Goal: Transaction & Acquisition: Purchase product/service

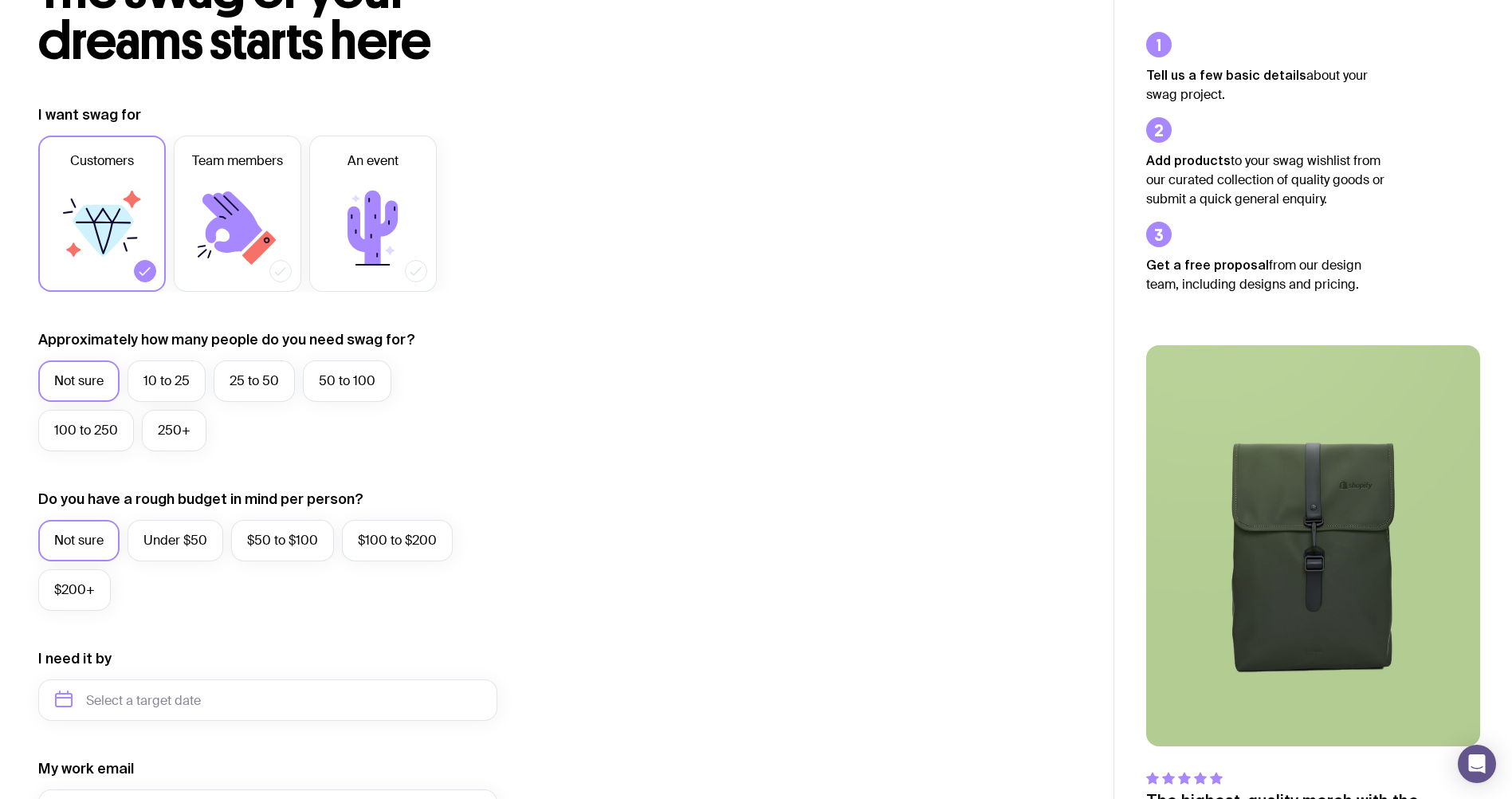
scroll to position [159, 0]
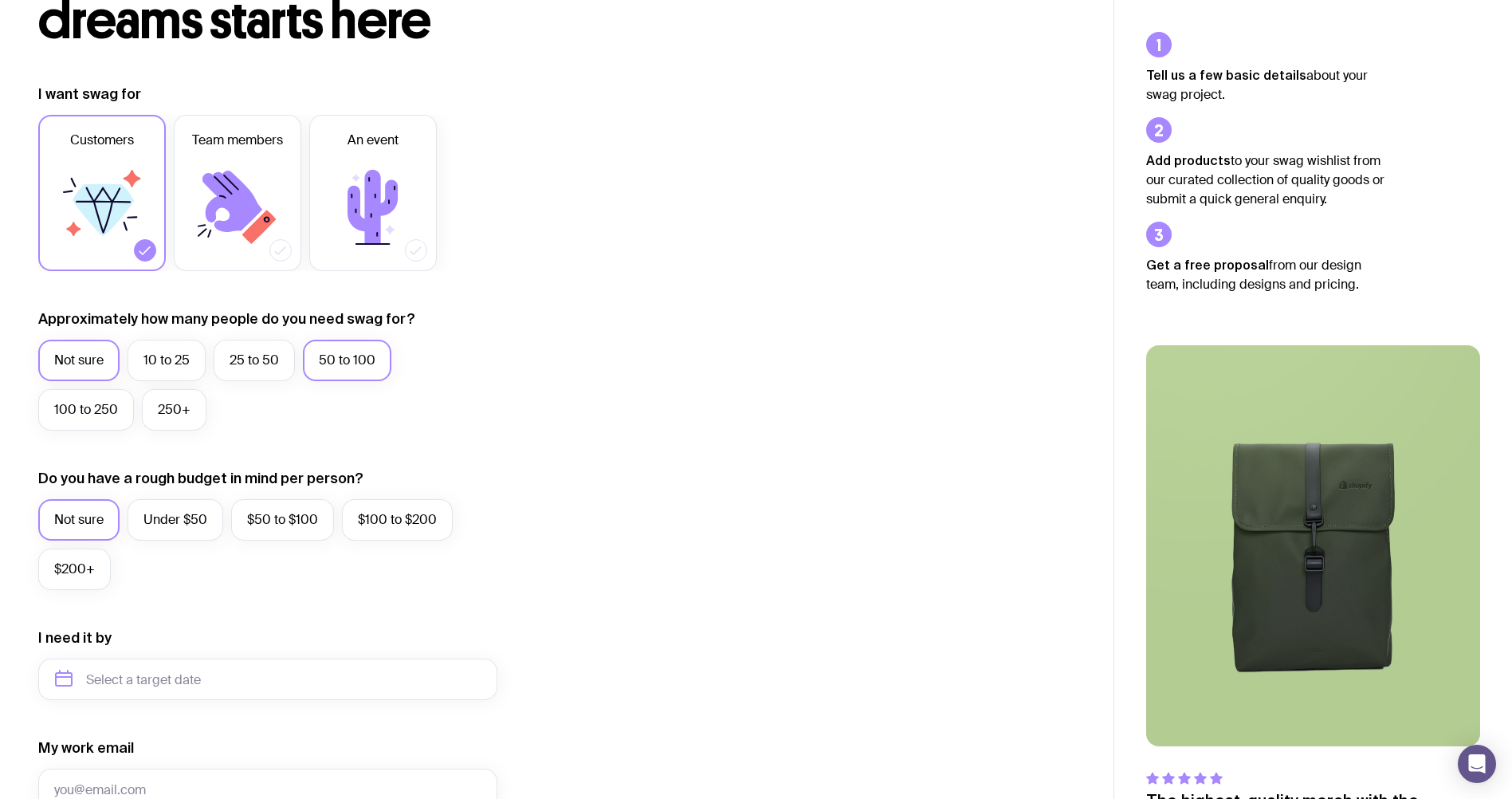
click at [341, 367] on label "50 to 100" at bounding box center [347, 361] width 89 height 41
click at [0, 0] on input "50 to 100" at bounding box center [0, 0] width 0 height 0
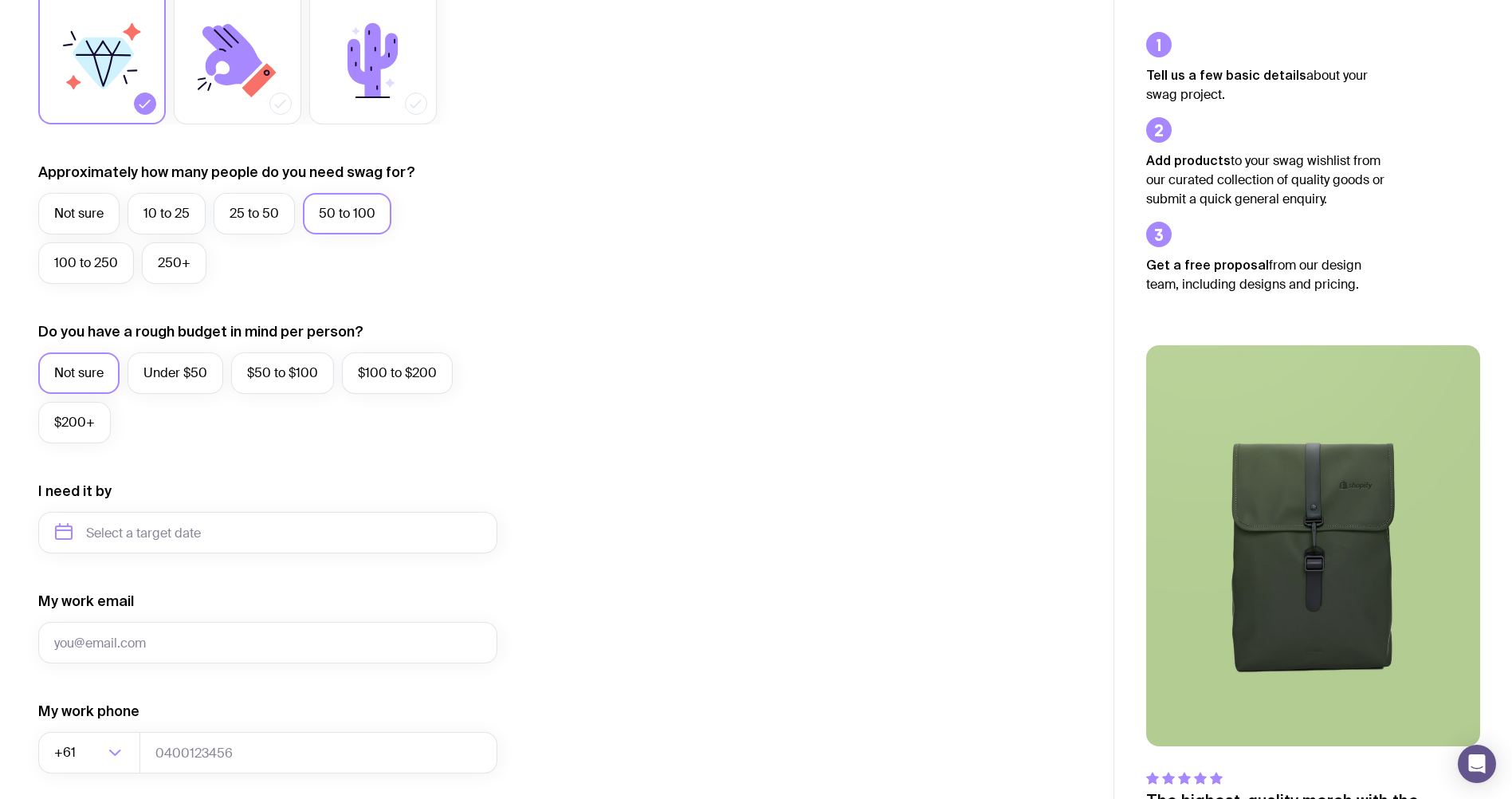
scroll to position [319, 0]
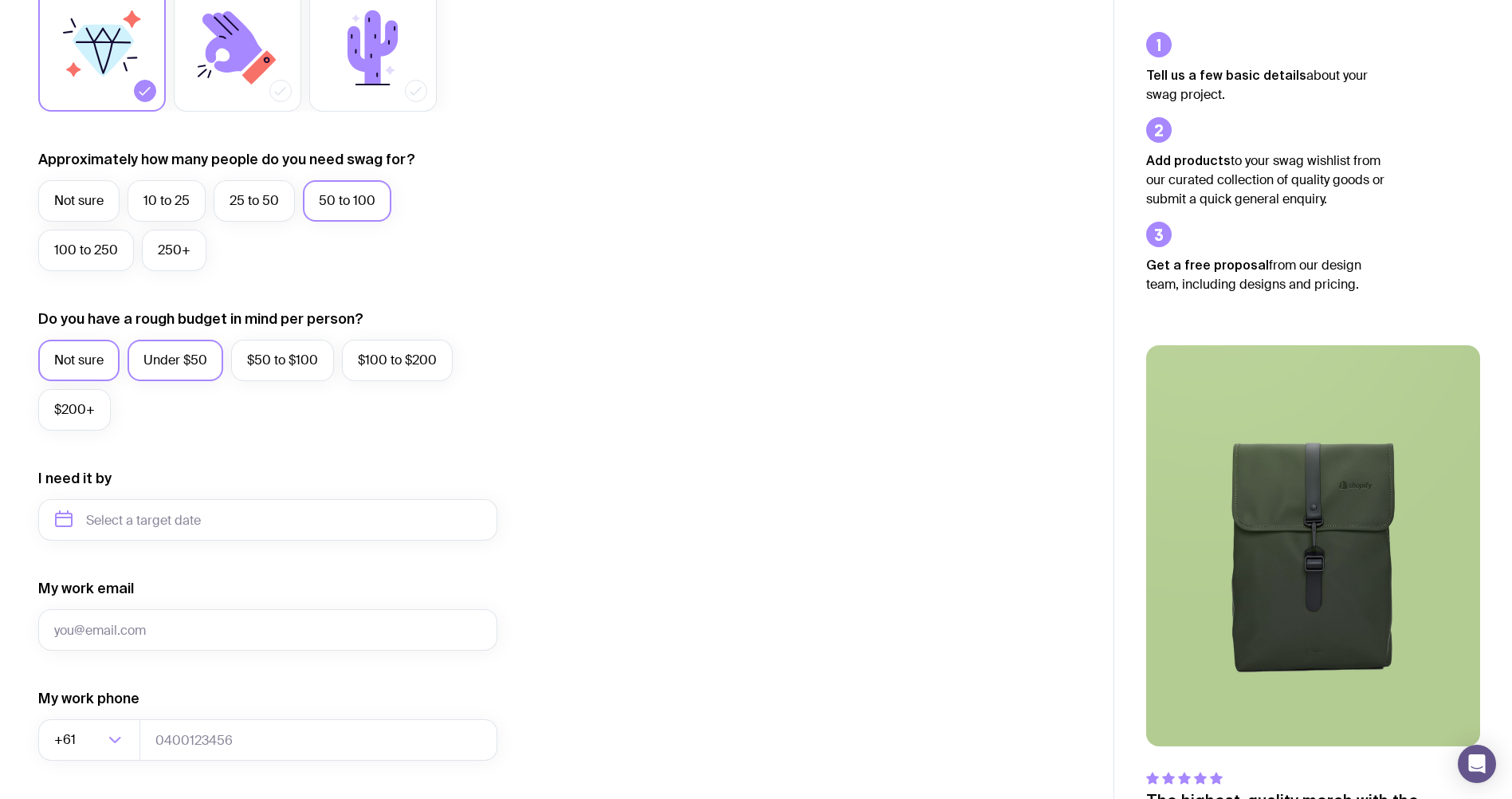
drag, startPoint x: 159, startPoint y: 361, endPoint x: 173, endPoint y: 365, distance: 14.6
click at [160, 361] on label "Under $50" at bounding box center [175, 361] width 95 height 41
click at [0, 0] on input "Under $50" at bounding box center [0, 0] width 0 height 0
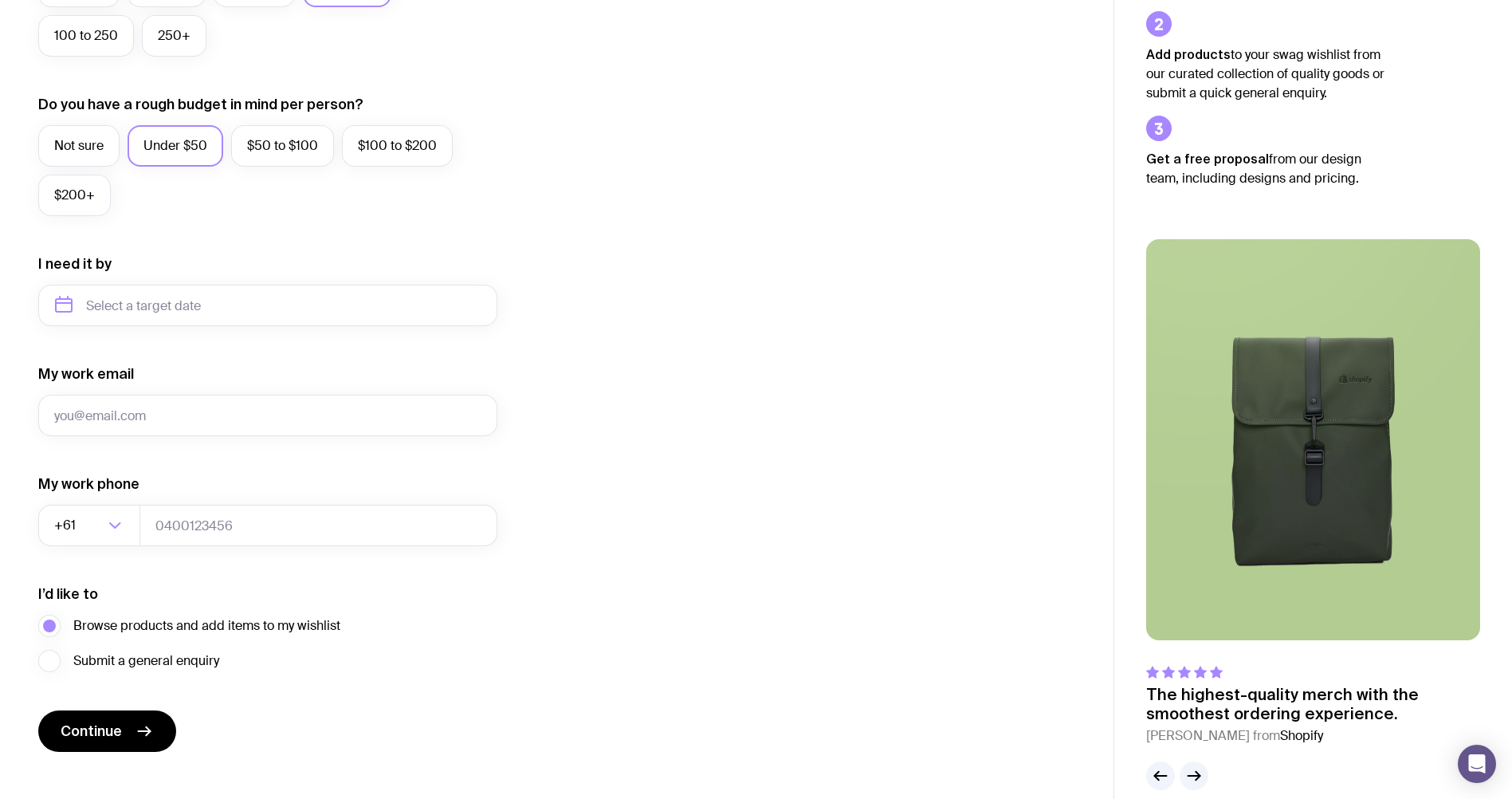
scroll to position [556, 0]
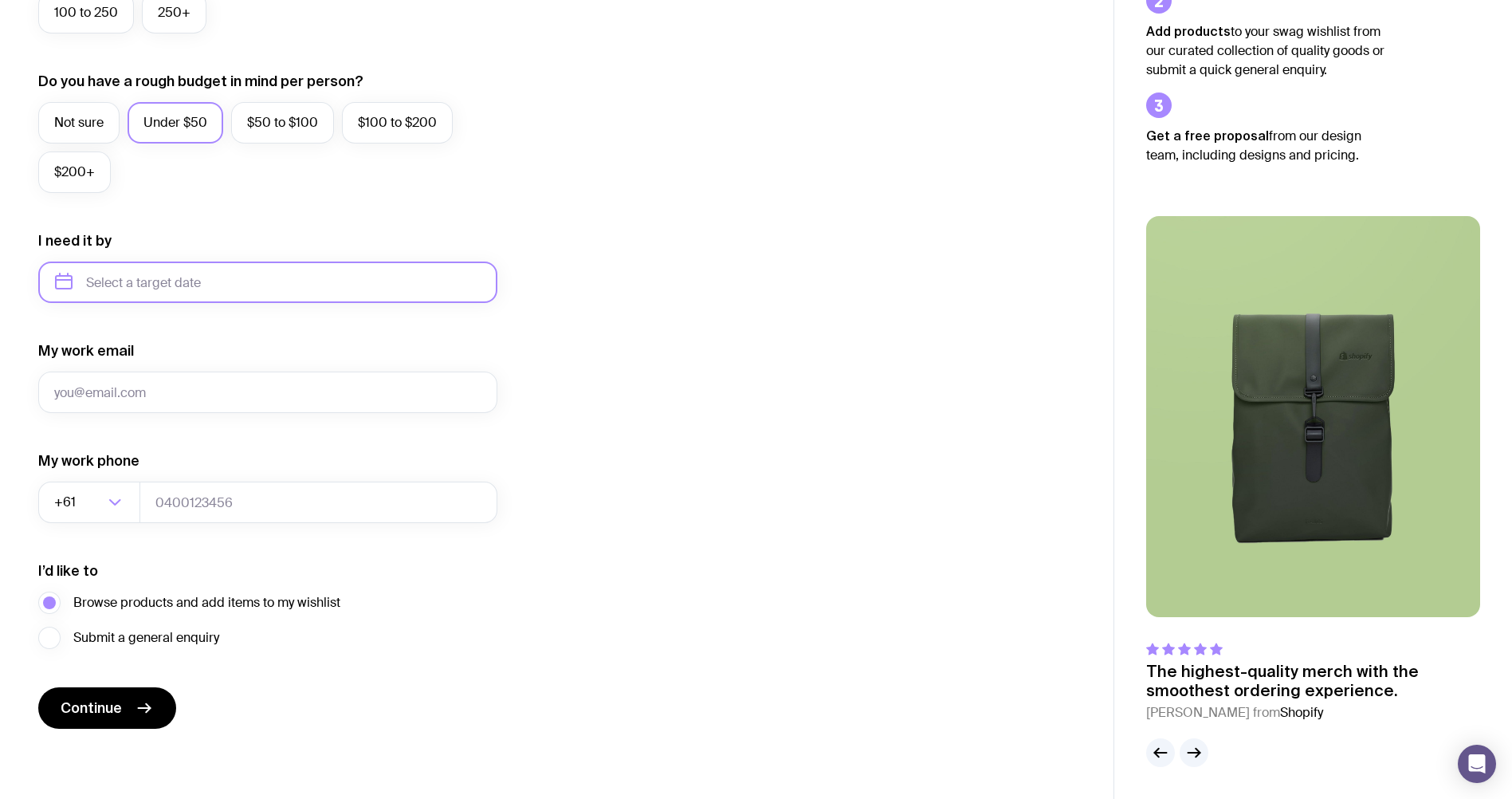
click at [207, 292] on input "text" at bounding box center [268, 282] width 459 height 41
click at [225, 330] on icon "button" at bounding box center [216, 336] width 19 height 19
click at [72, 332] on icon "button" at bounding box center [64, 336] width 19 height 19
click at [199, 475] on button "Dec" at bounding box center [205, 479] width 58 height 32
type input "[DATE]"
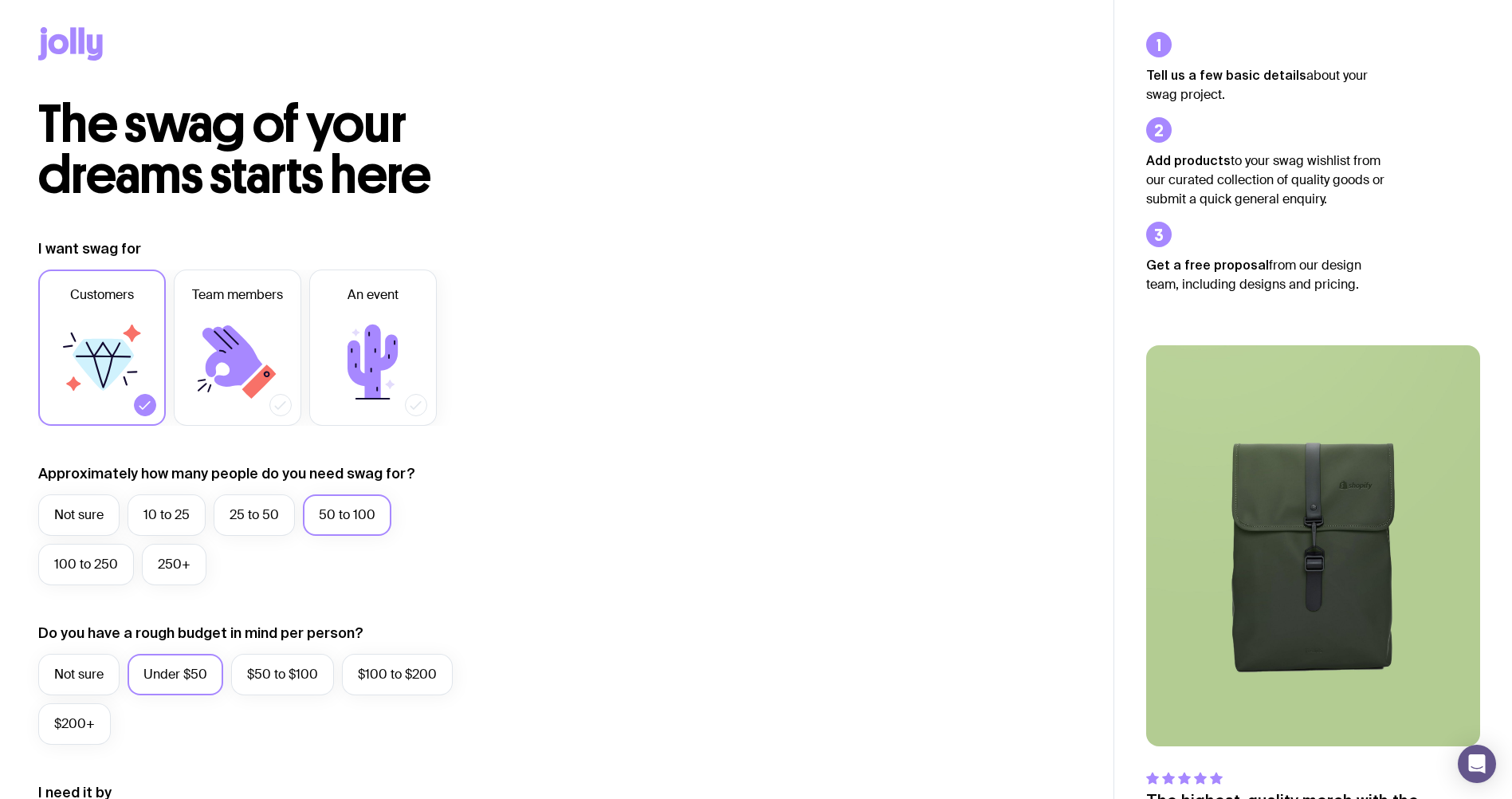
scroll to position [0, 0]
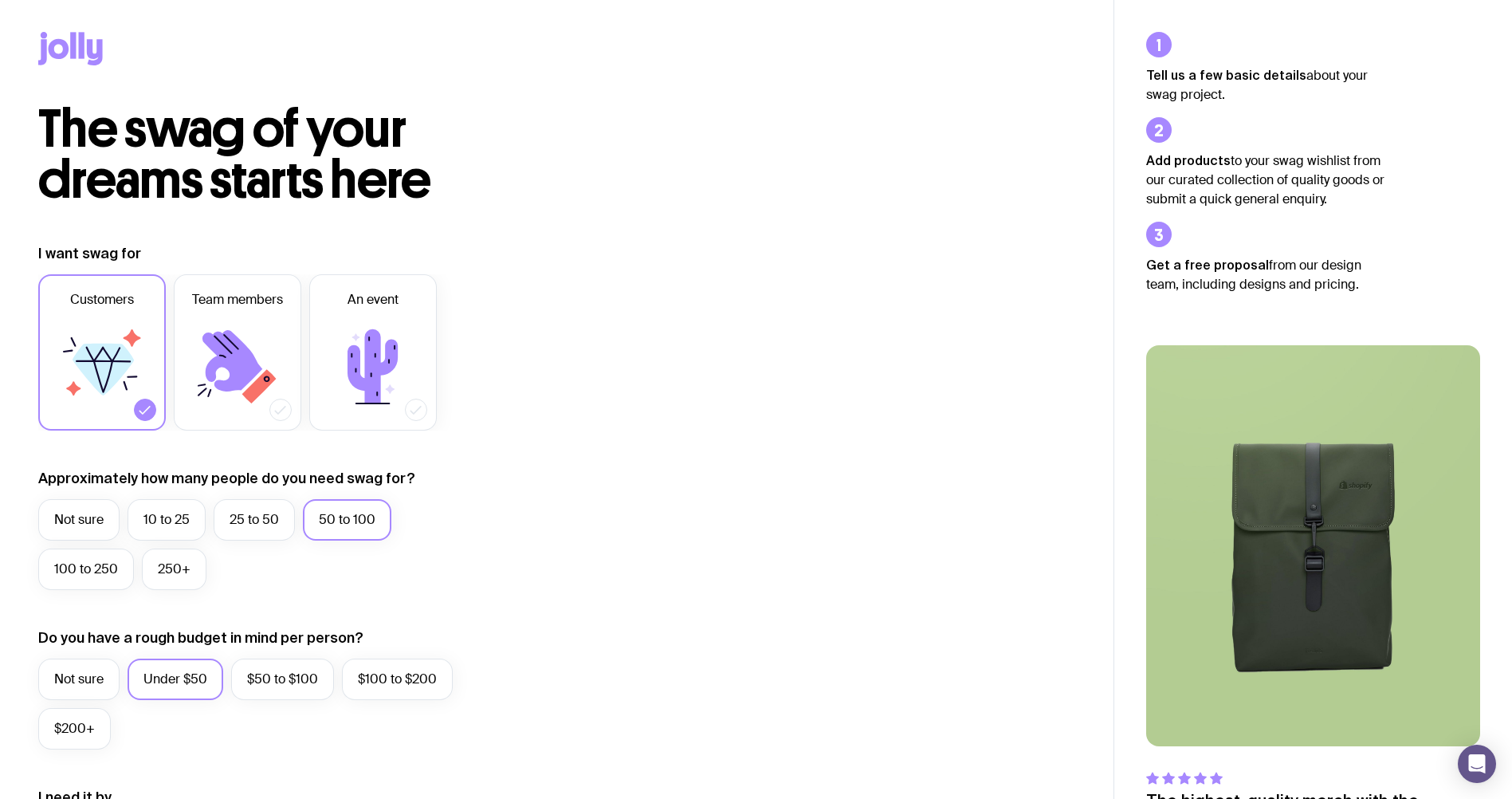
click at [84, 40] on icon at bounding box center [70, 49] width 65 height 34
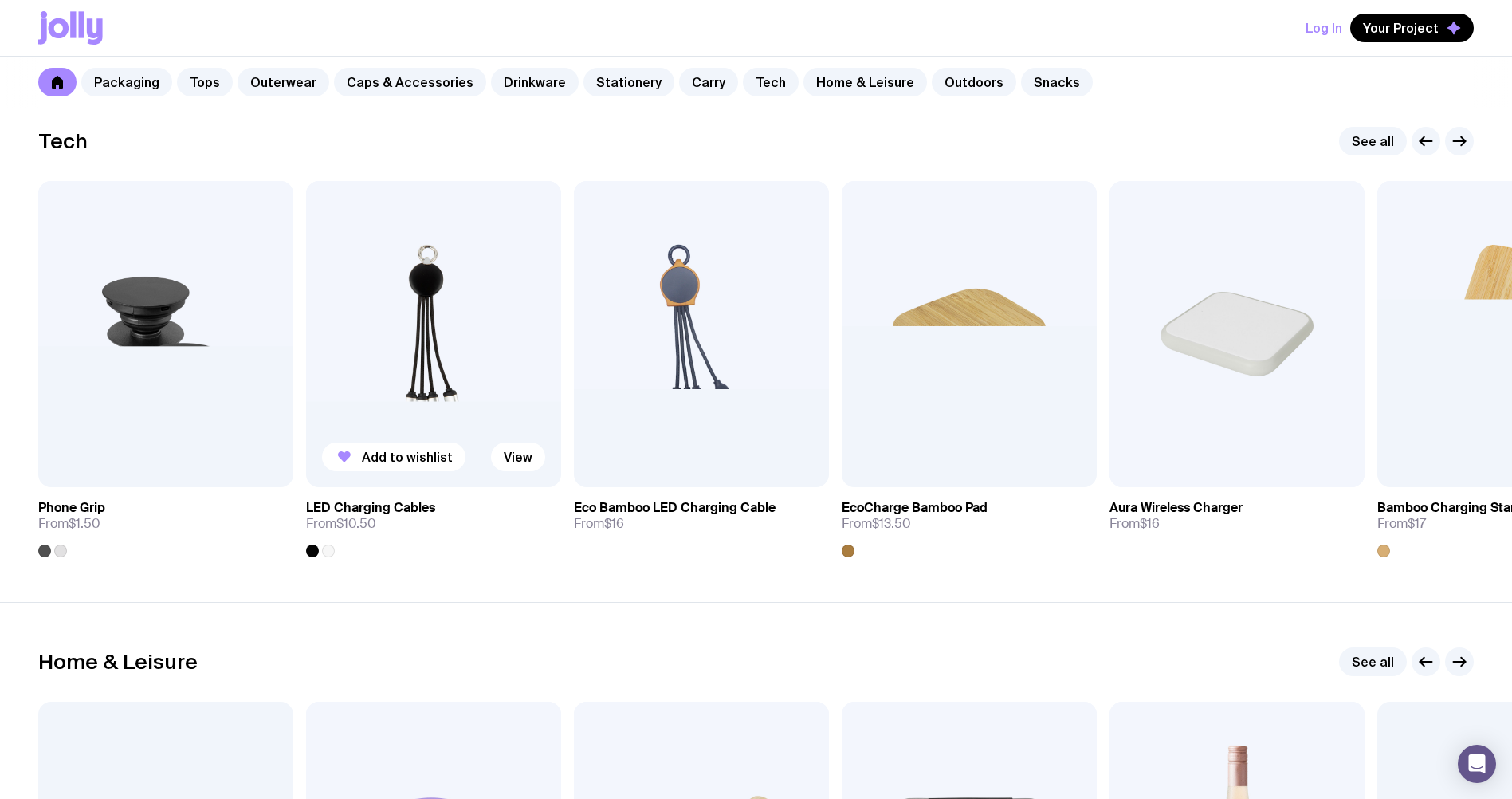
scroll to position [3908, 0]
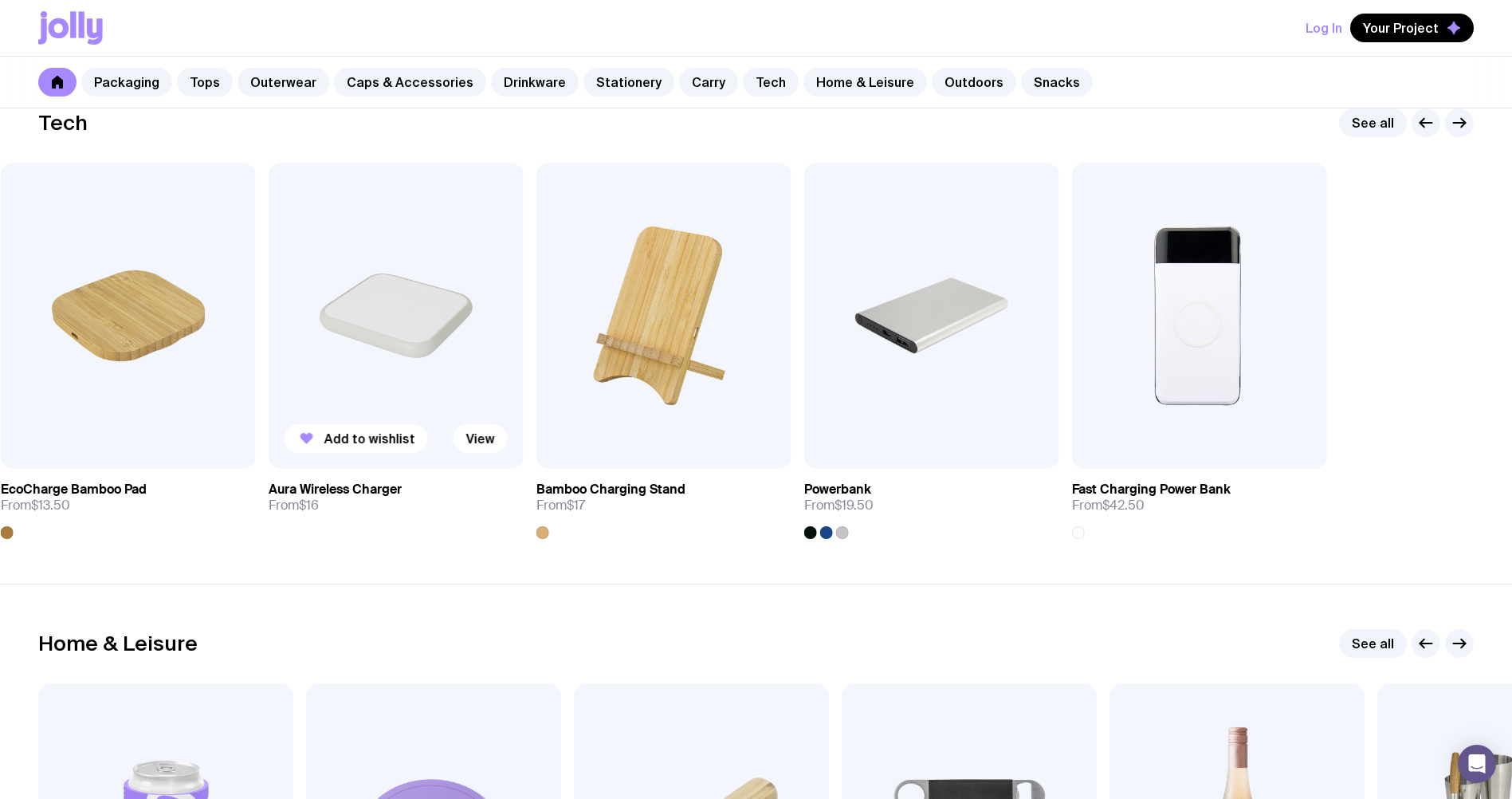
drag, startPoint x: 1425, startPoint y: 386, endPoint x: 540, endPoint y: 428, distance: 886.0
click at [540, 428] on img at bounding box center [664, 316] width 255 height 306
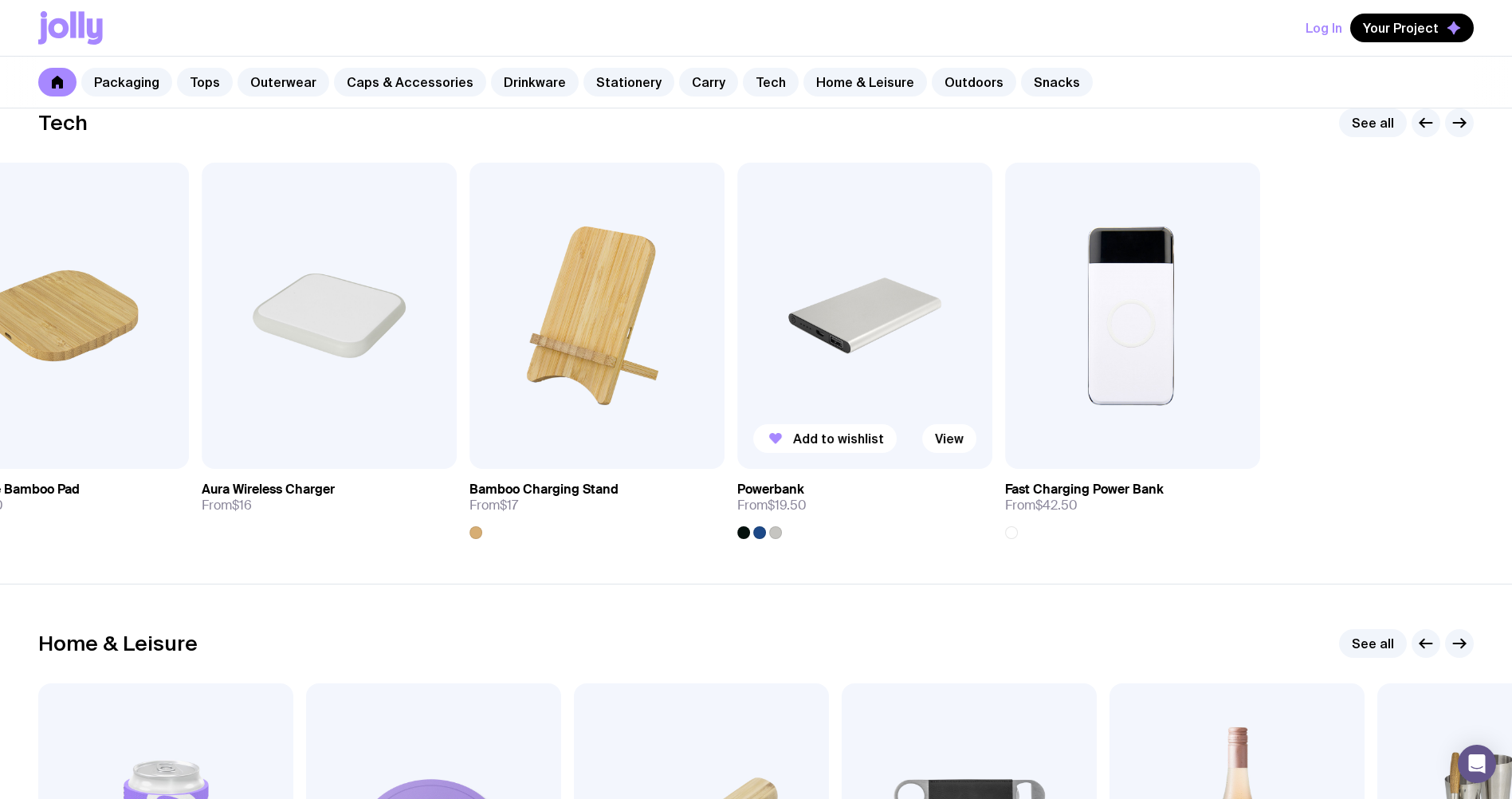
drag, startPoint x: 1137, startPoint y: 335, endPoint x: 845, endPoint y: 348, distance: 292.3
click at [845, 348] on img at bounding box center [865, 316] width 255 height 306
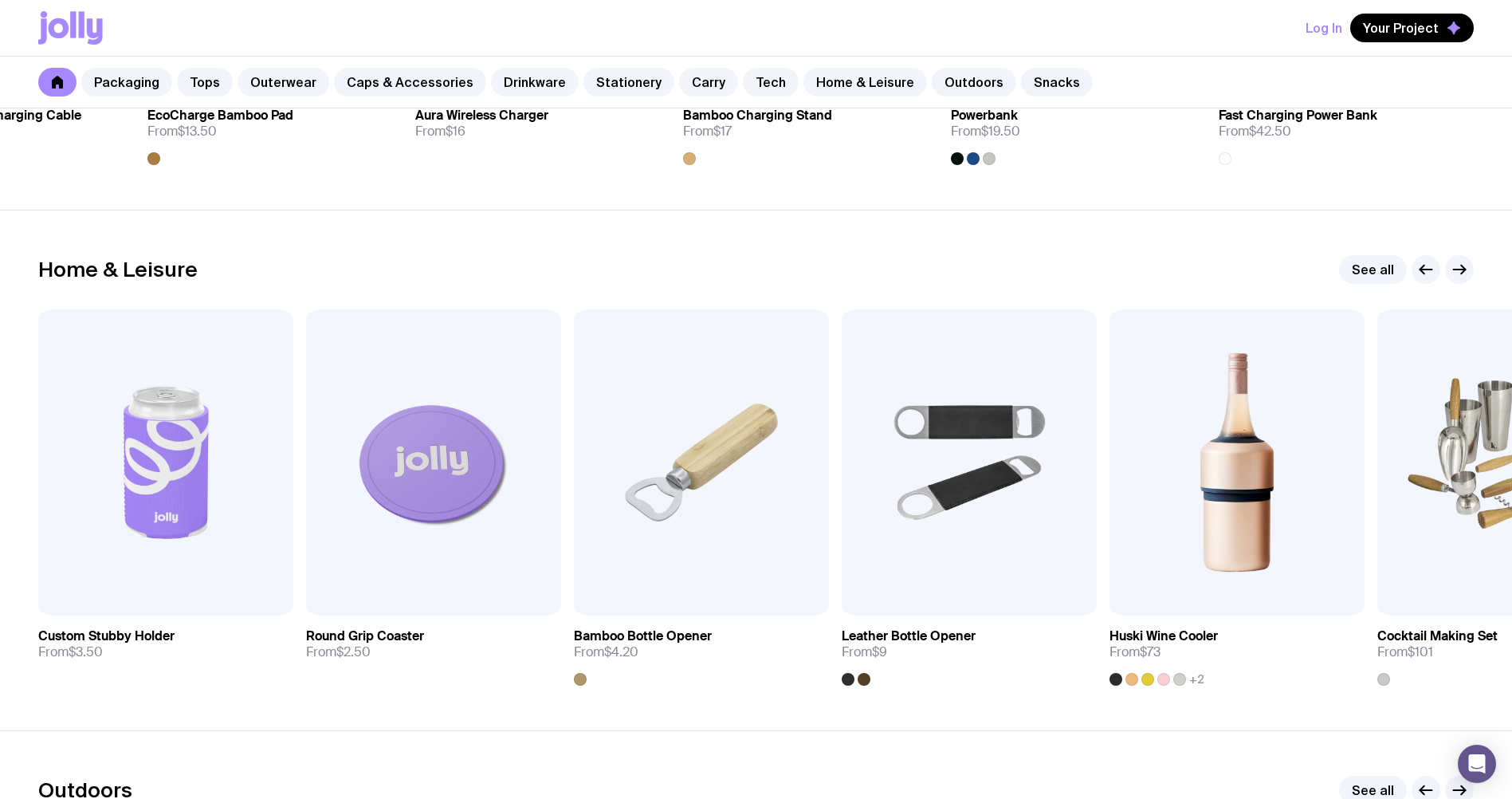
scroll to position [4387, 0]
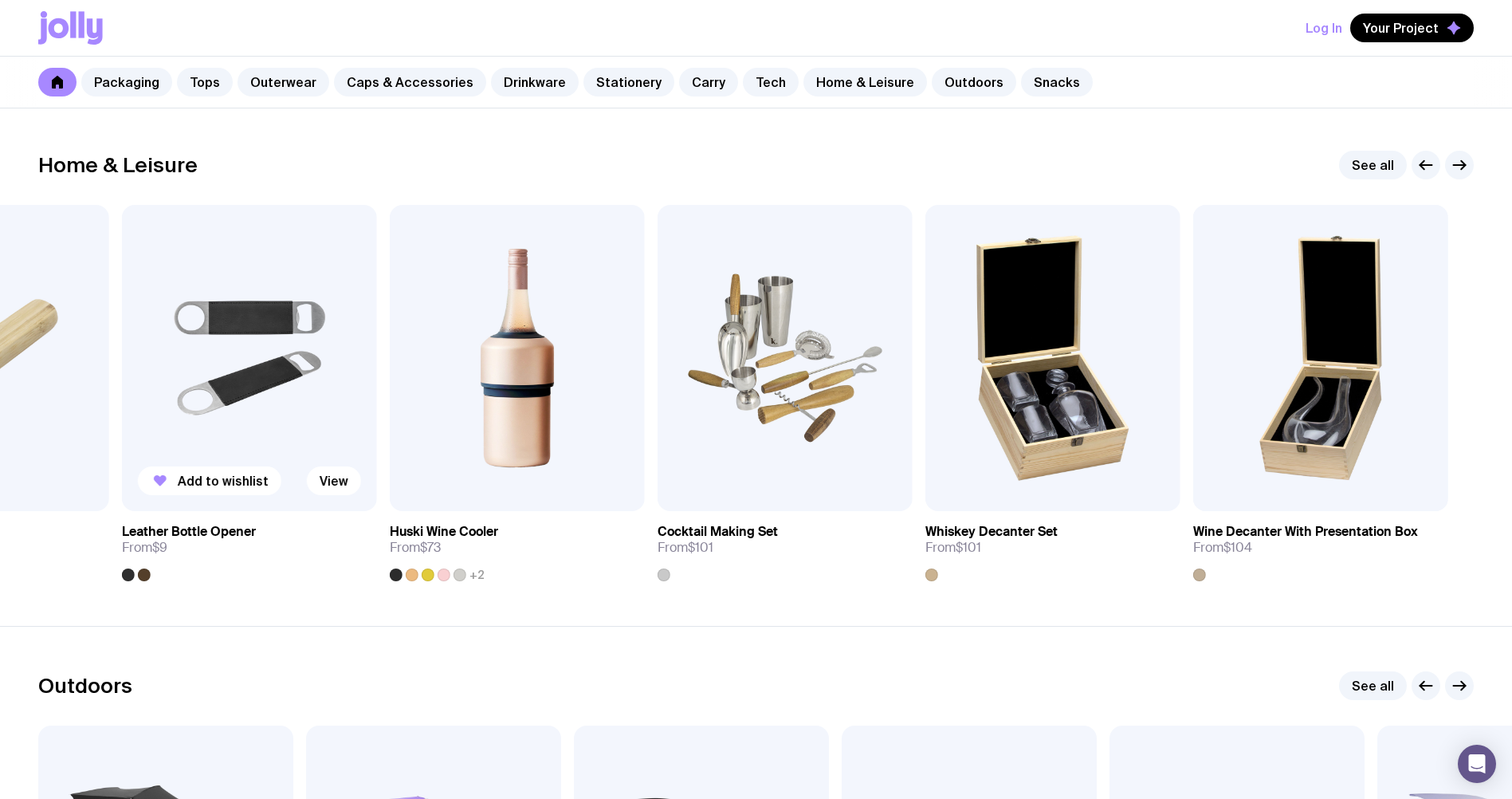
drag, startPoint x: 952, startPoint y: 368, endPoint x: 246, endPoint y: 398, distance: 706.6
click at [249, 398] on img at bounding box center [249, 358] width 255 height 306
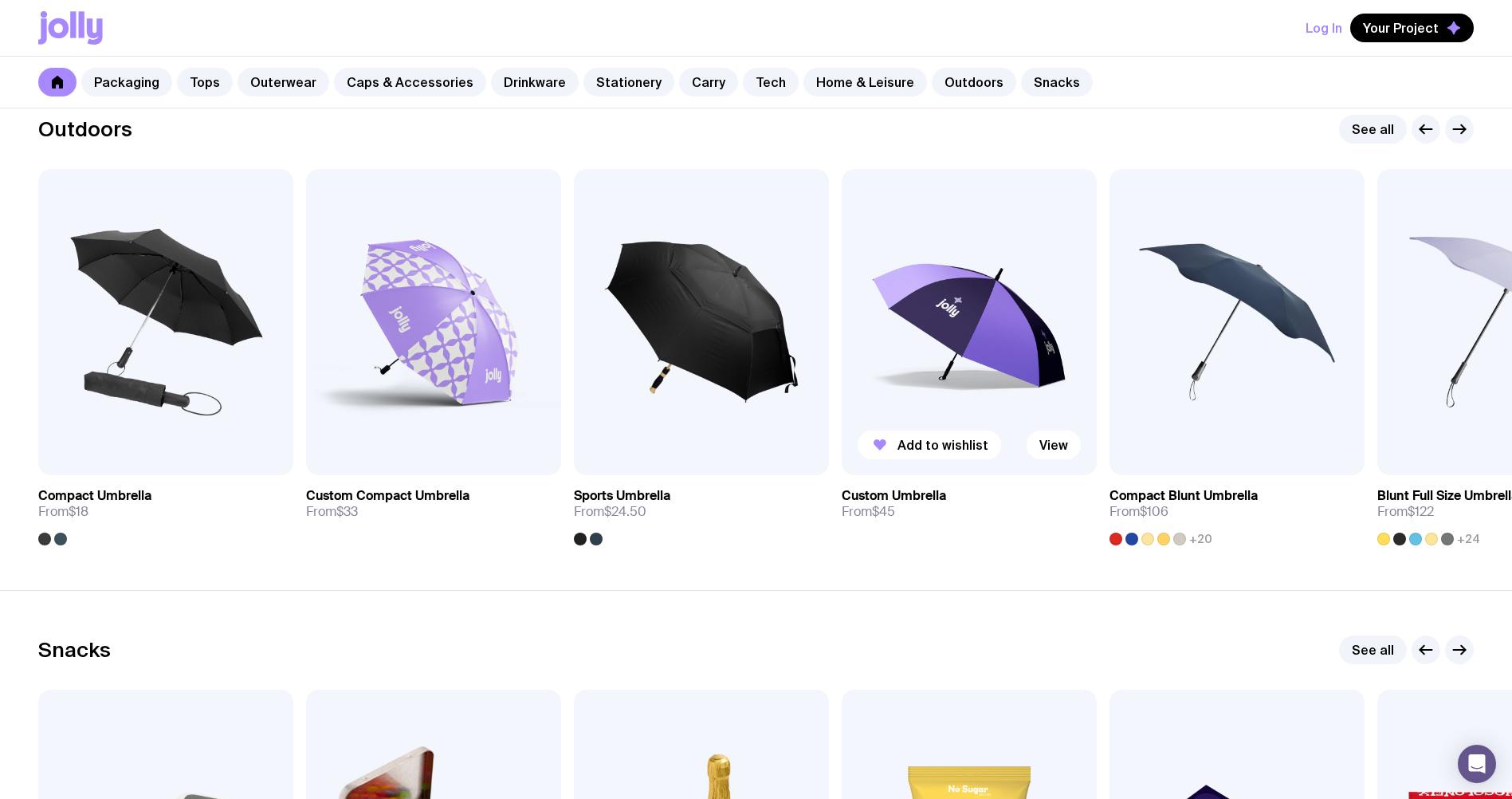
scroll to position [4945, 0]
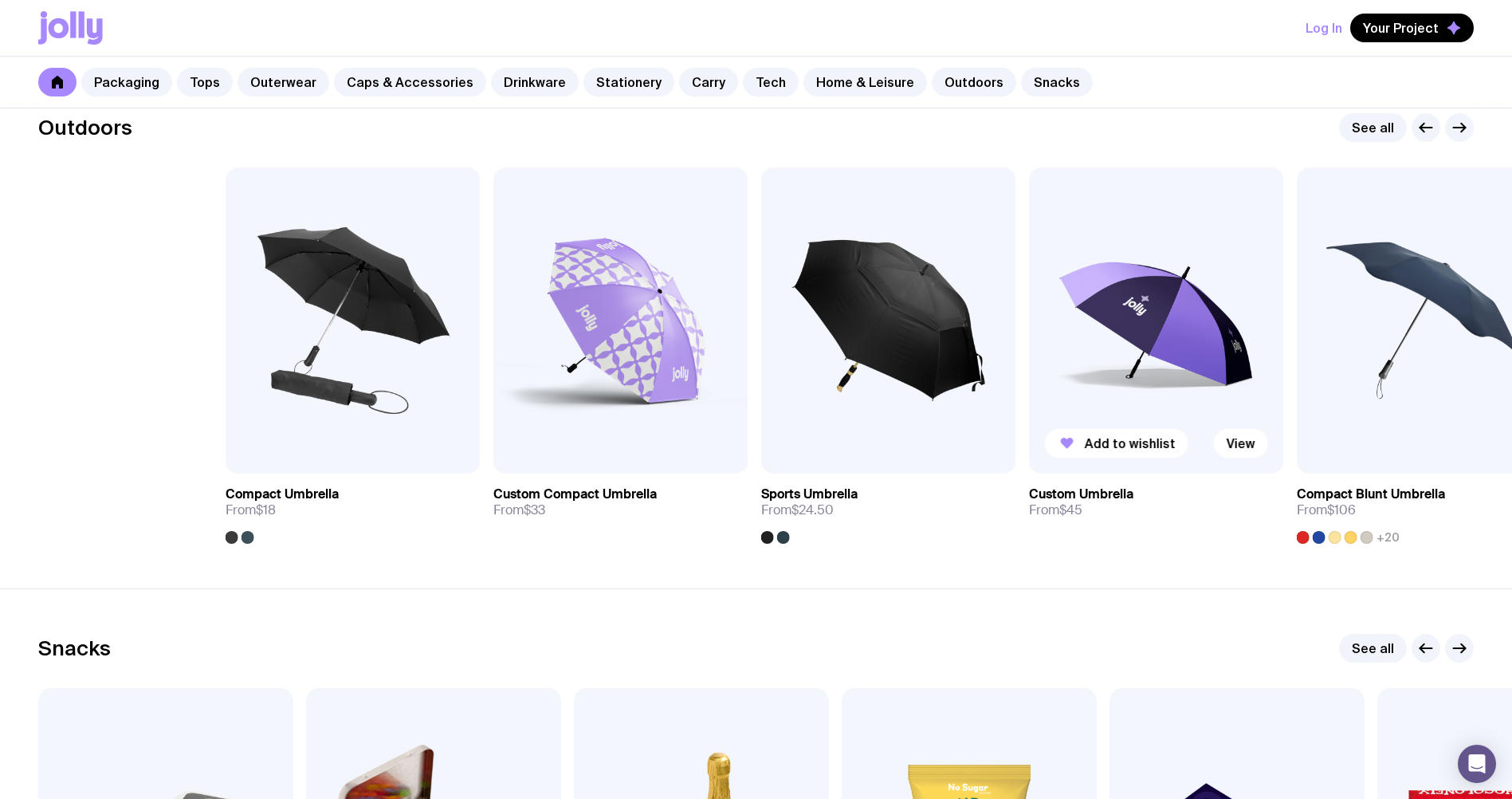
drag, startPoint x: 920, startPoint y: 402, endPoint x: 1265, endPoint y: 437, distance: 346.8
click at [1265, 437] on div "Add to wishlist View" at bounding box center [1156, 320] width 255 height 306
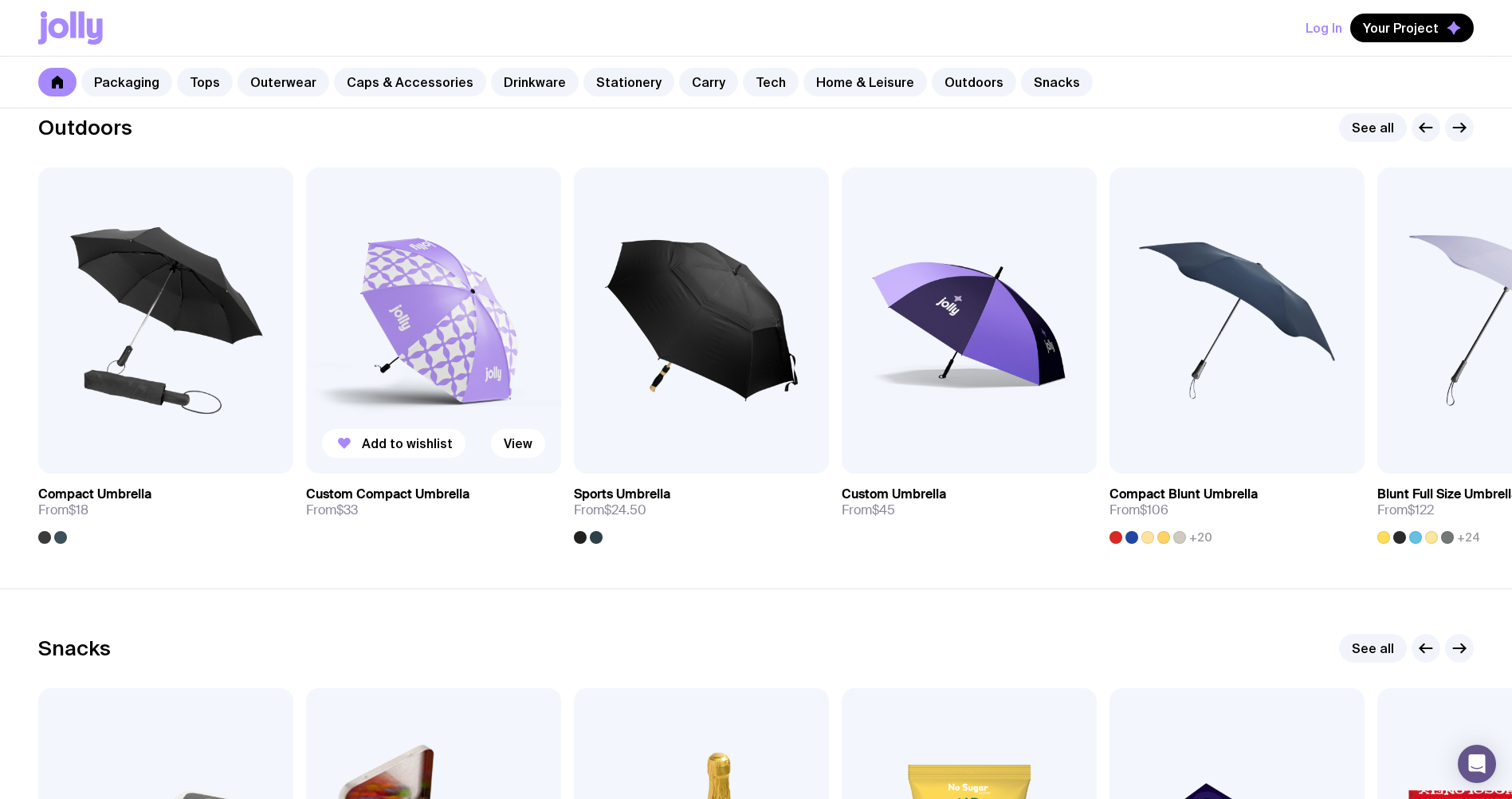
click at [419, 321] on img at bounding box center [433, 320] width 255 height 306
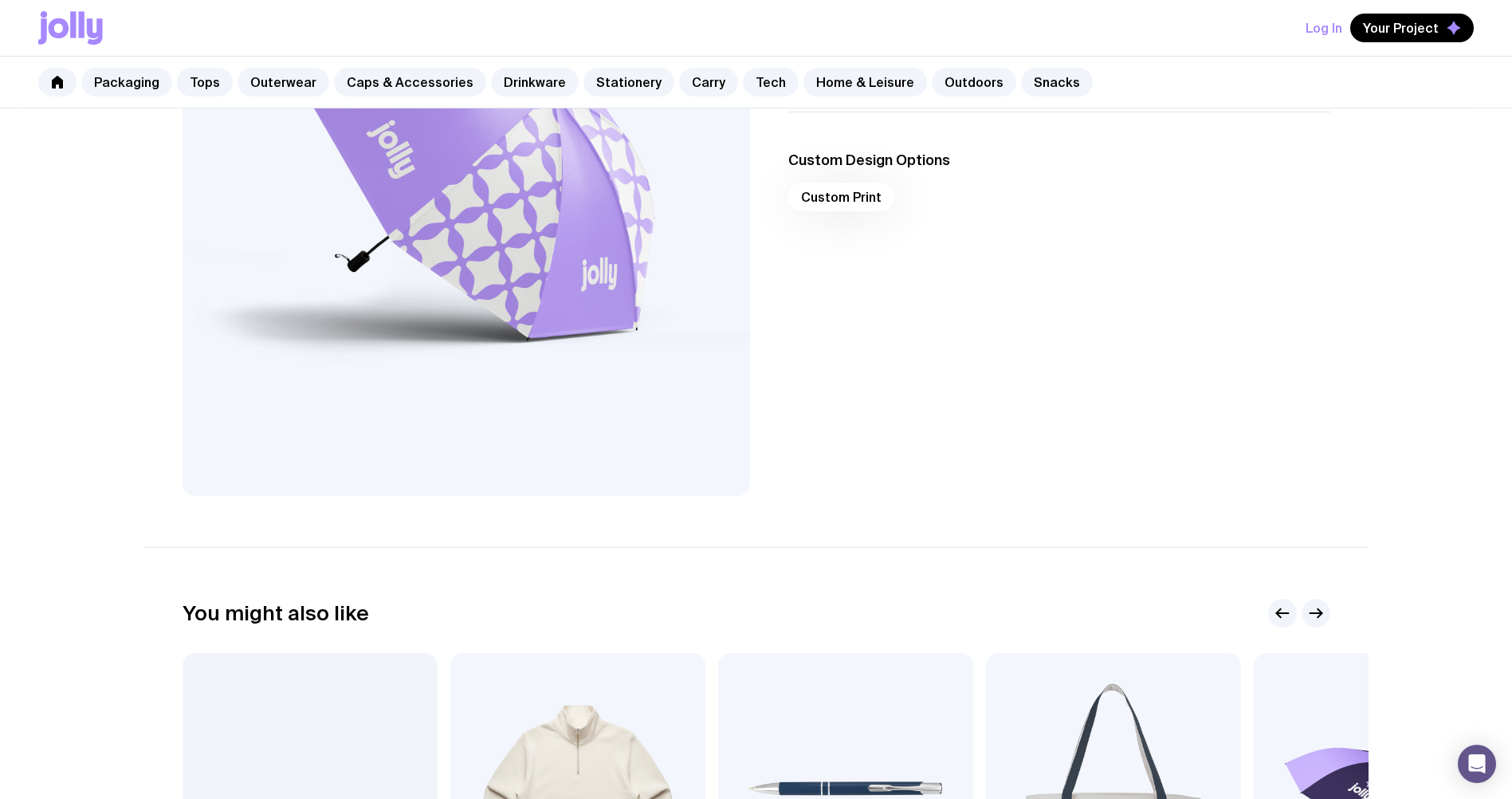
scroll to position [239, 0]
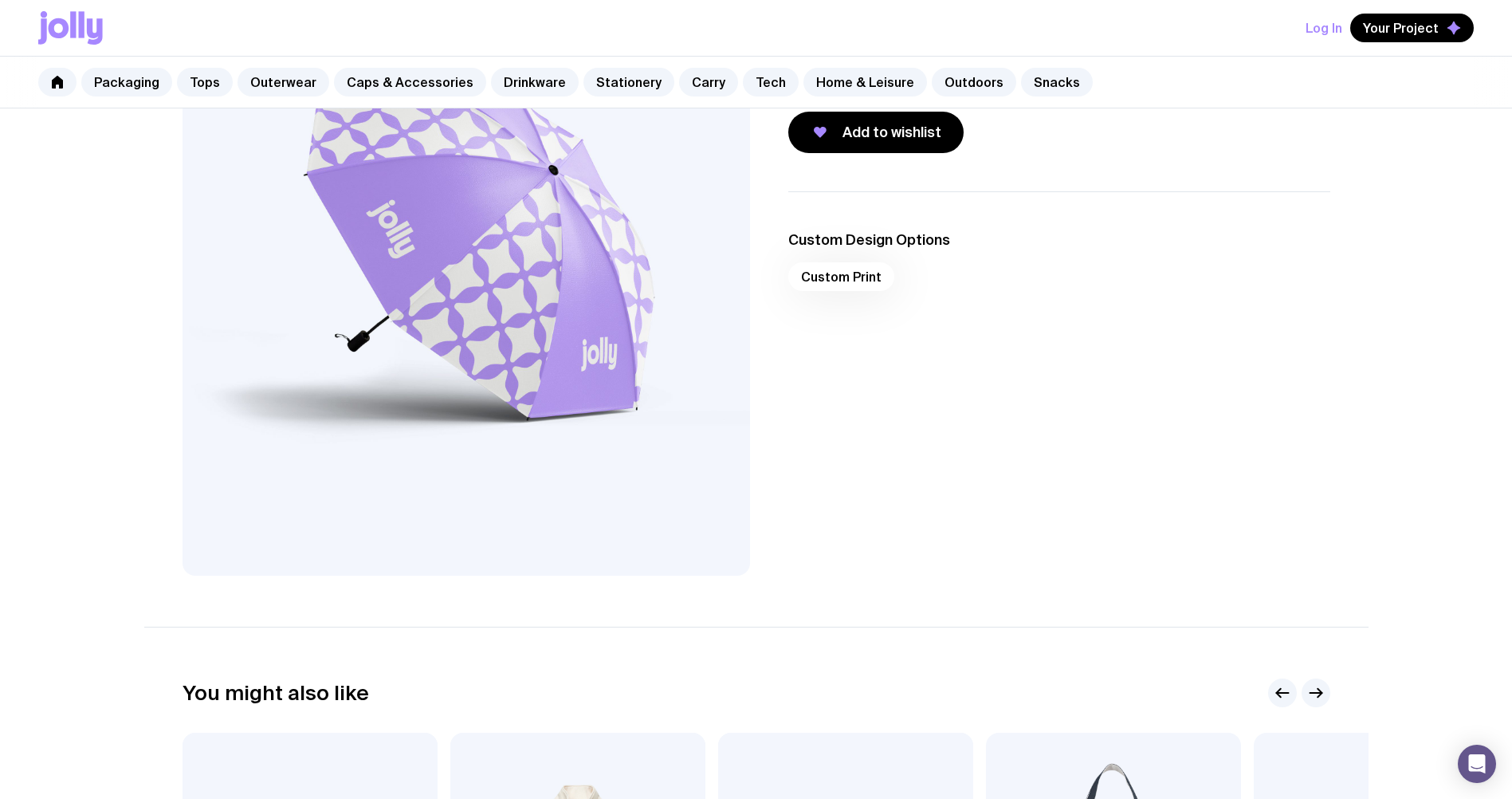
click at [843, 279] on div "Custom Print" at bounding box center [1059, 281] width 542 height 38
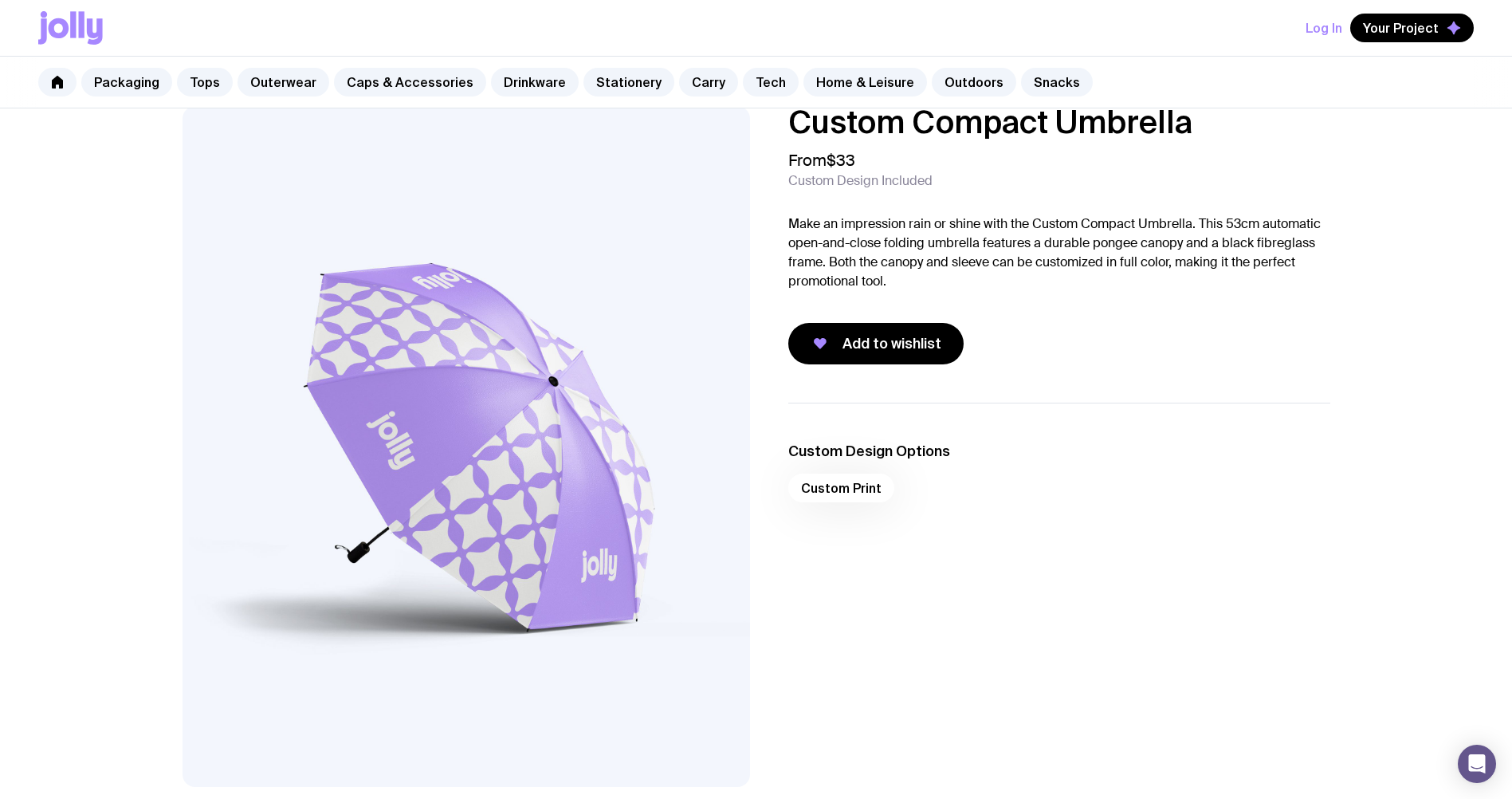
scroll to position [0, 0]
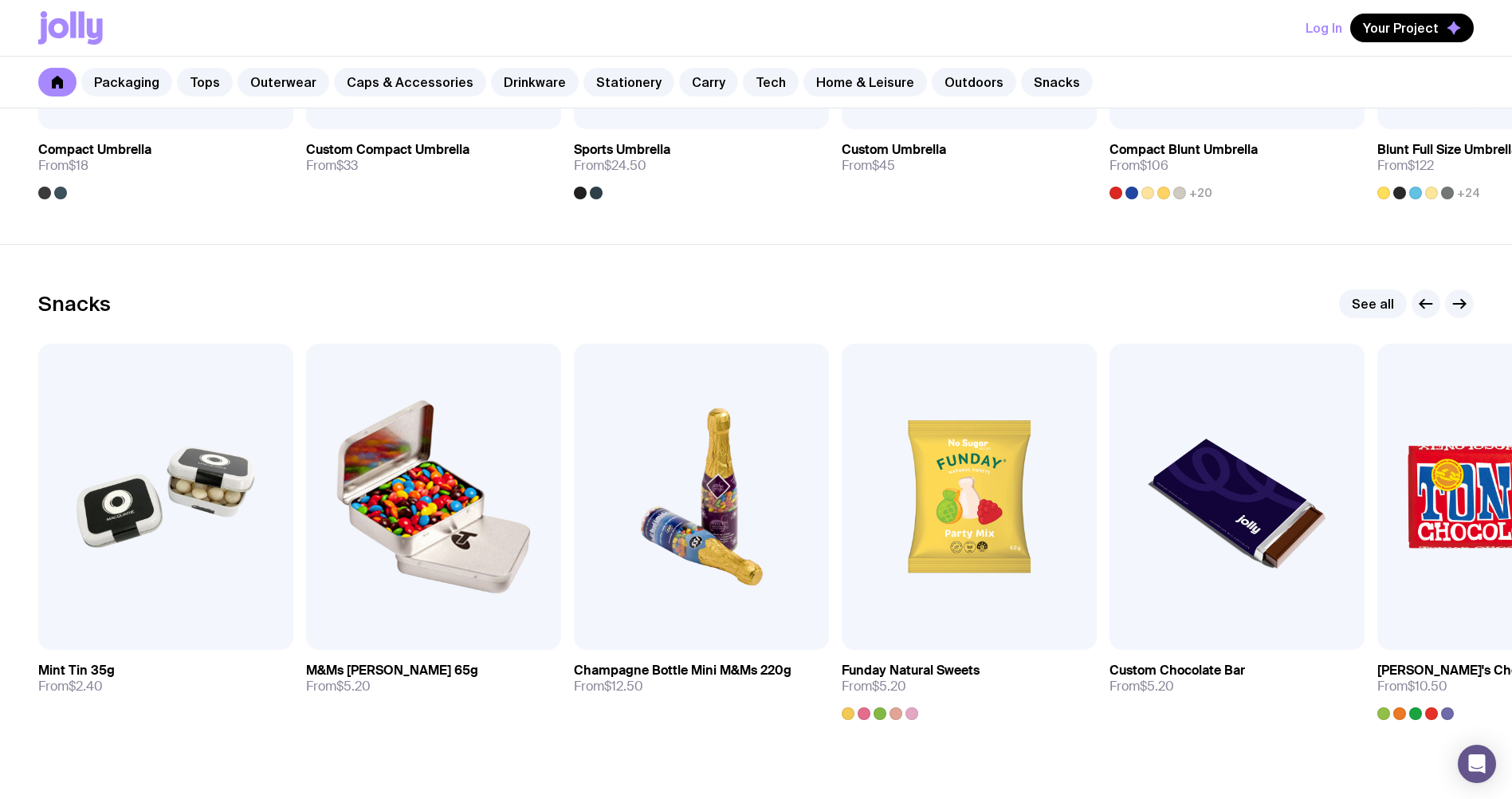
scroll to position [5427, 0]
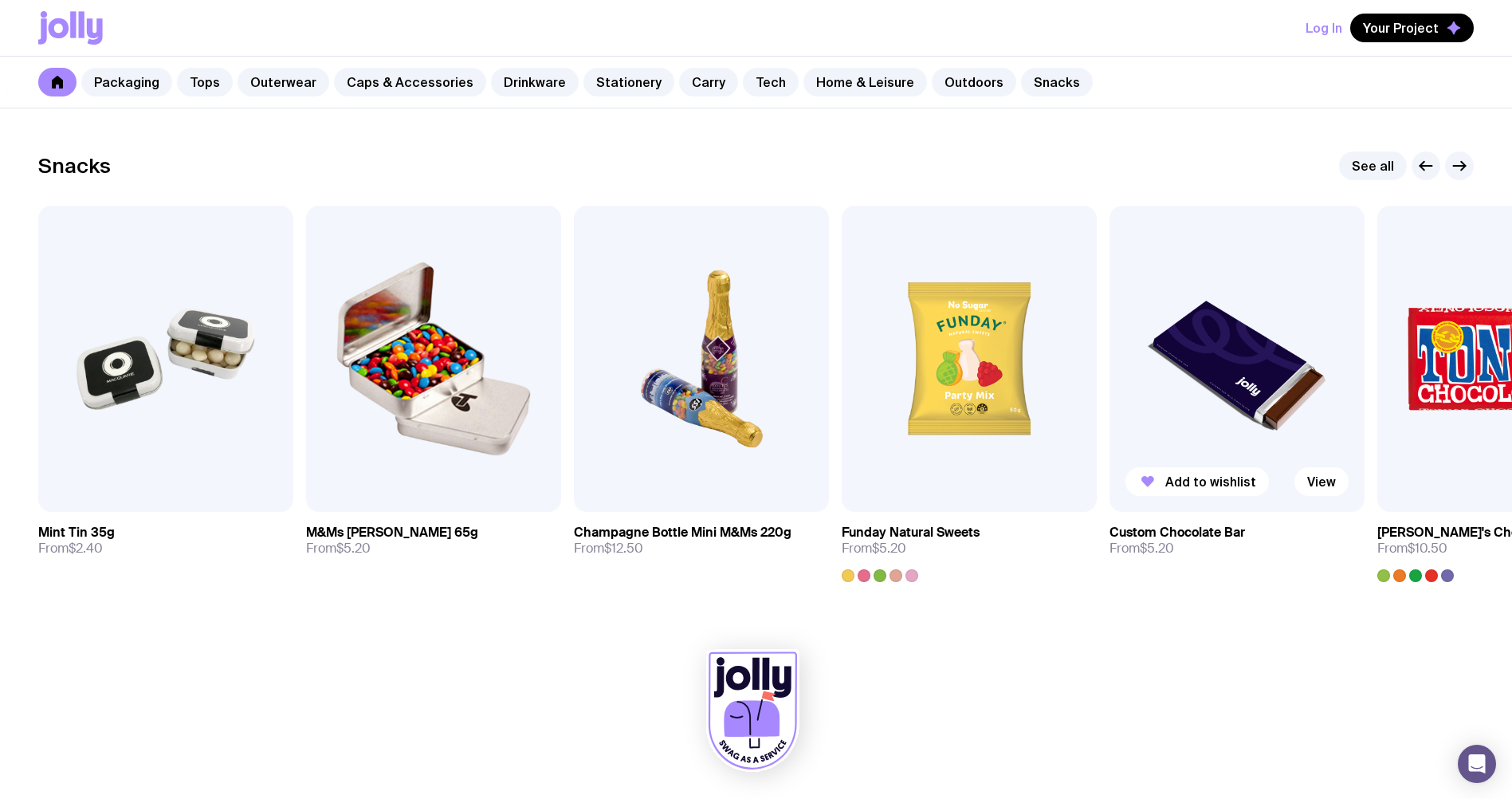
click at [1254, 347] on img at bounding box center [1237, 359] width 255 height 306
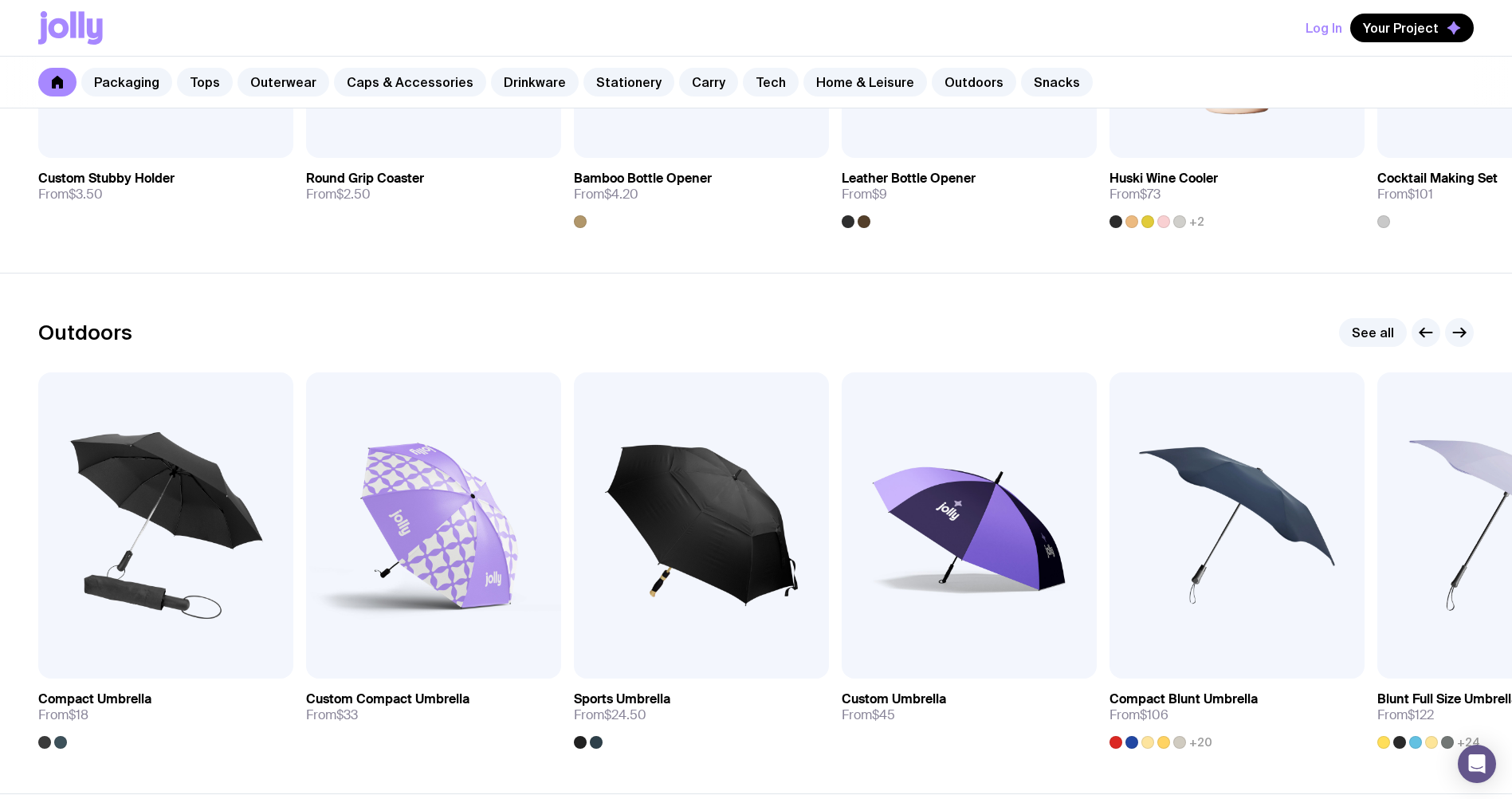
scroll to position [4869, 0]
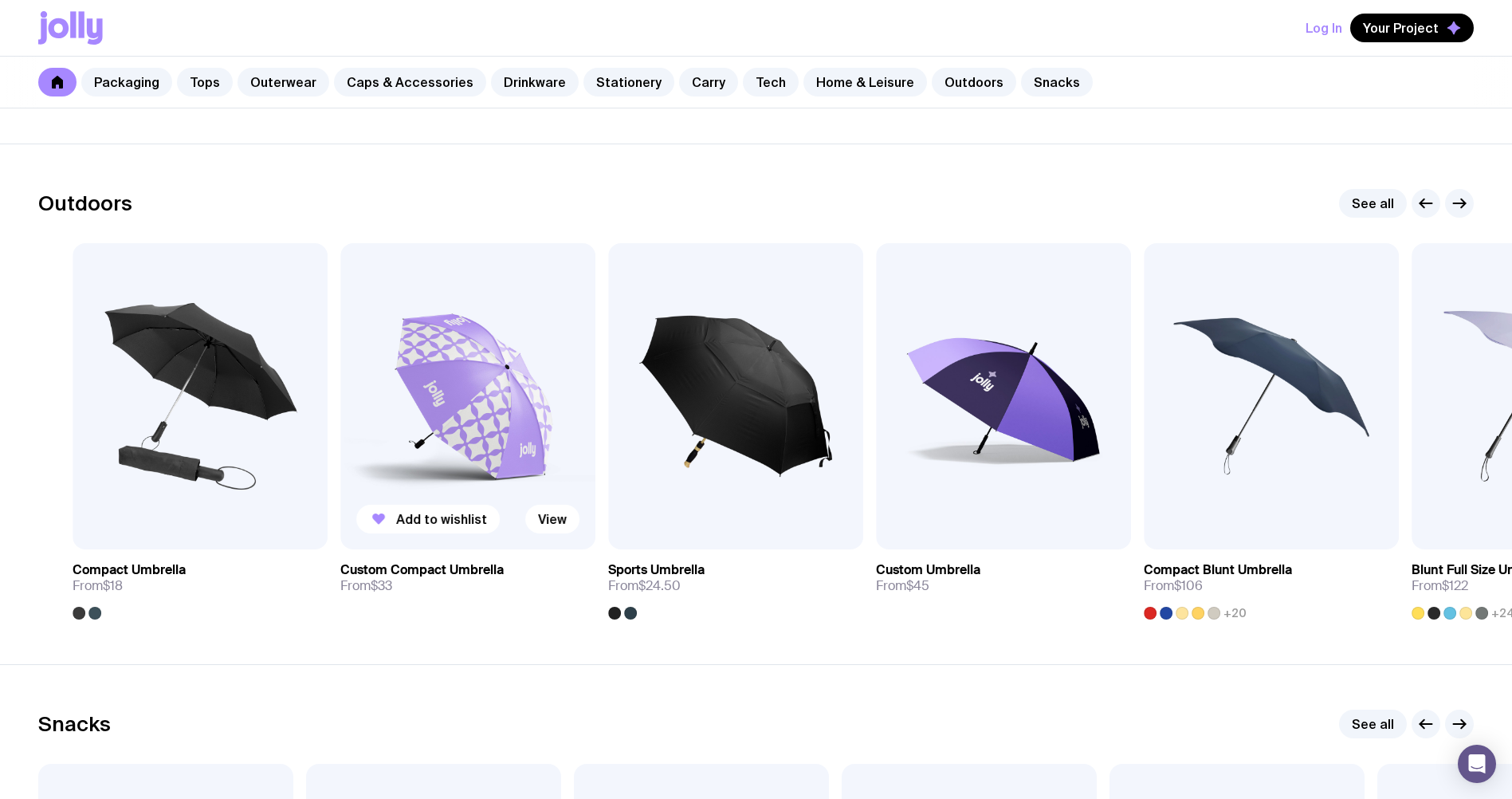
drag, startPoint x: 339, startPoint y: 588, endPoint x: 374, endPoint y: 583, distance: 35.4
click at [374, 584] on span "From $33" at bounding box center [366, 585] width 51 height 16
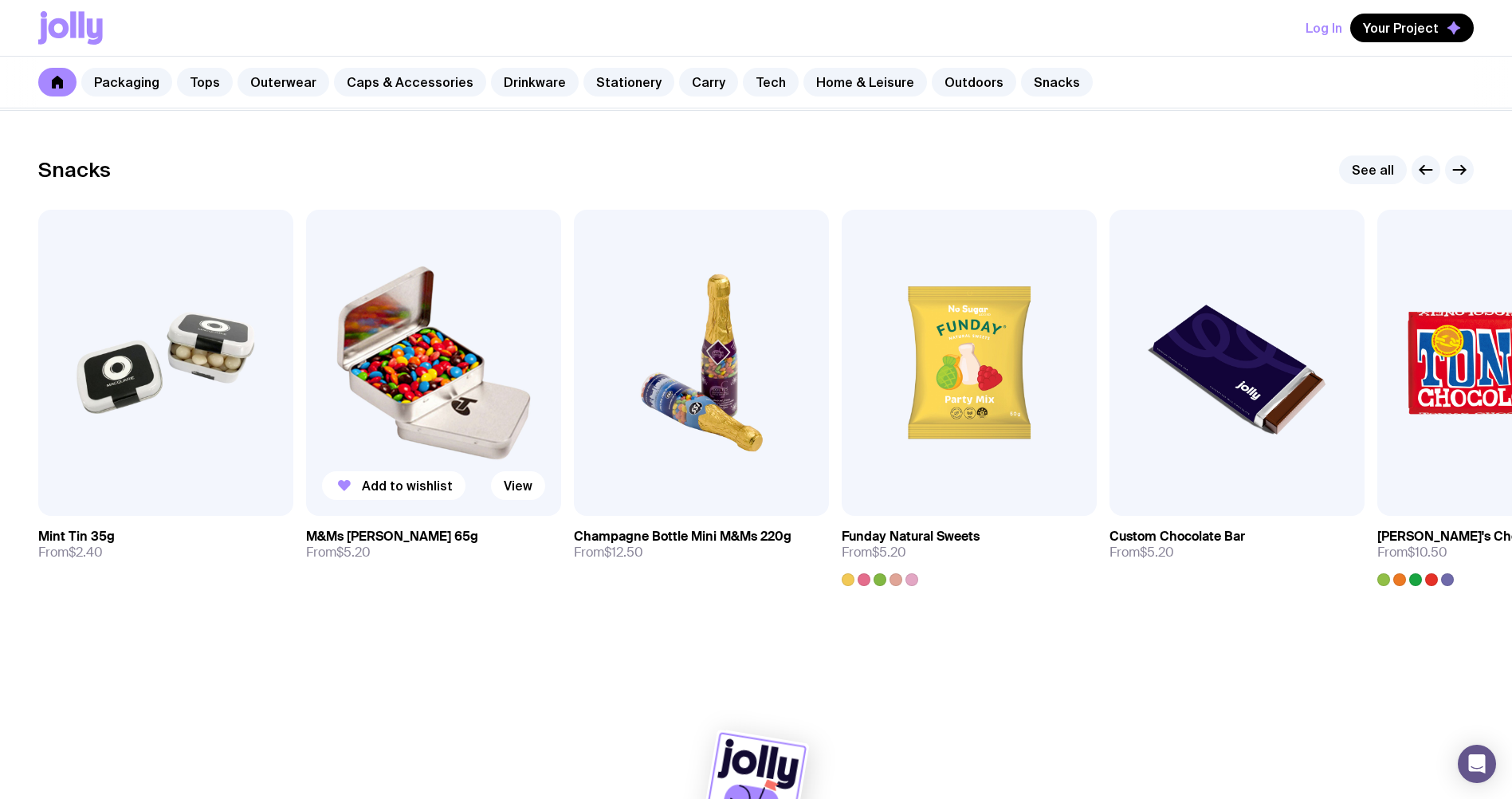
scroll to position [5430, 0]
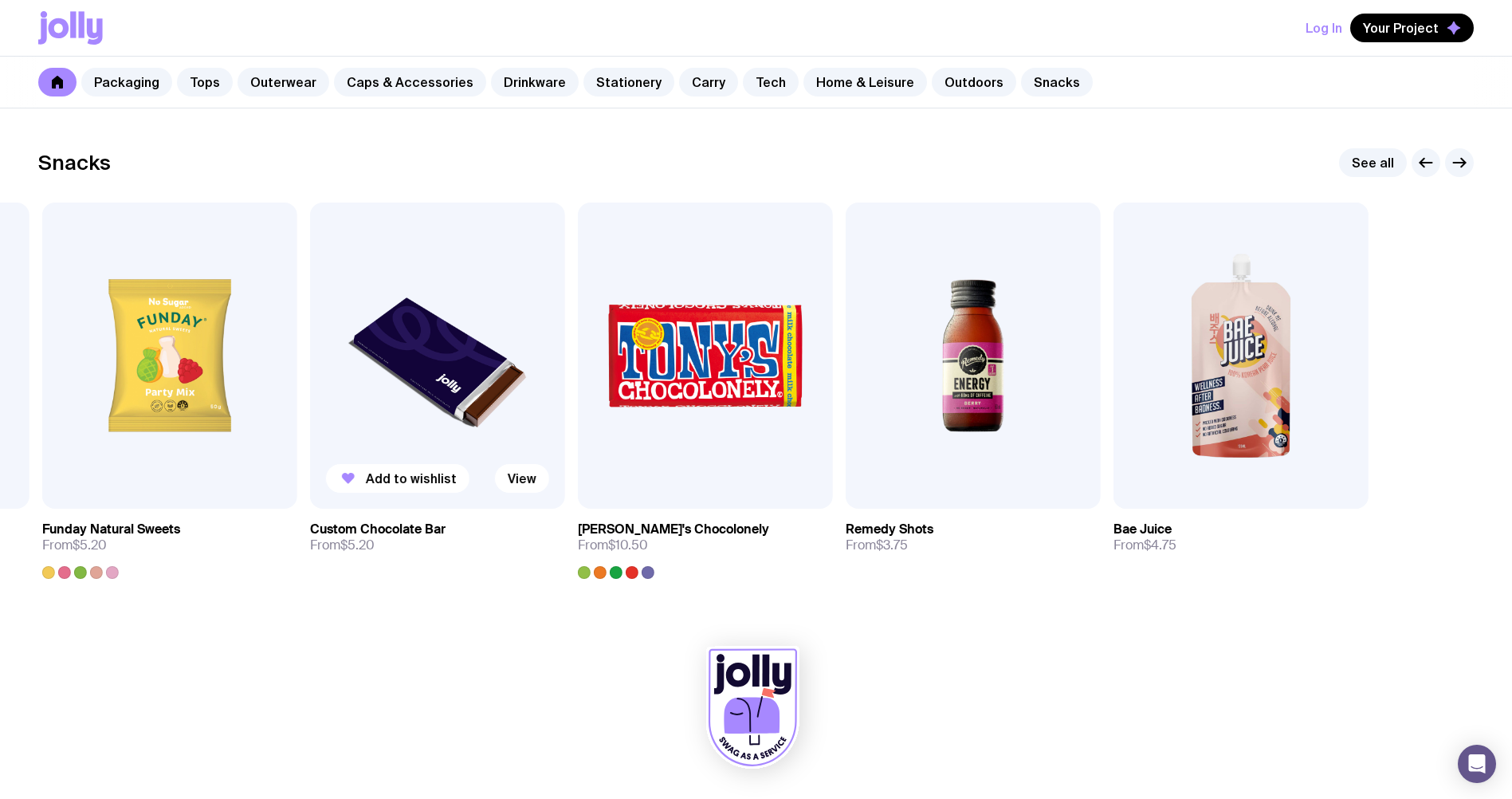
drag, startPoint x: 1194, startPoint y: 347, endPoint x: 309, endPoint y: 394, distance: 886.2
click at [310, 397] on img at bounding box center [437, 355] width 255 height 306
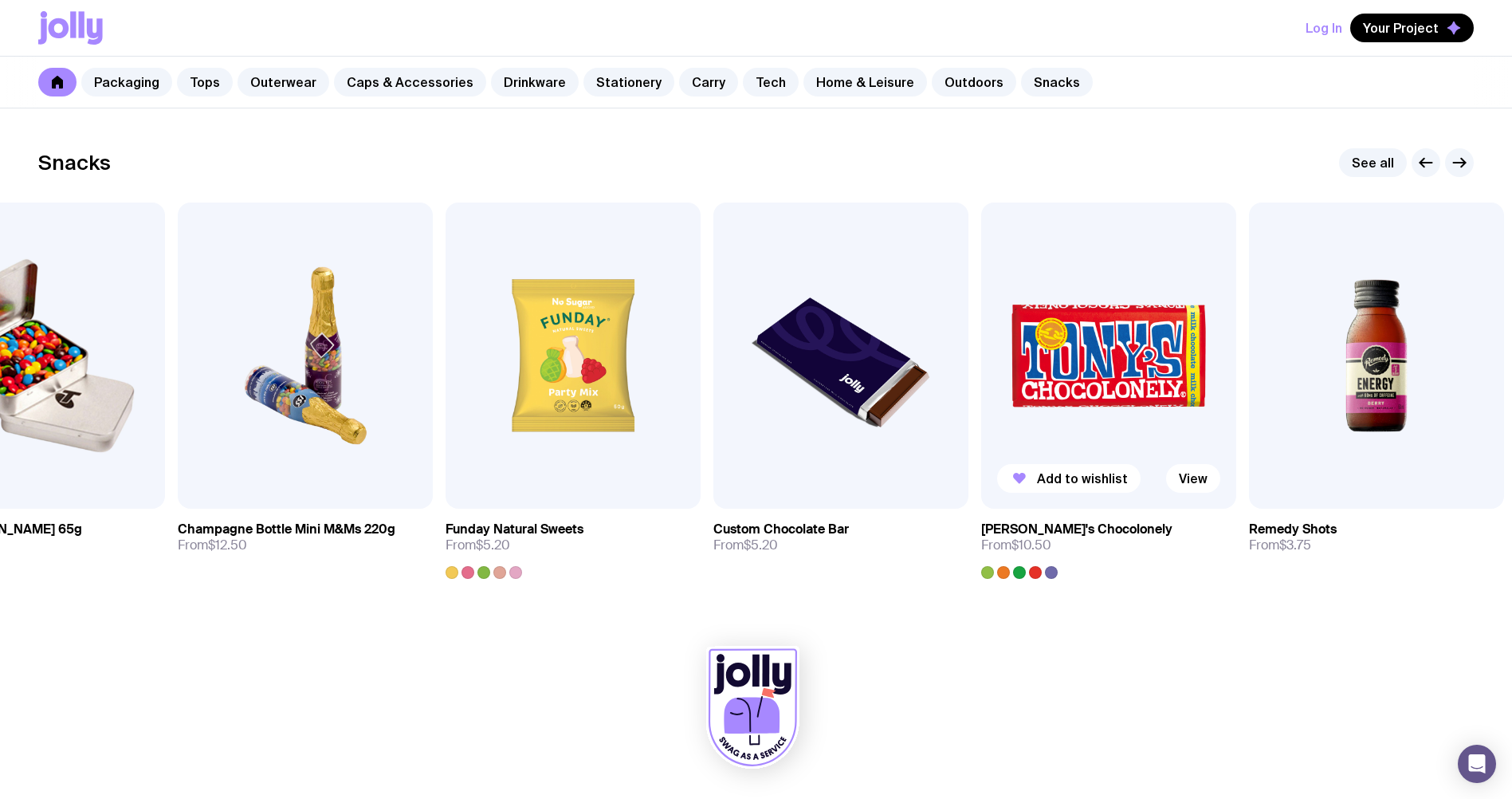
drag, startPoint x: 724, startPoint y: 399, endPoint x: 676, endPoint y: 402, distance: 48.1
click at [981, 402] on img at bounding box center [1108, 355] width 255 height 306
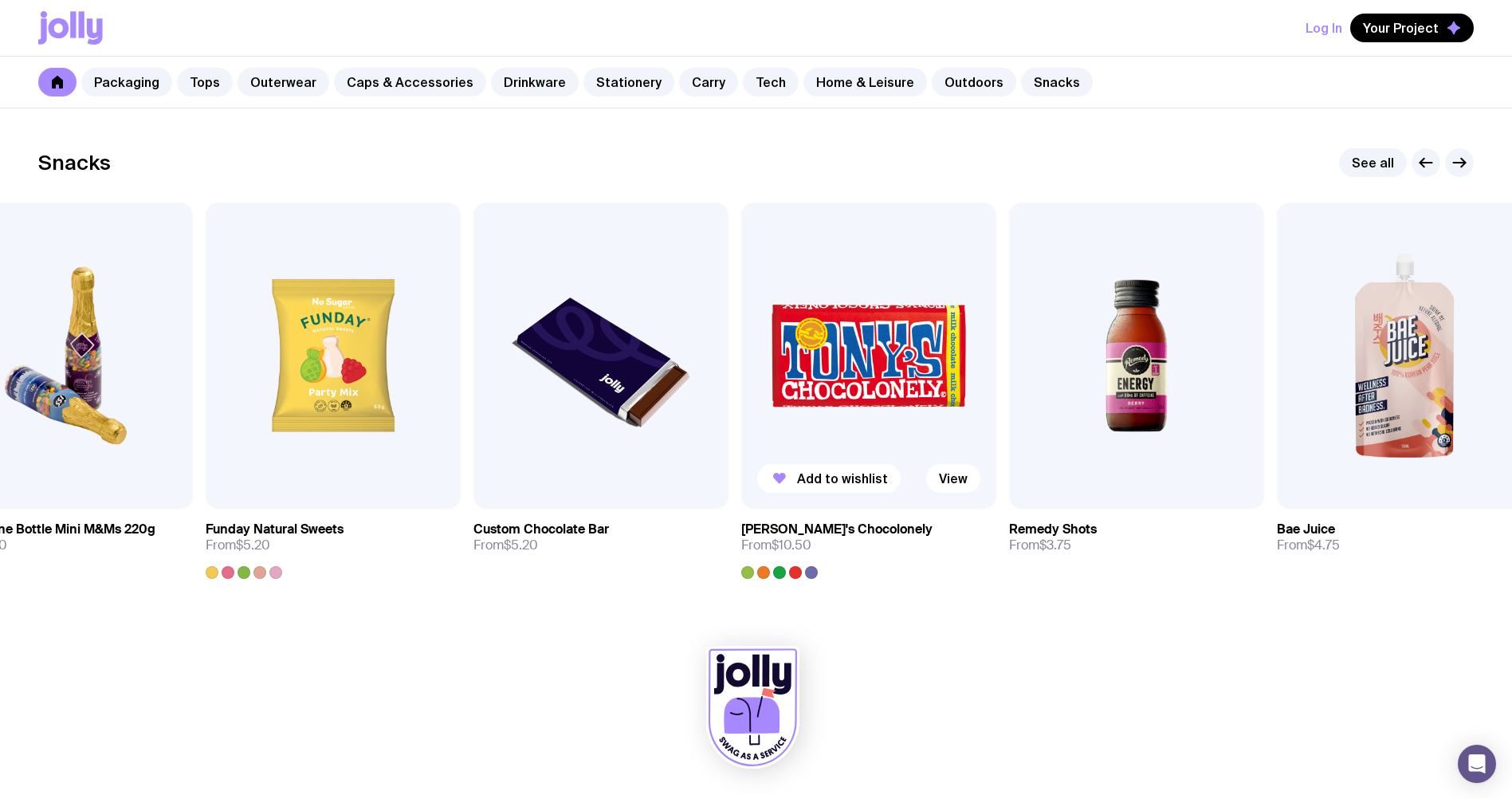
drag, startPoint x: 700, startPoint y: 365, endPoint x: 1140, endPoint y: 363, distance: 440.0
click at [996, 363] on img at bounding box center [869, 355] width 255 height 306
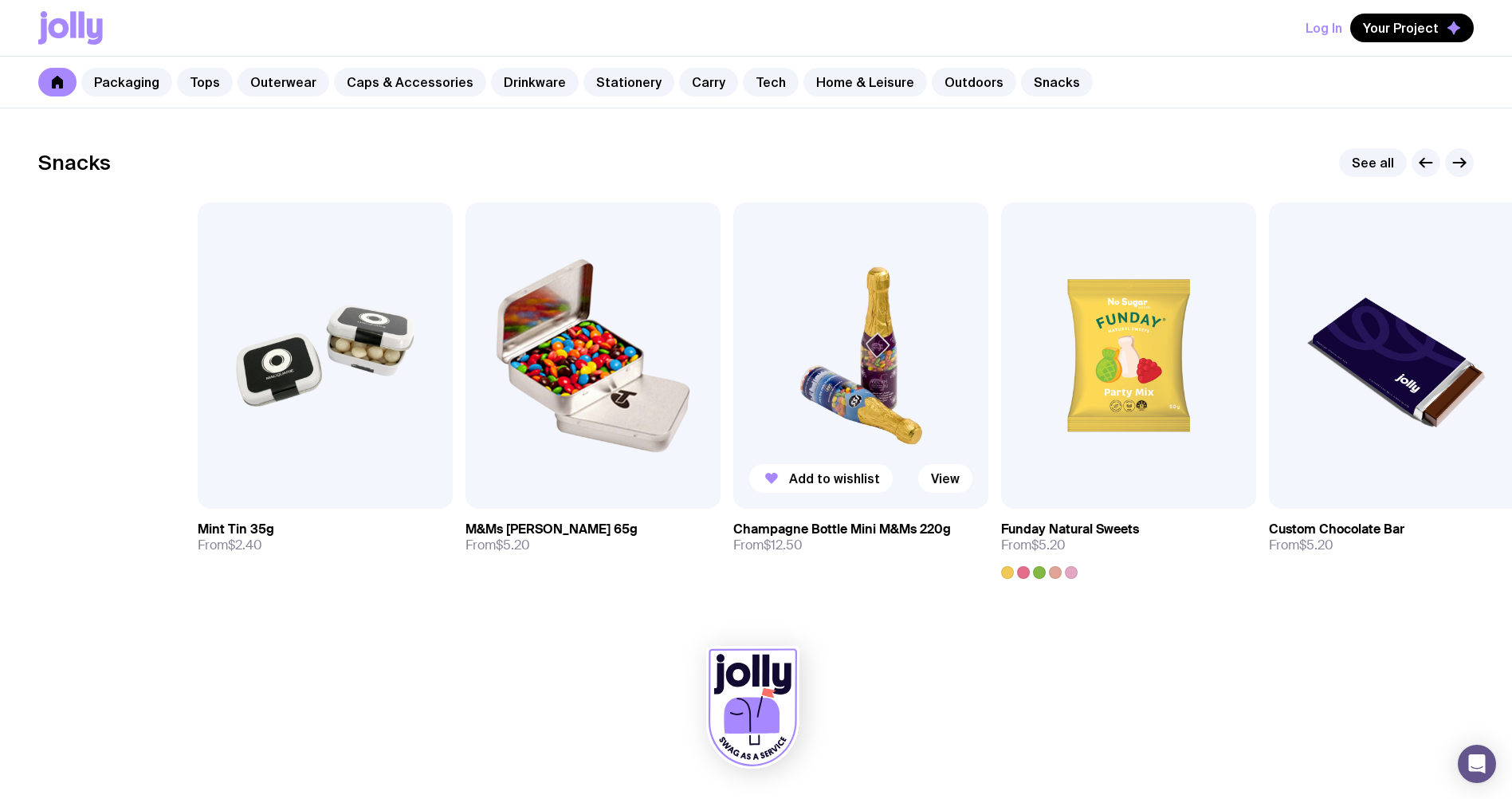
drag, startPoint x: 532, startPoint y: 376, endPoint x: 974, endPoint y: 379, distance: 442.0
click at [974, 379] on img at bounding box center [860, 355] width 255 height 306
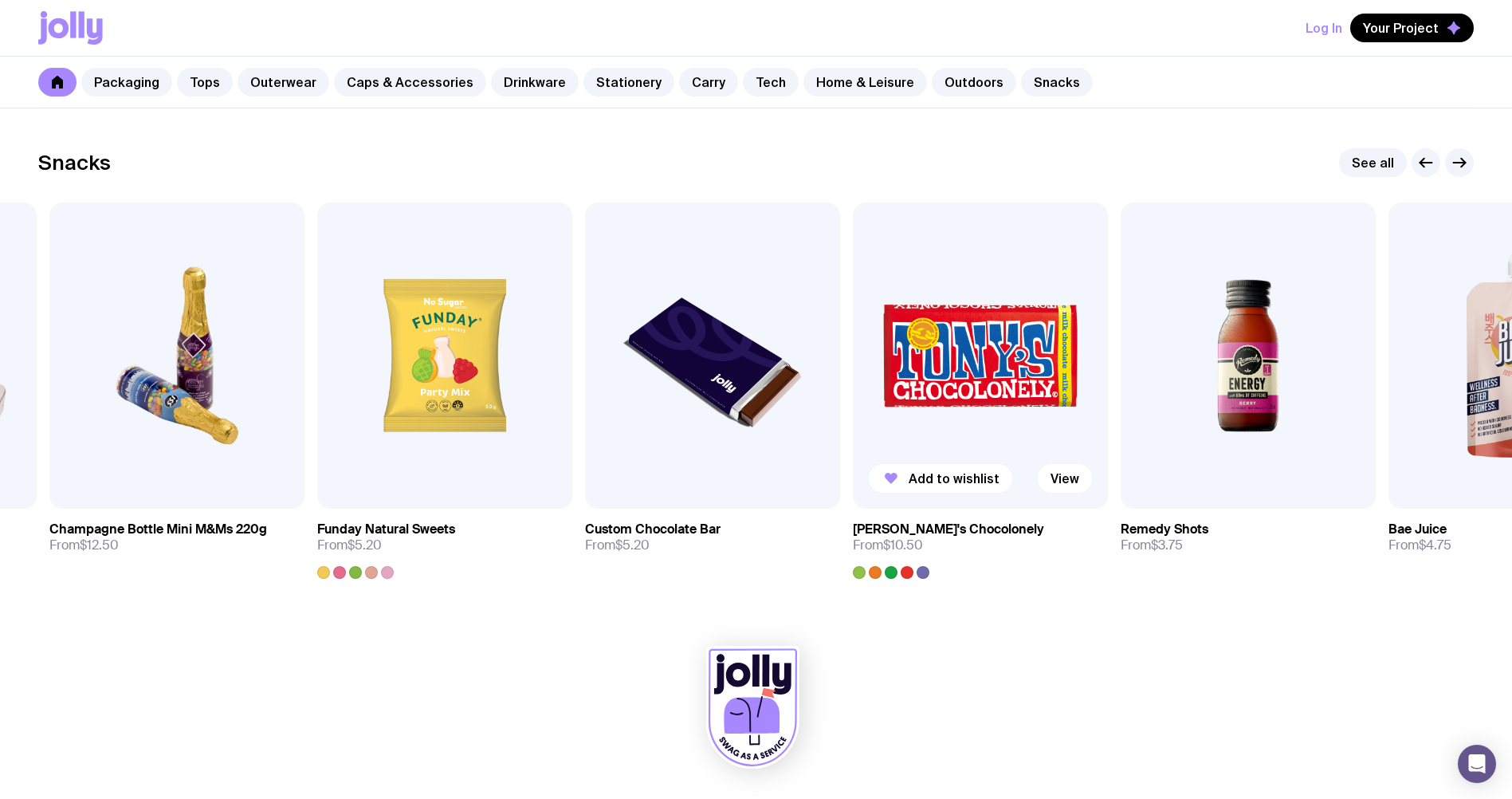
drag, startPoint x: 1446, startPoint y: 419, endPoint x: 813, endPoint y: 456, distance: 634.1
click at [853, 456] on img at bounding box center [980, 355] width 255 height 306
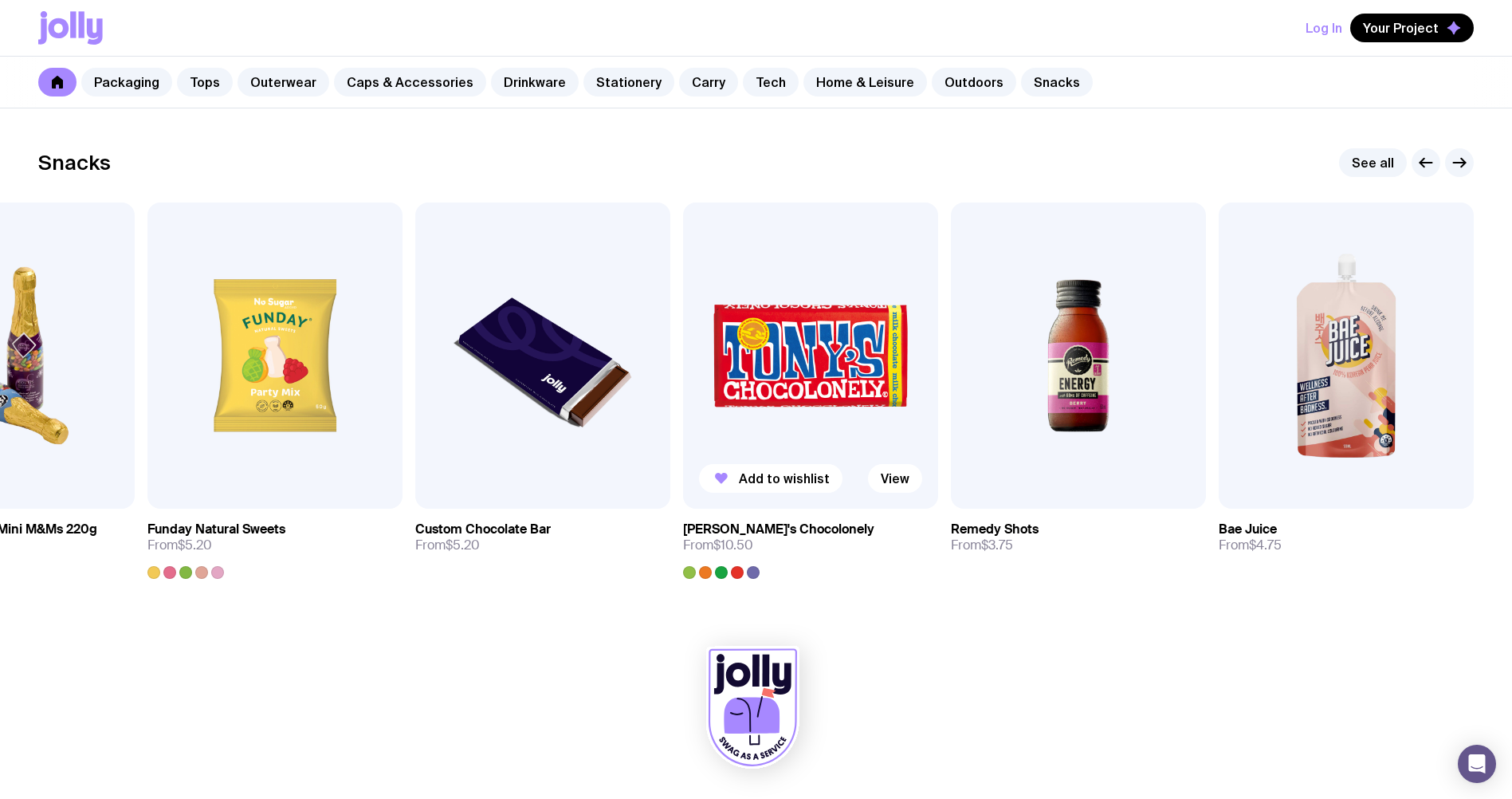
click at [755, 571] on div at bounding box center [754, 572] width 13 height 13
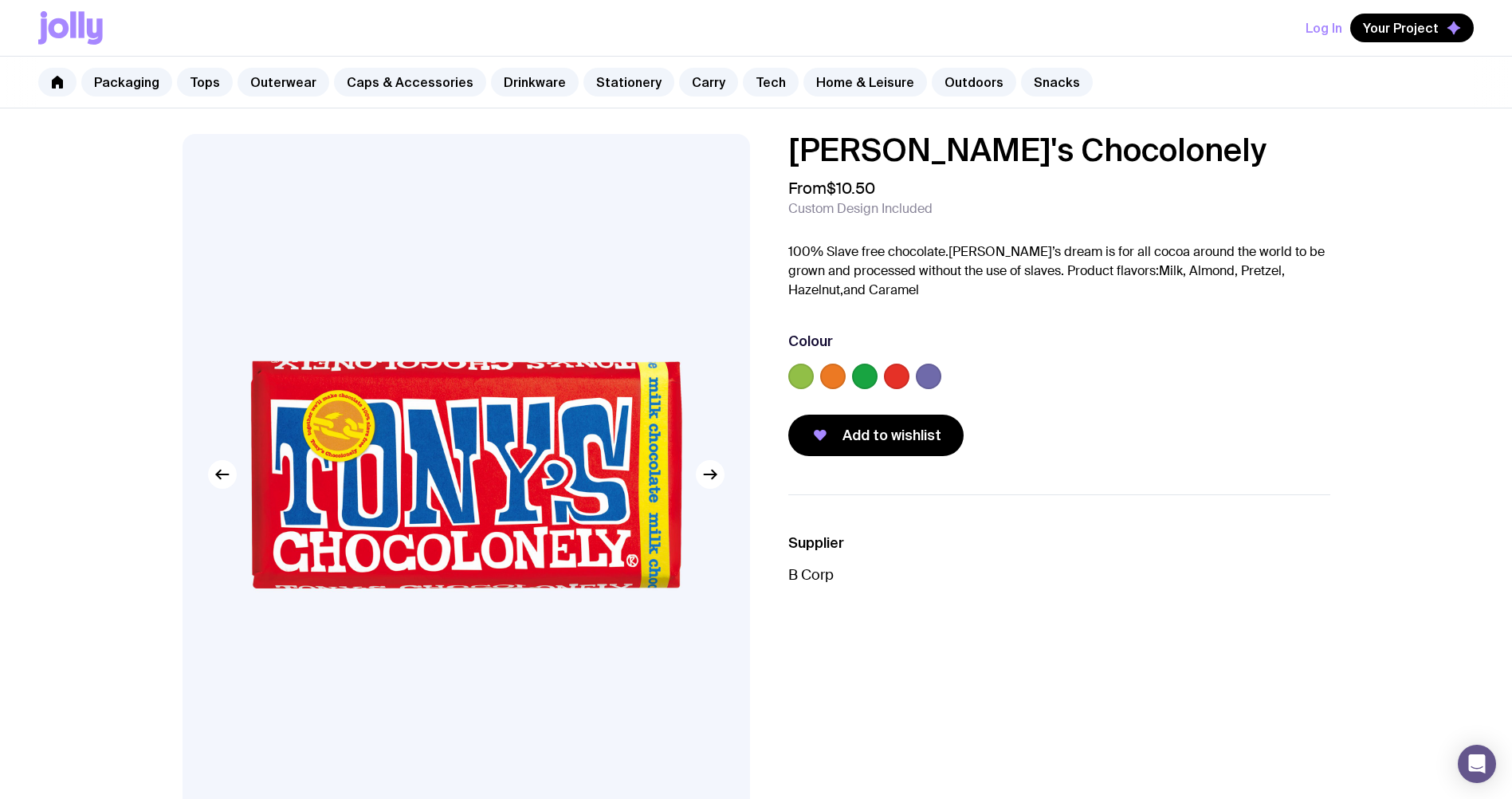
click at [929, 378] on label at bounding box center [928, 376] width 25 height 25
click at [0, 0] on input "radio" at bounding box center [0, 0] width 0 height 0
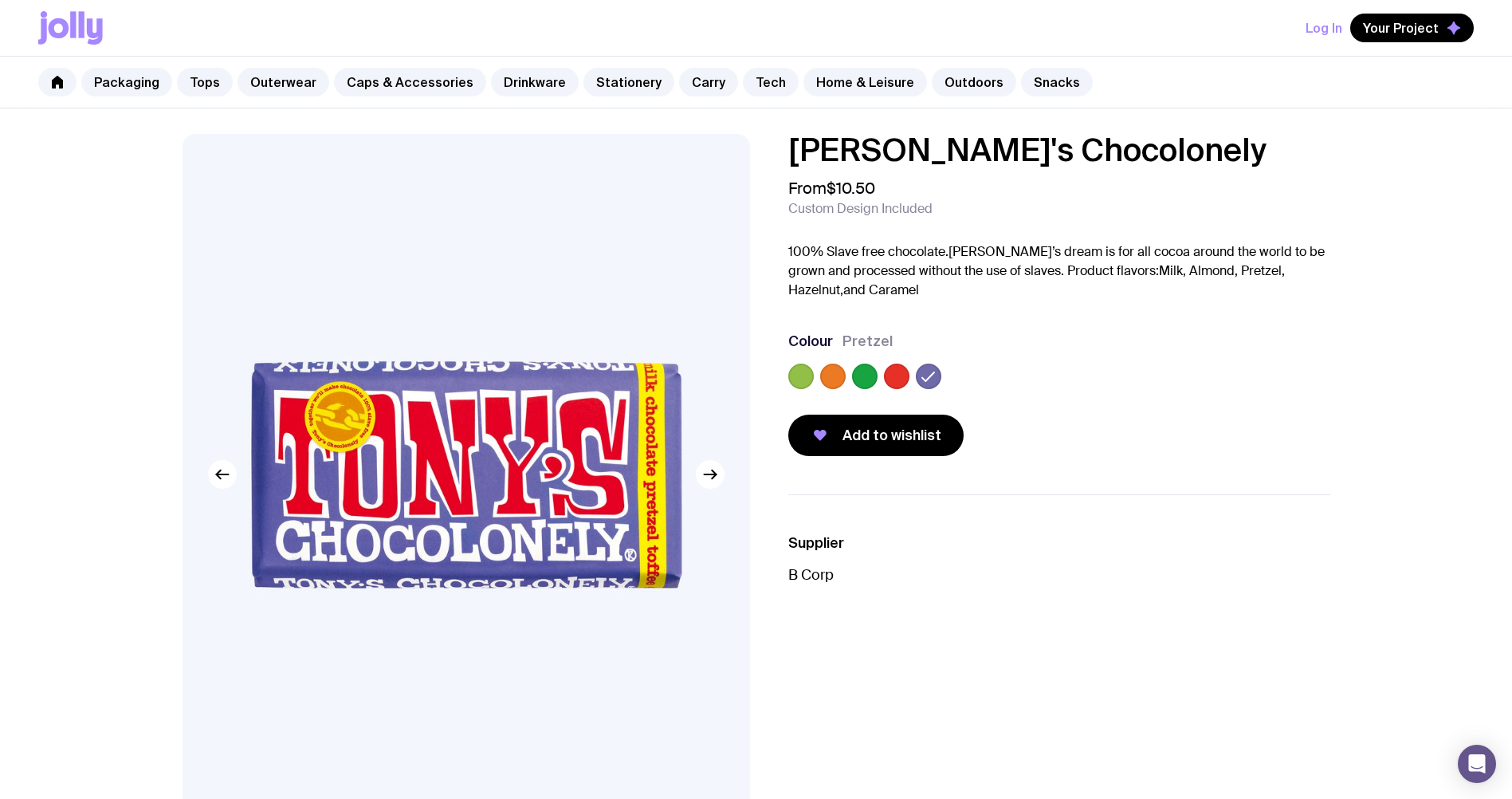
click at [890, 377] on label at bounding box center [896, 376] width 25 height 25
click at [0, 0] on input "radio" at bounding box center [0, 0] width 0 height 0
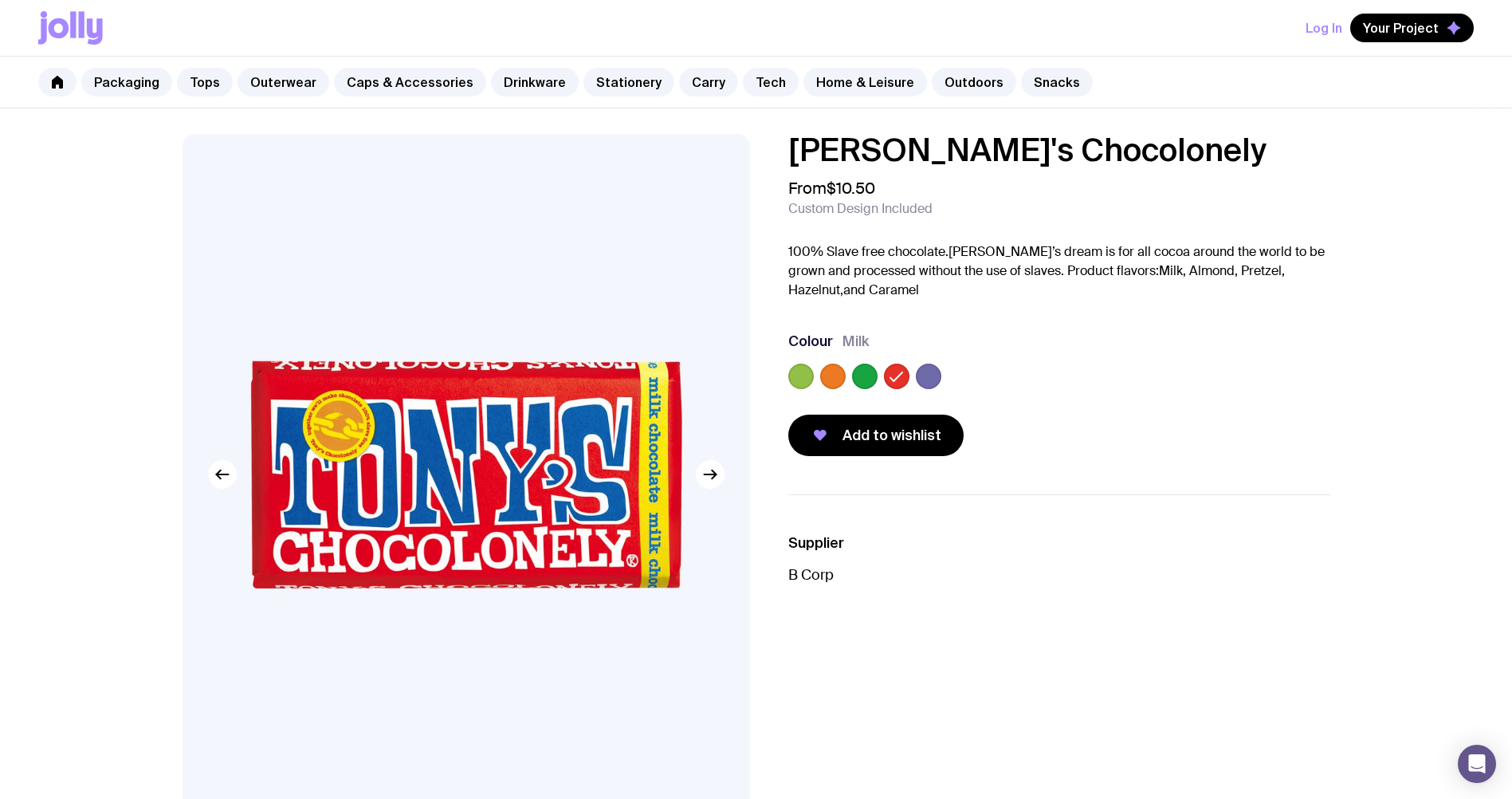
click at [864, 384] on label at bounding box center [864, 376] width 25 height 25
click at [0, 0] on input "radio" at bounding box center [0, 0] width 0 height 0
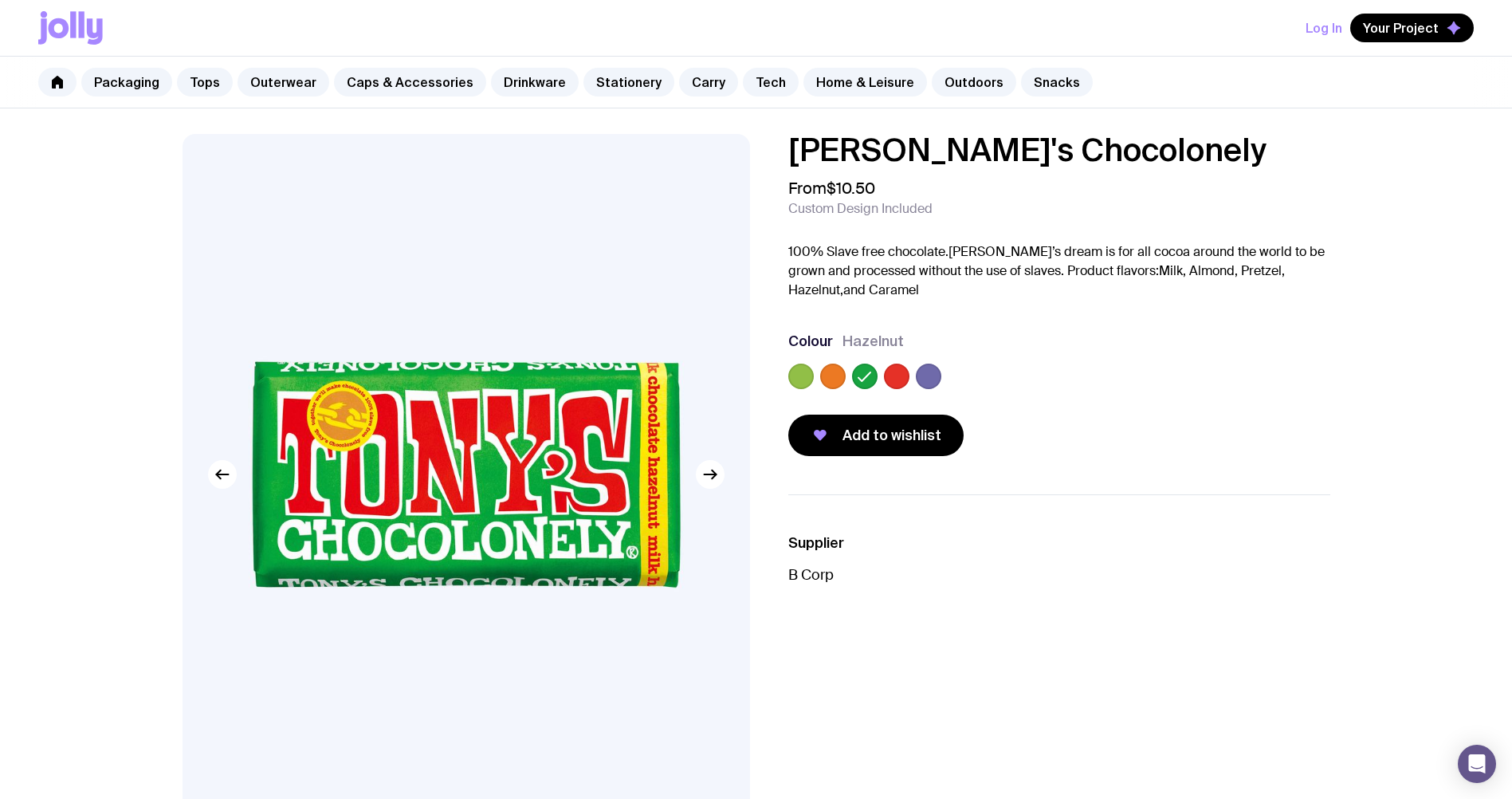
click at [828, 387] on label at bounding box center [832, 376] width 25 height 25
click at [0, 0] on input "radio" at bounding box center [0, 0] width 0 height 0
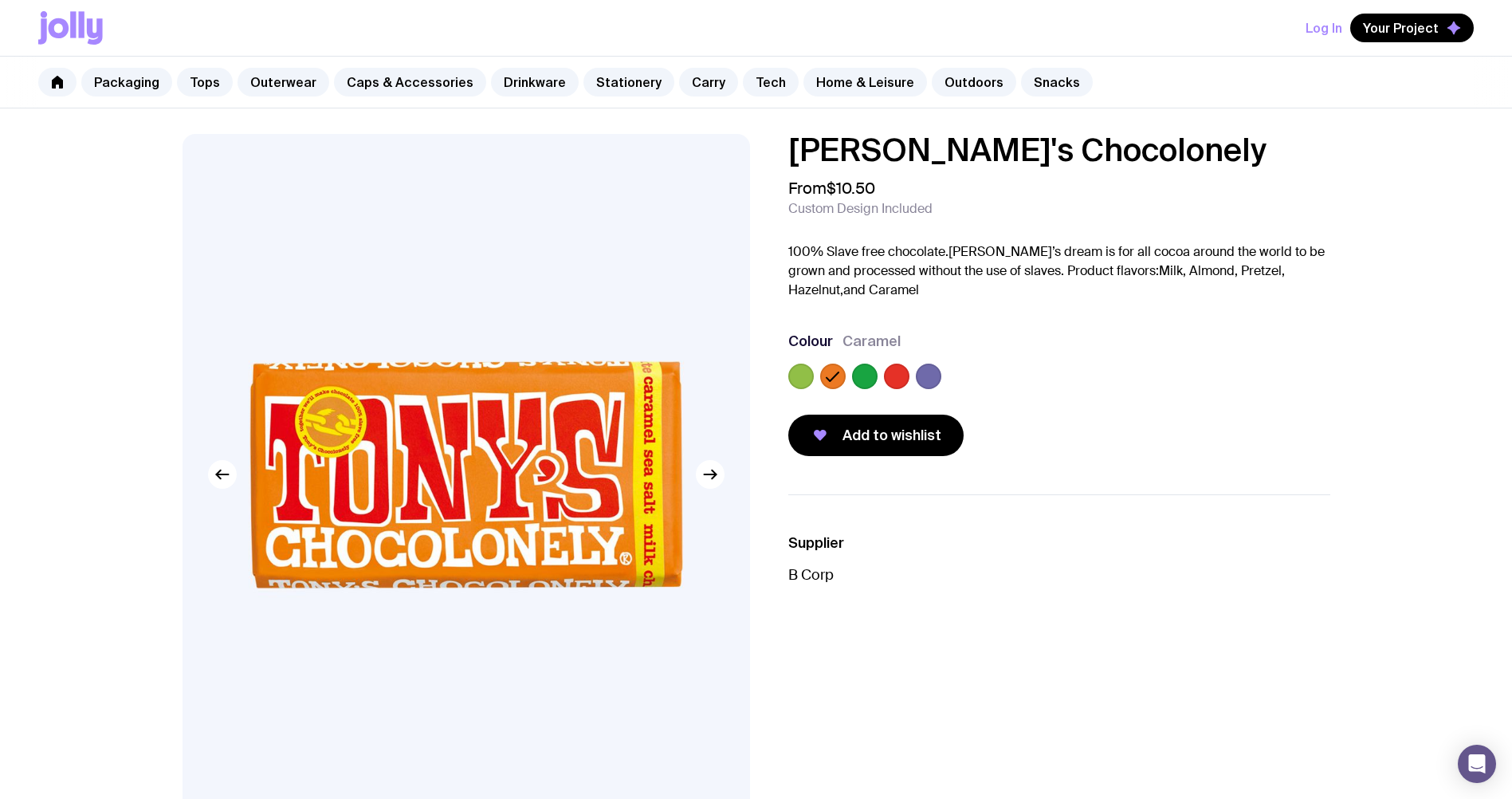
click at [805, 384] on label at bounding box center [800, 376] width 25 height 25
click at [0, 0] on input "radio" at bounding box center [0, 0] width 0 height 0
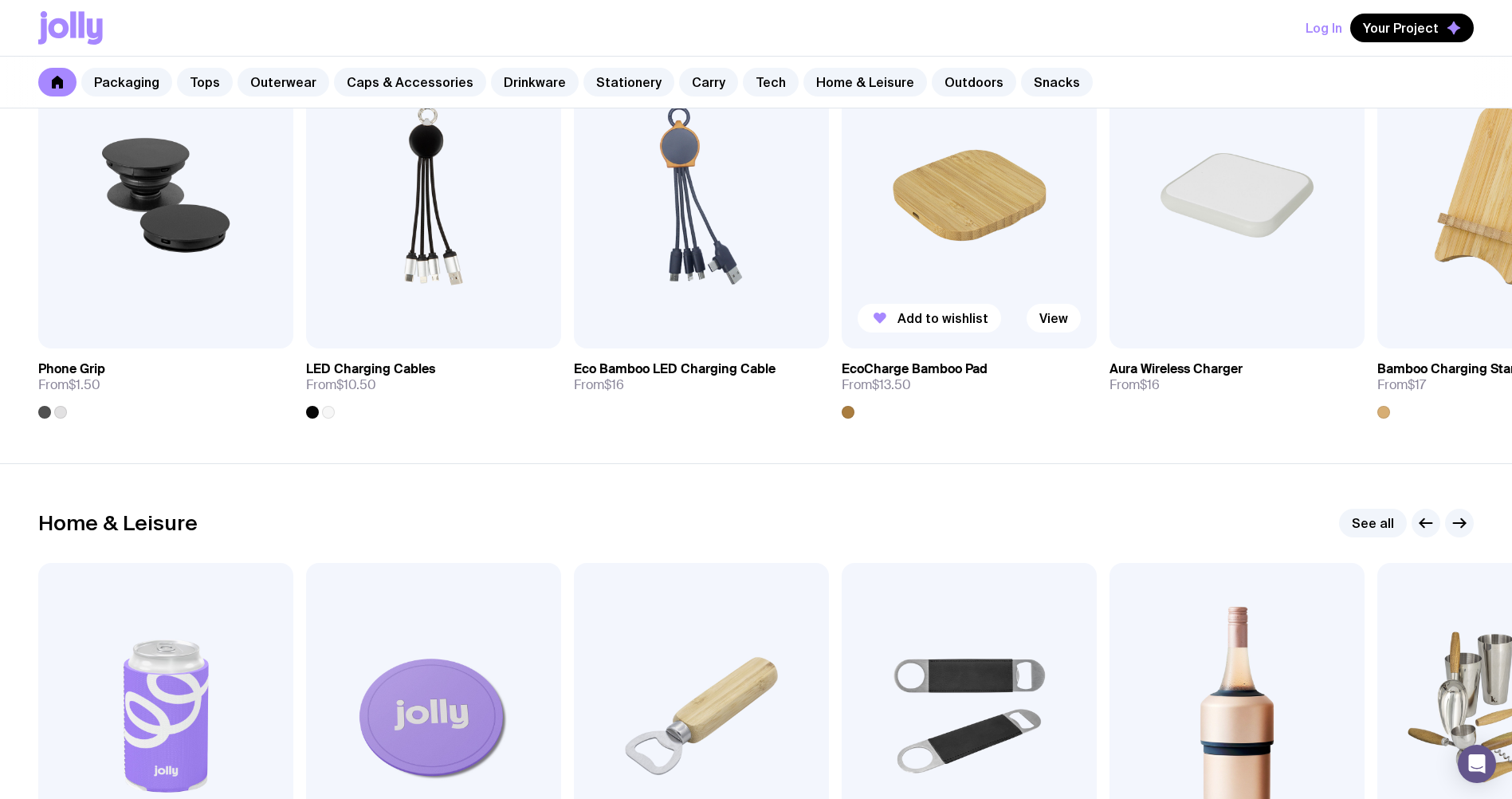
scroll to position [3952, 0]
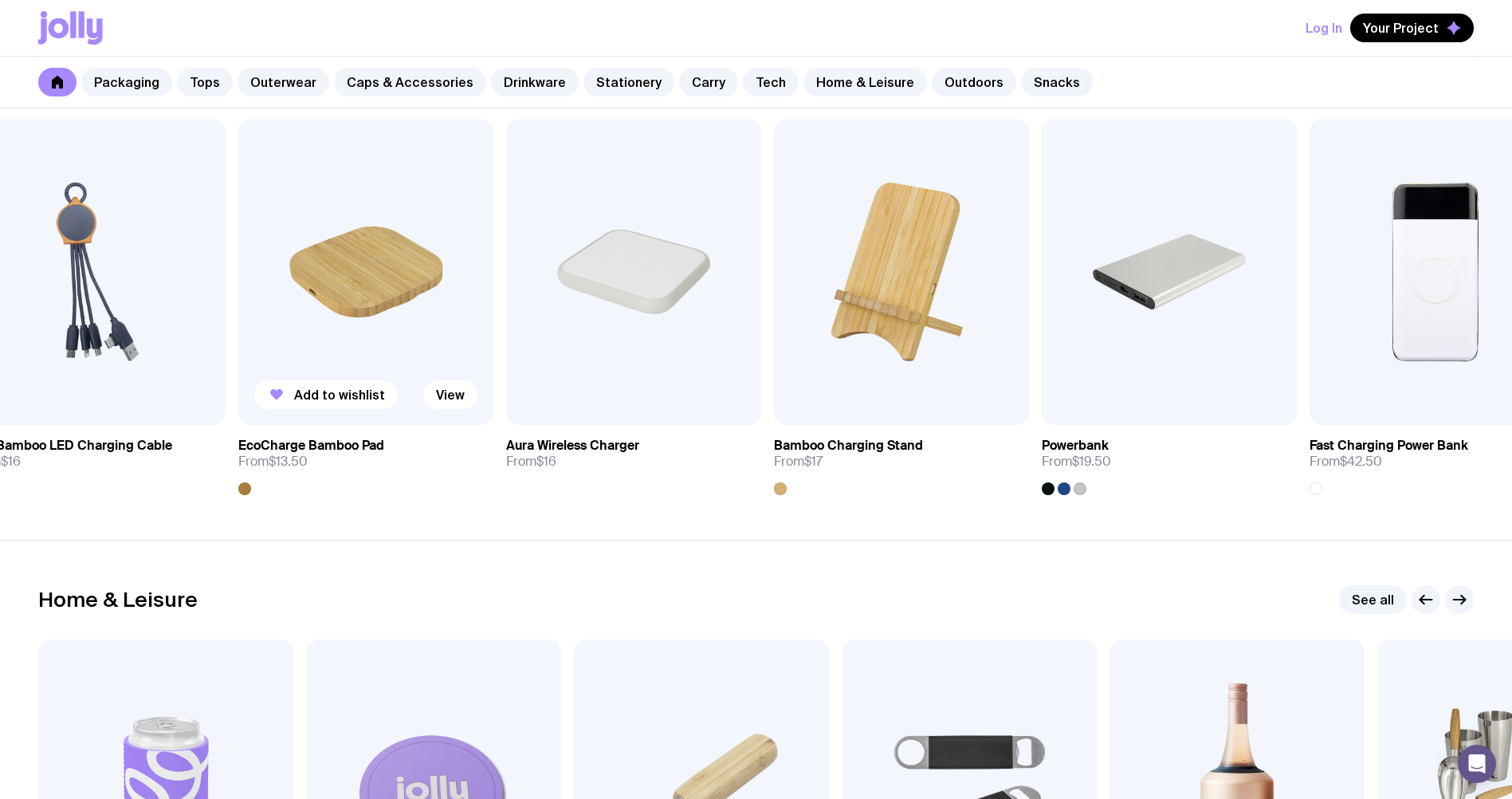
drag, startPoint x: 963, startPoint y: 315, endPoint x: 477, endPoint y: 332, distance: 486.3
click at [477, 332] on img at bounding box center [366, 272] width 255 height 306
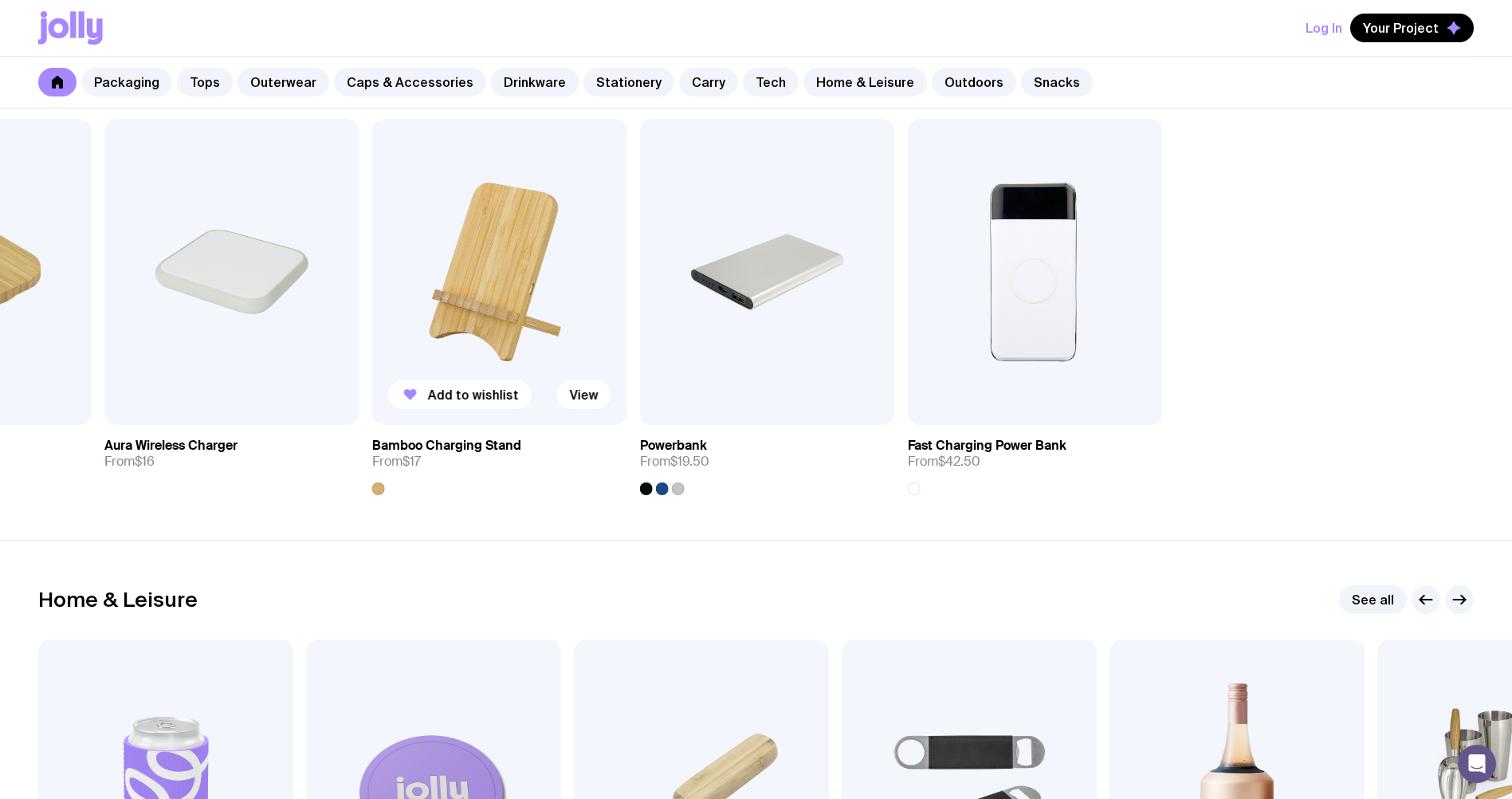
drag, startPoint x: 1209, startPoint y: 291, endPoint x: 578, endPoint y: 348, distance: 633.6
click at [578, 348] on div "Add to wishlist View Phone Grip From $1.50 Add to wishlist View LED Charging Ca…" at bounding box center [756, 307] width 1435 height 377
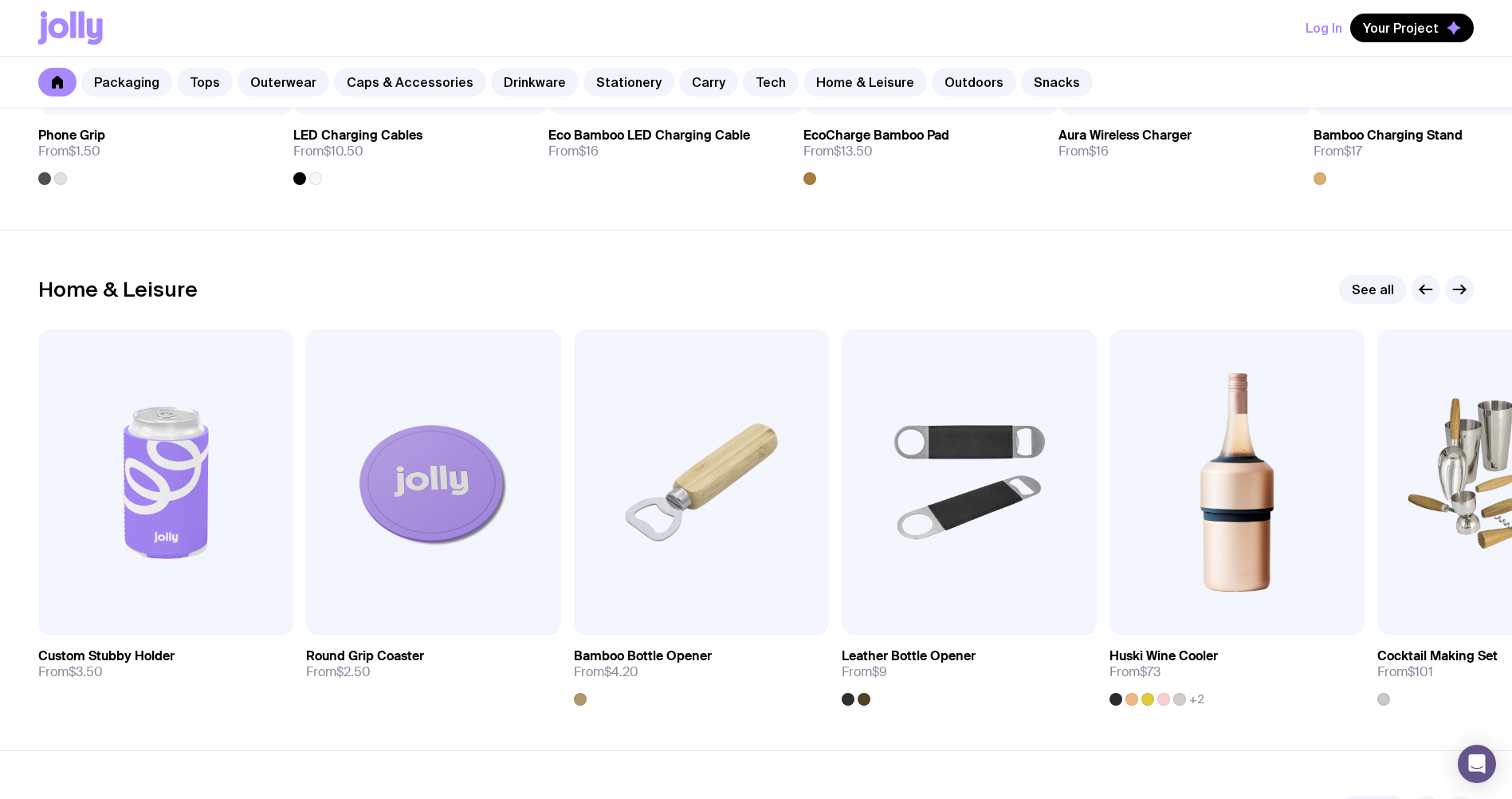
scroll to position [4510, 0]
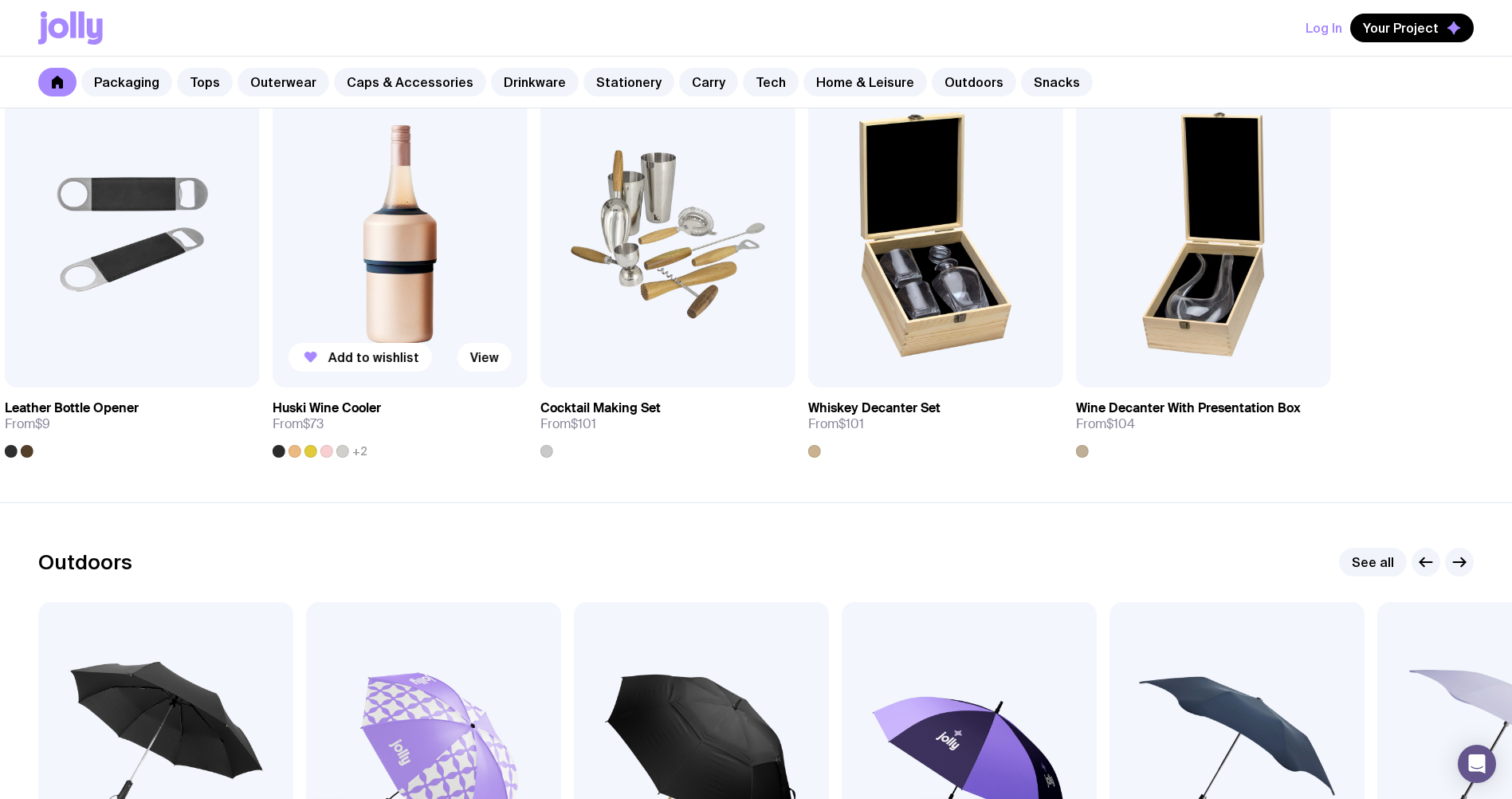
drag, startPoint x: 1203, startPoint y: 266, endPoint x: 349, endPoint y: 319, distance: 855.6
click at [349, 319] on img at bounding box center [400, 234] width 255 height 306
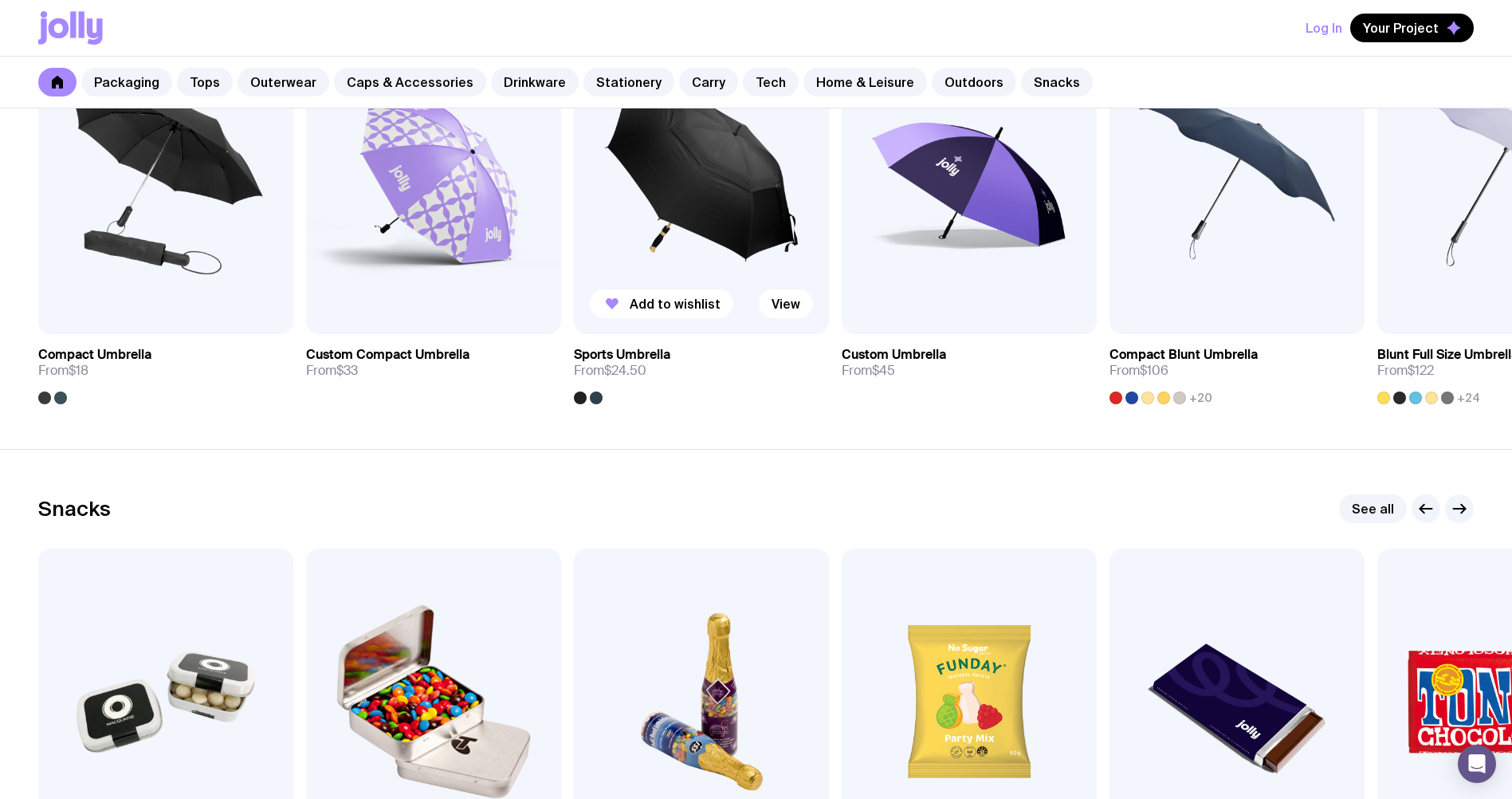
scroll to position [5068, 0]
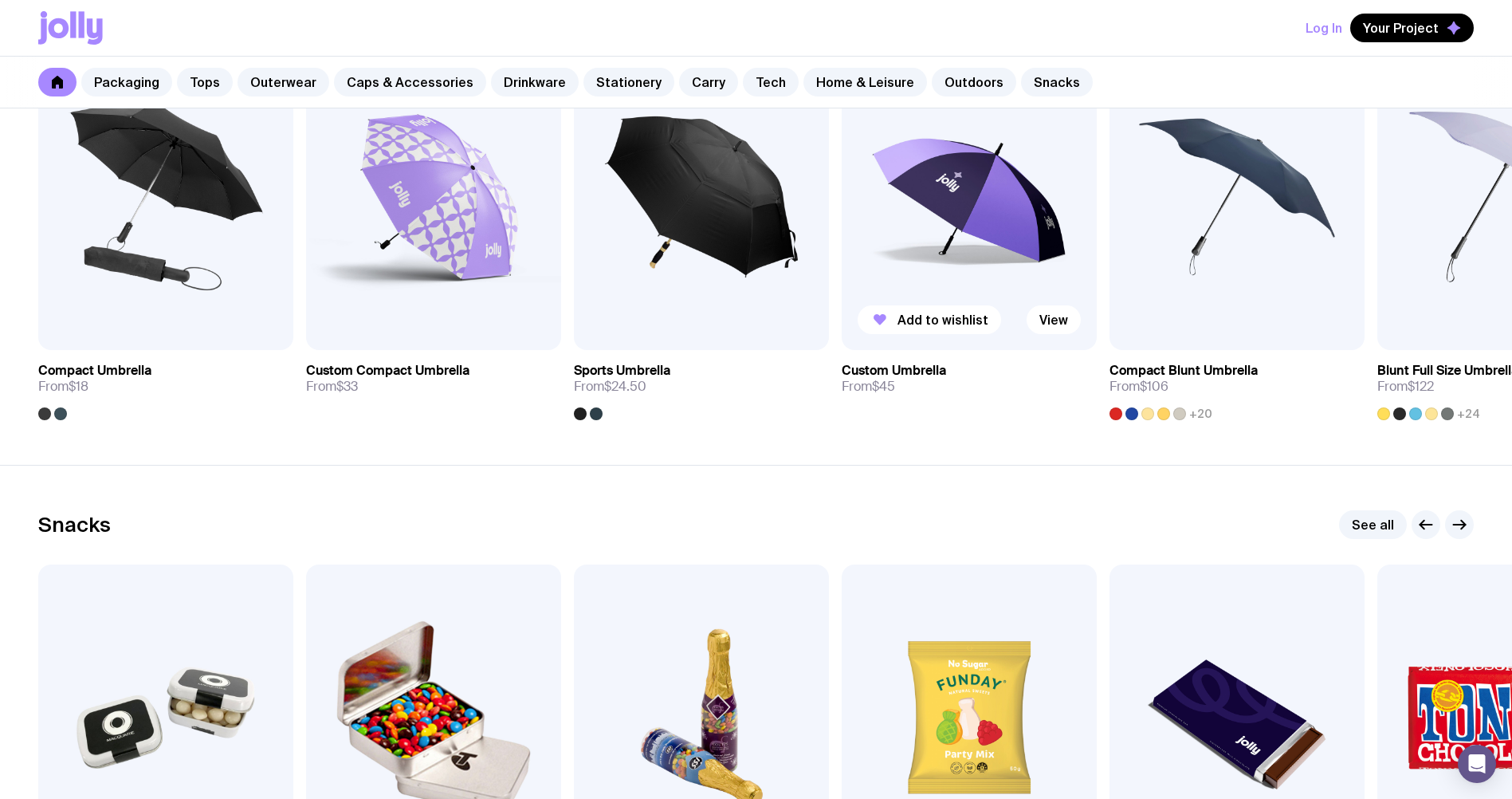
click at [945, 196] on img at bounding box center [969, 197] width 255 height 306
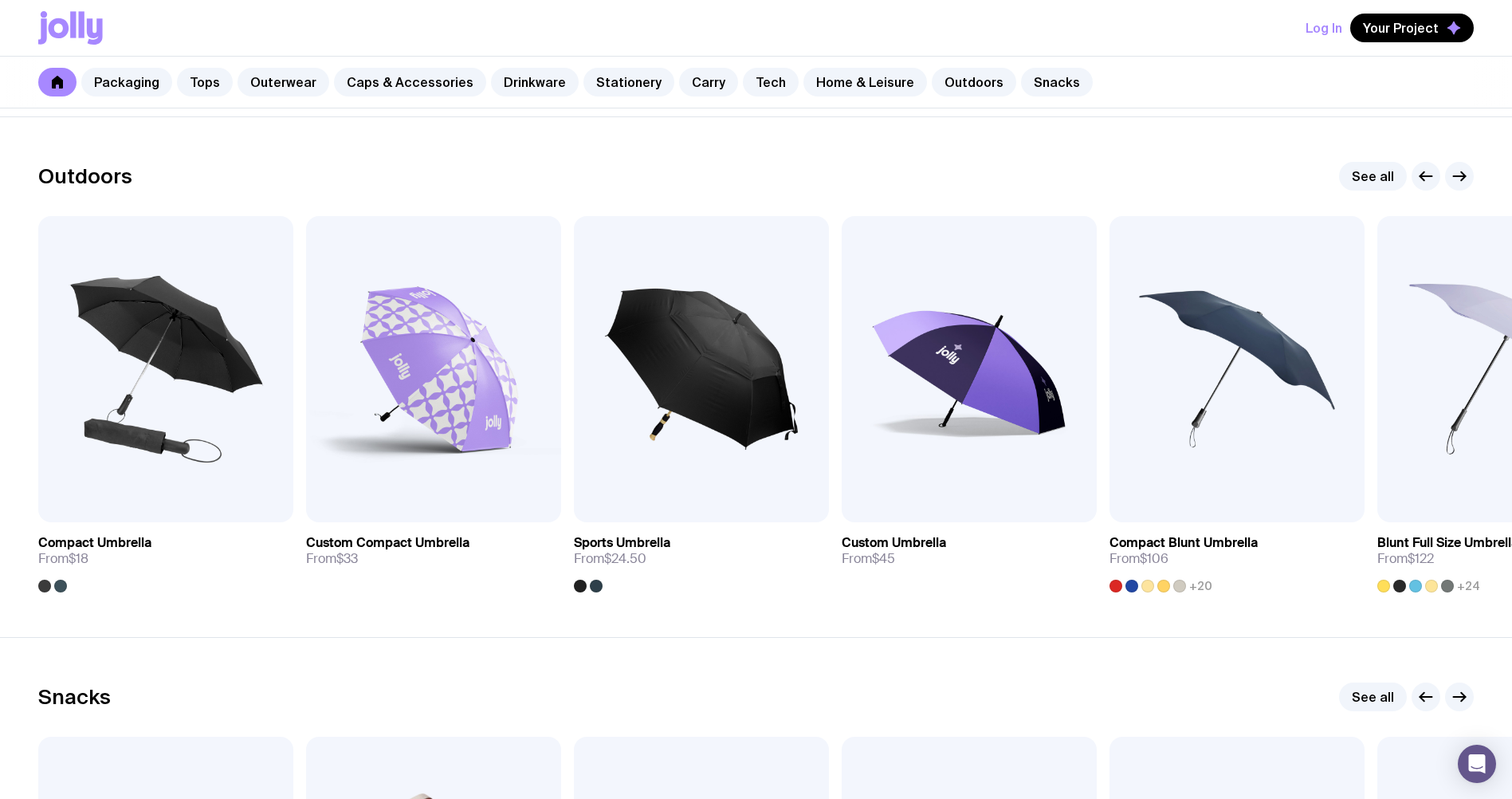
scroll to position [4872, 0]
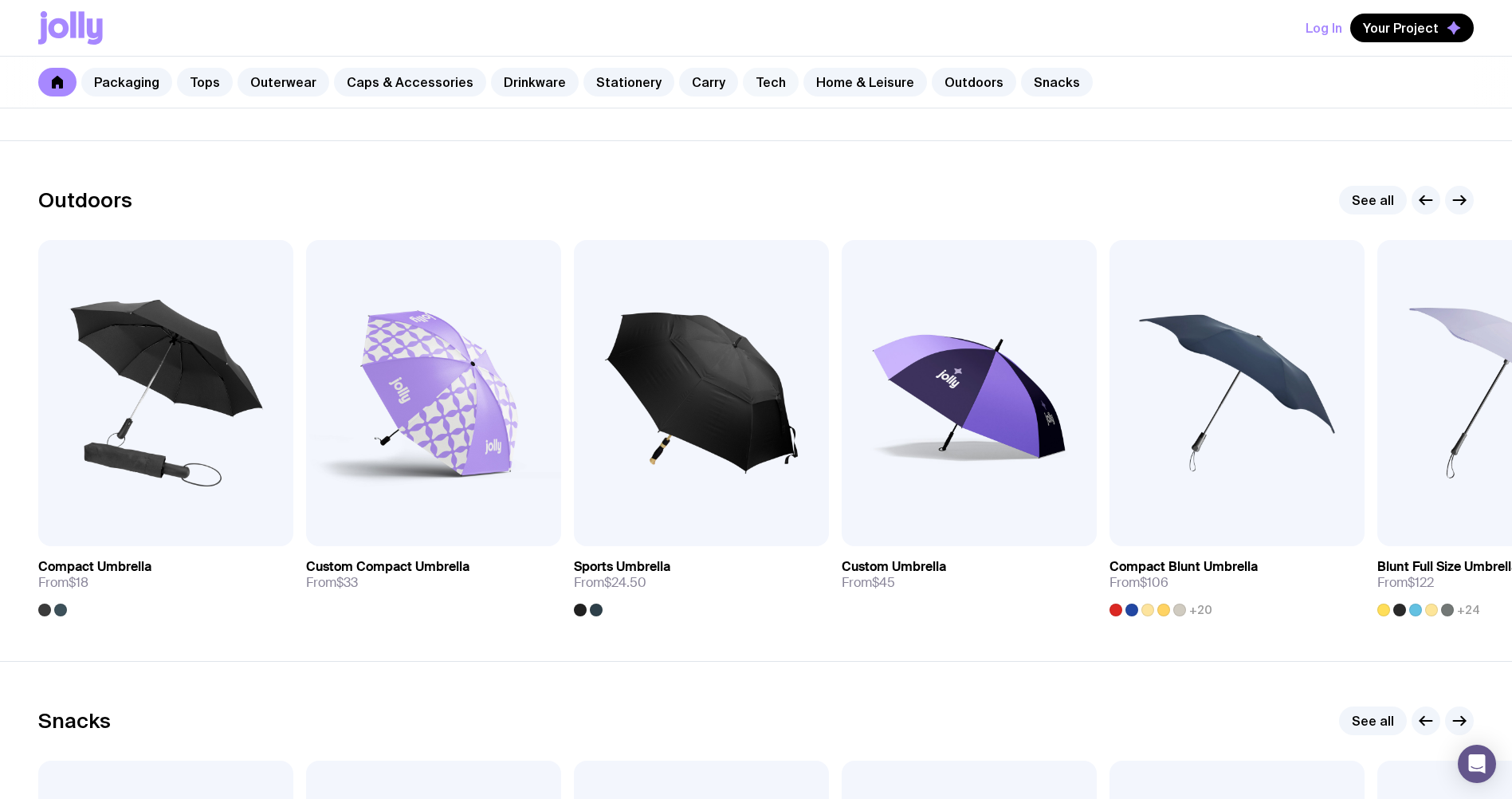
click at [742, 81] on link "Tech" at bounding box center [771, 81] width 56 height 29
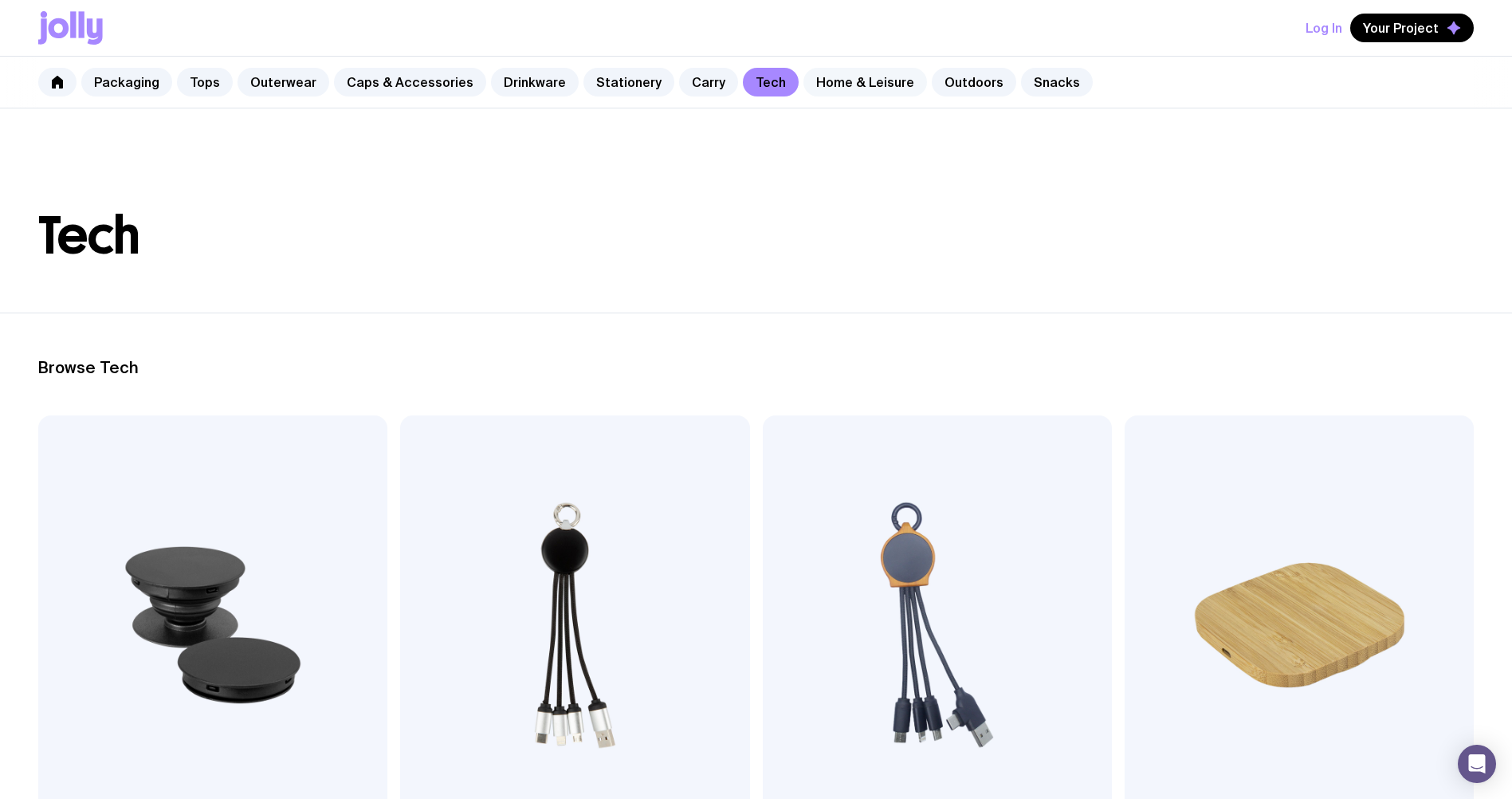
click at [823, 80] on link "Home & Leisure" at bounding box center [865, 81] width 124 height 29
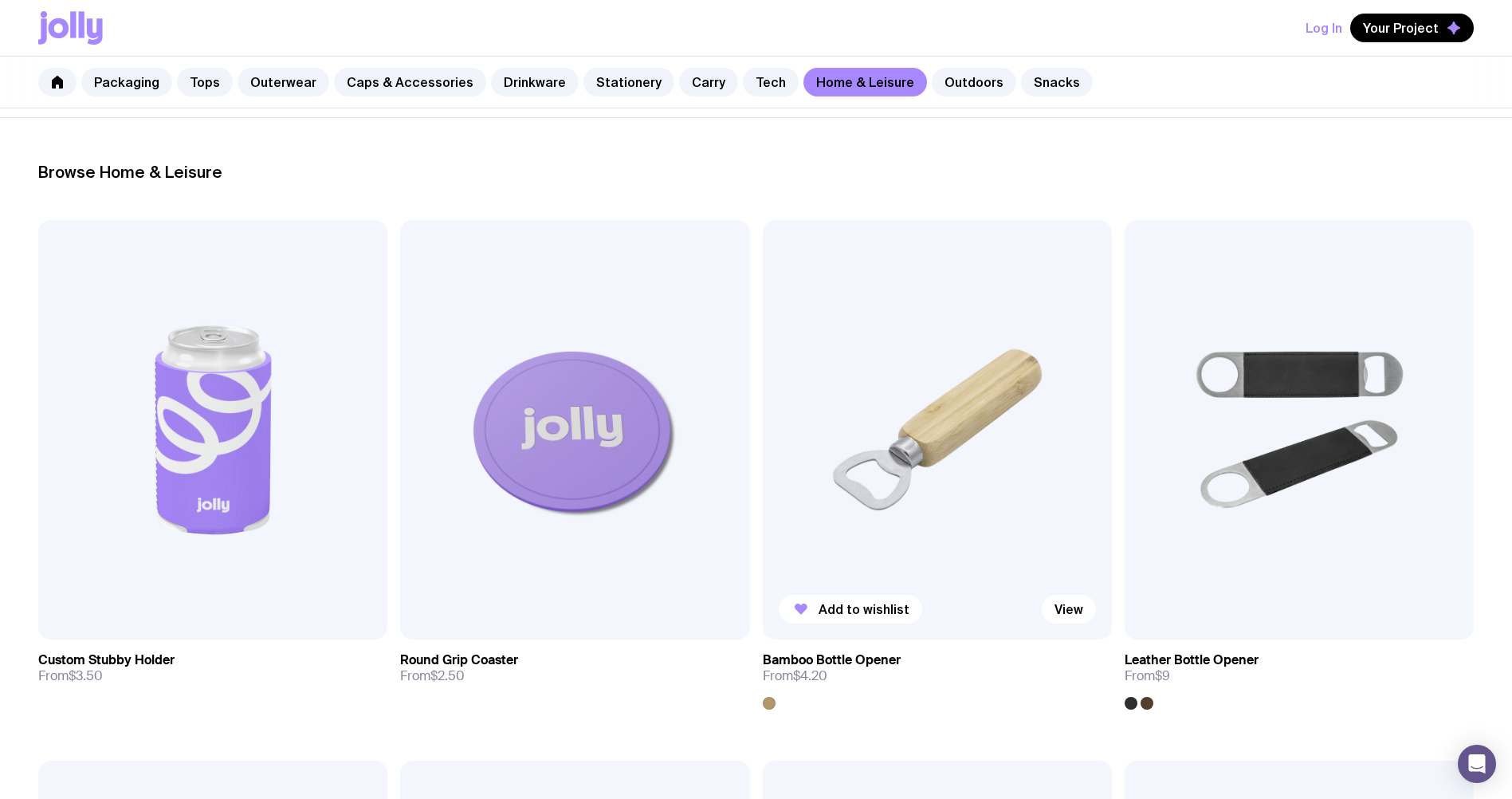
scroll to position [94, 0]
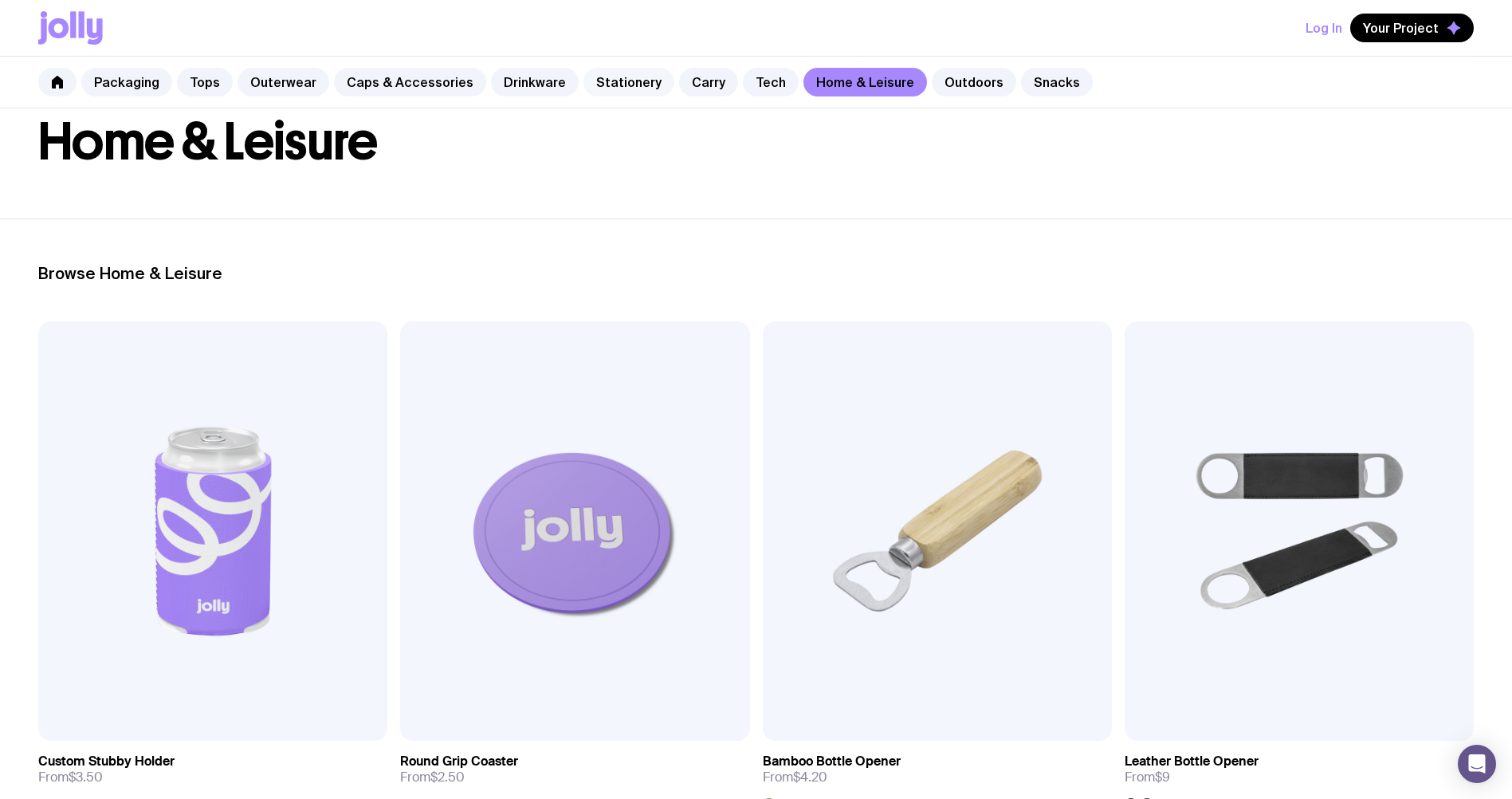
click at [611, 80] on link "Stationery" at bounding box center [628, 81] width 91 height 29
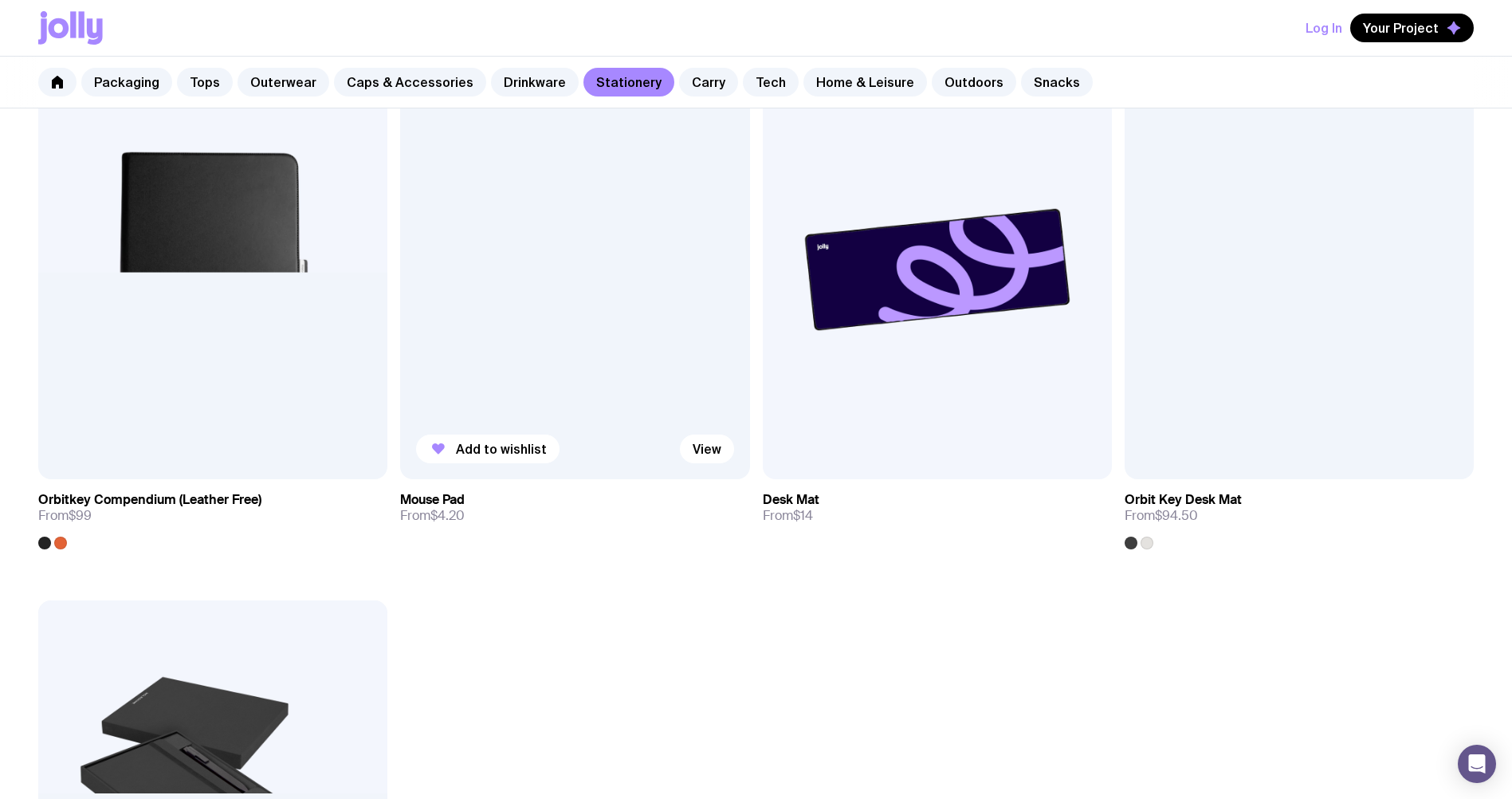
scroll to position [3030, 0]
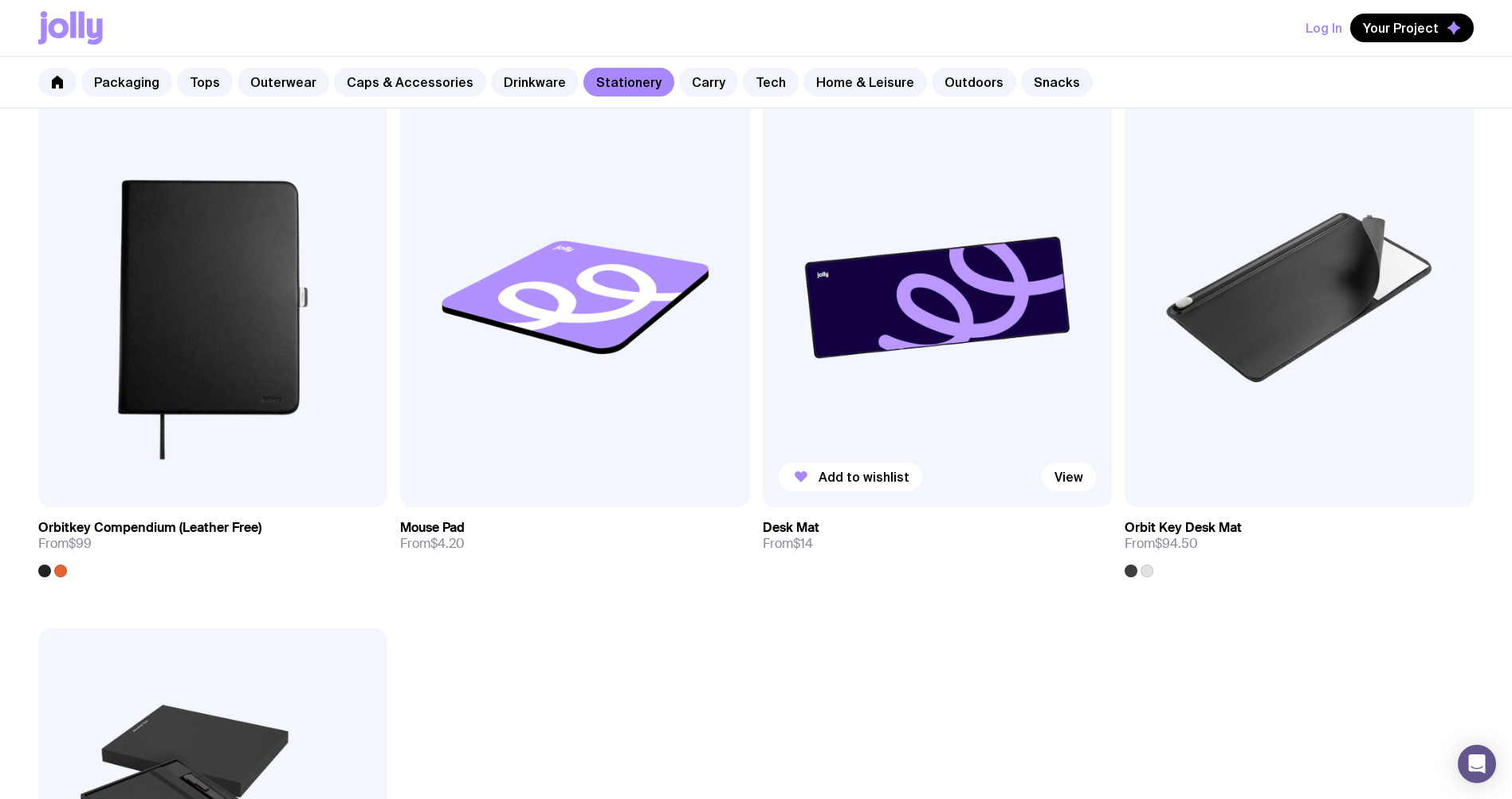
click at [962, 344] on img at bounding box center [937, 298] width 349 height 420
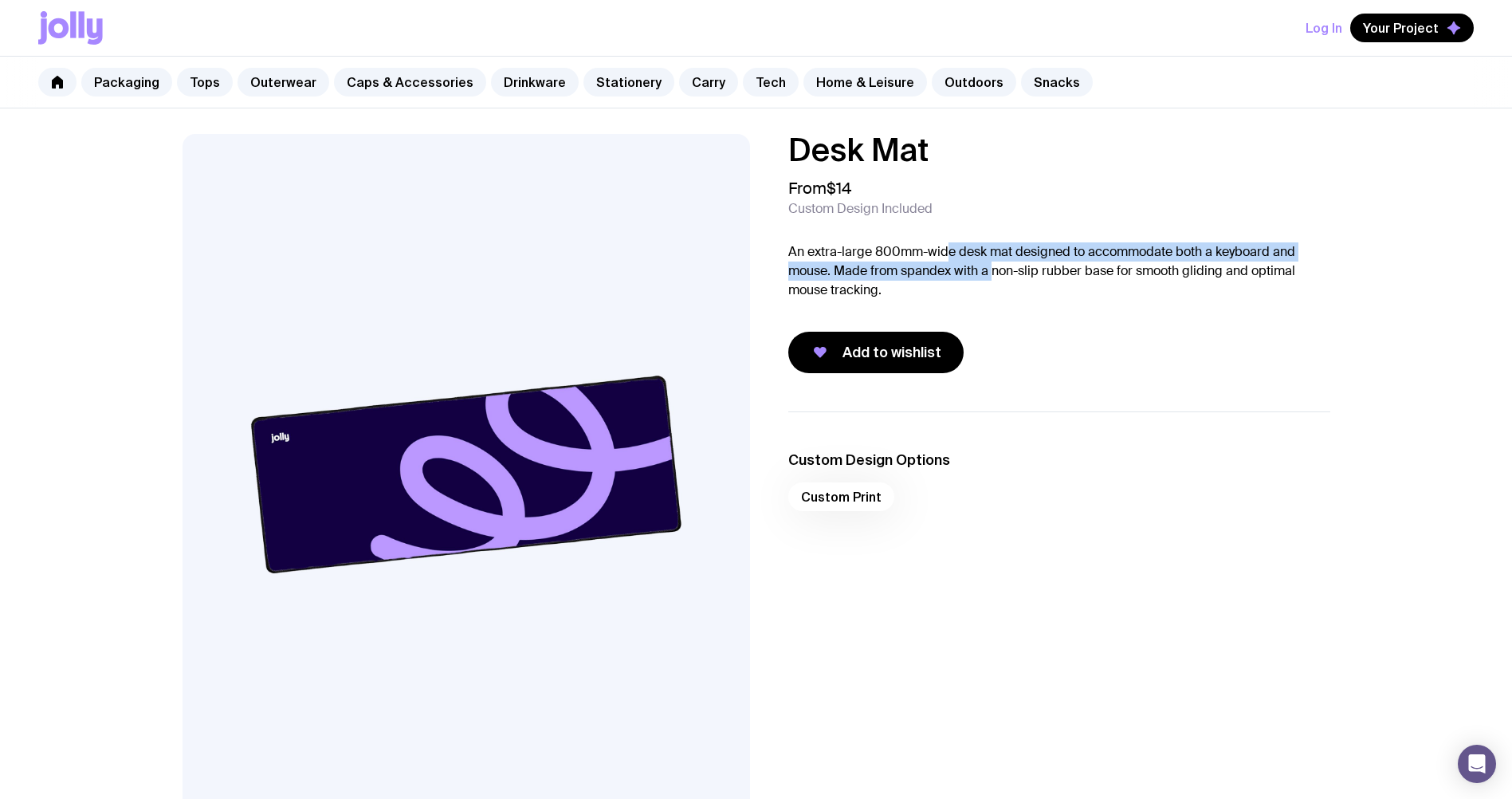
drag, startPoint x: 950, startPoint y: 255, endPoint x: 991, endPoint y: 271, distance: 44.0
click at [991, 271] on p "An extra-large 800mm-wide desk mat designed to accommodate both a keyboard and …" at bounding box center [1059, 271] width 542 height 57
drag, startPoint x: 991, startPoint y: 271, endPoint x: 957, endPoint y: 277, distance: 34.5
click at [969, 277] on p "An extra-large 800mm-wide desk mat designed to accommodate both a keyboard and …" at bounding box center [1059, 271] width 542 height 57
drag, startPoint x: 906, startPoint y: 268, endPoint x: 1144, endPoint y: 263, distance: 238.1
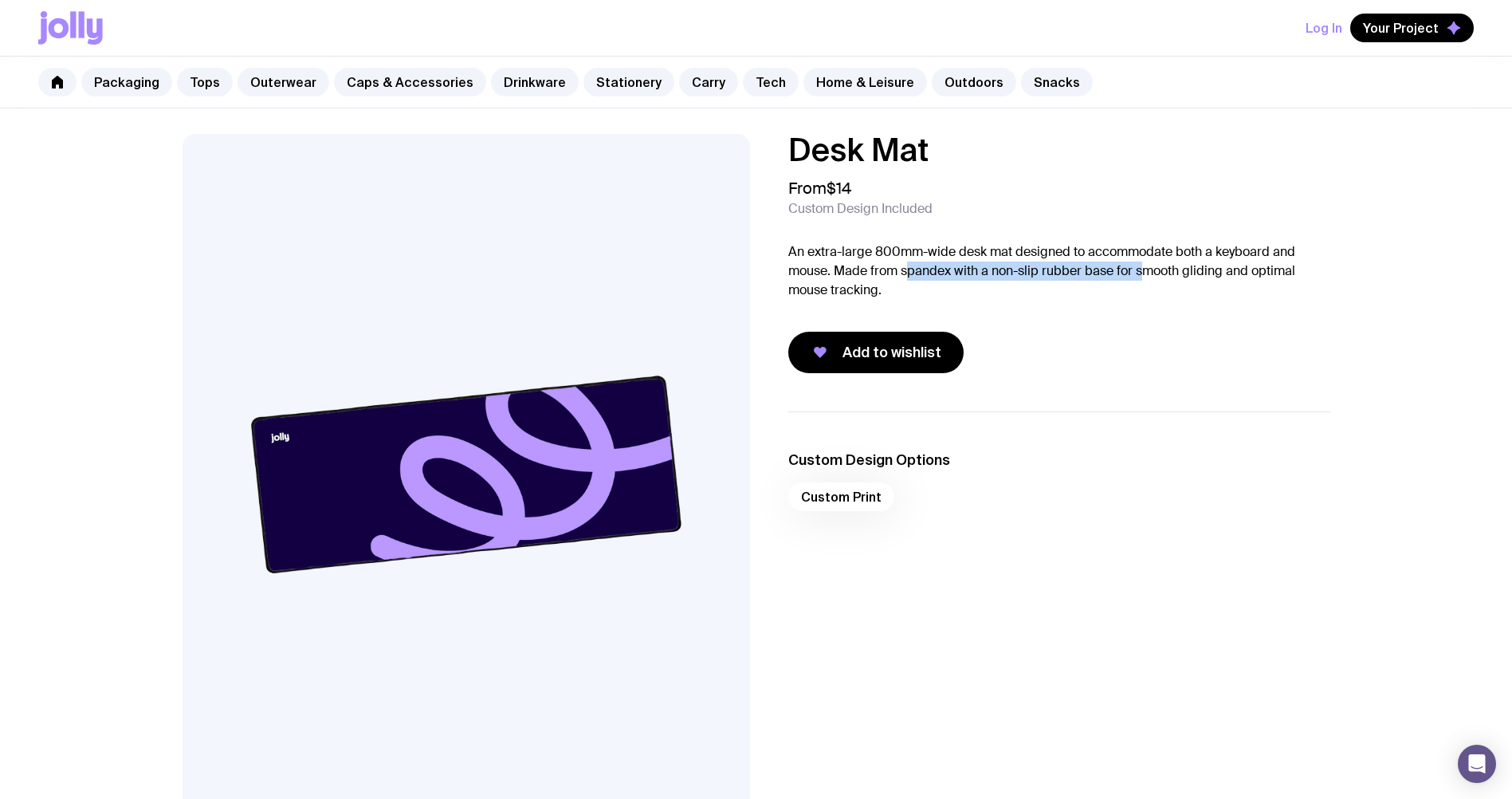
click at [1144, 263] on p "An extra-large 800mm-wide desk mat designed to accommodate both a keyboard and …" at bounding box center [1059, 271] width 542 height 57
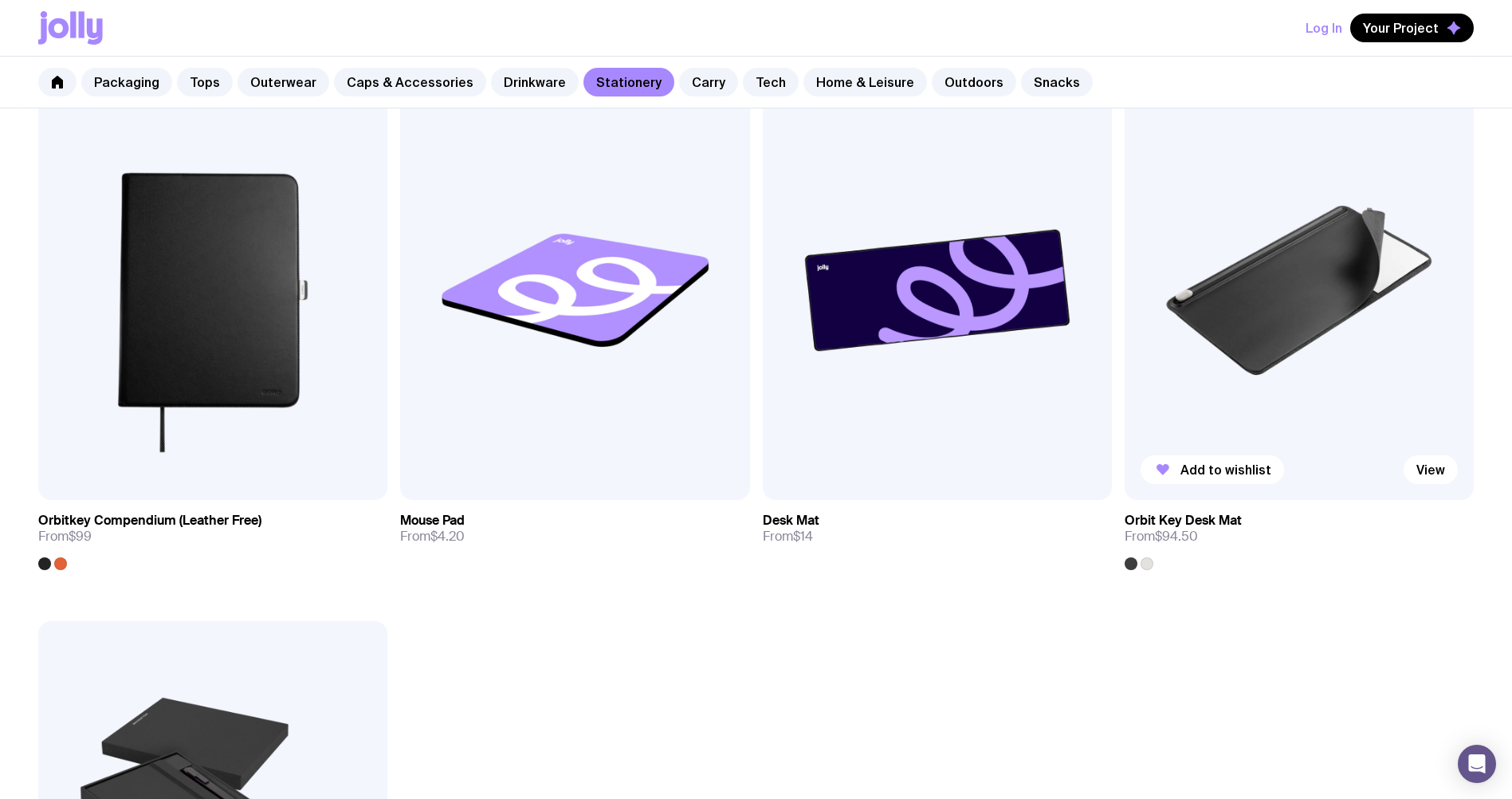
scroll to position [3035, 0]
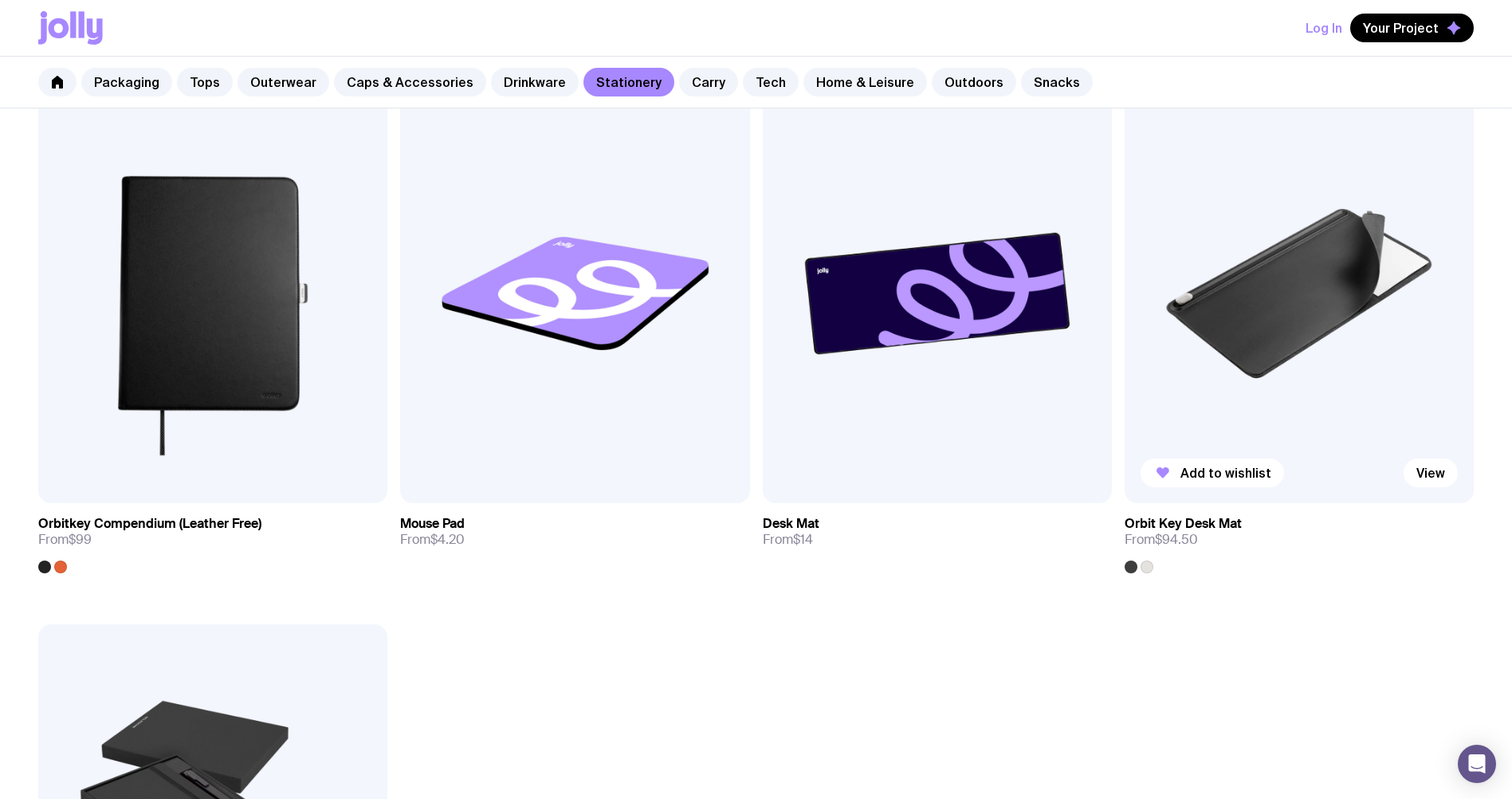
click at [1275, 320] on img at bounding box center [1299, 293] width 349 height 420
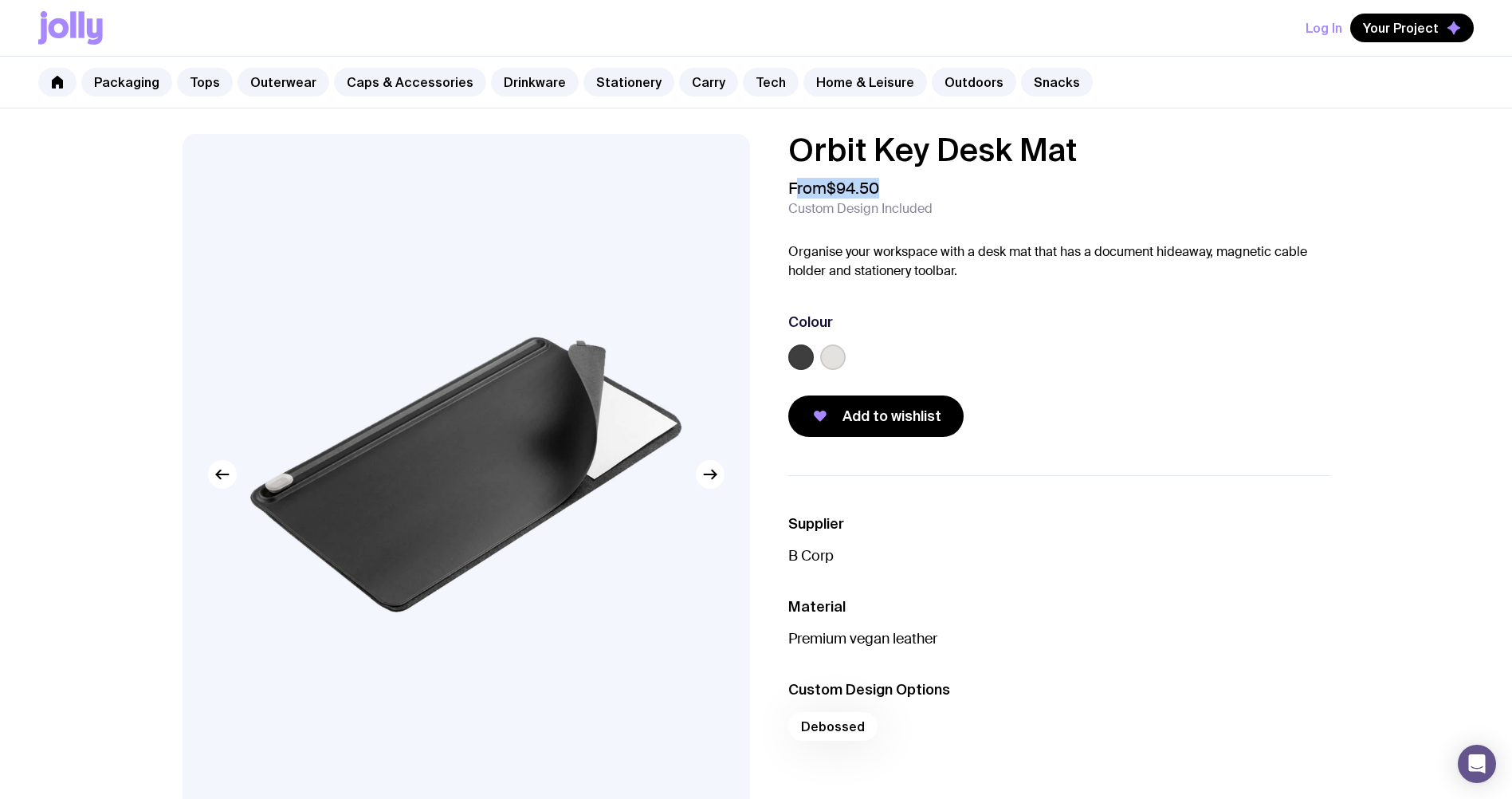
drag, startPoint x: 801, startPoint y: 184, endPoint x: 891, endPoint y: 182, distance: 90.0
click at [891, 182] on div "From $94.50 Custom Design Included" at bounding box center [1059, 198] width 542 height 38
click at [1021, 233] on div "Orbit Key Desk Mat From $94.50 Custom Design Included Organise your workspace w…" at bounding box center [1059, 286] width 542 height 303
click at [630, 88] on link "Stationery" at bounding box center [628, 81] width 91 height 29
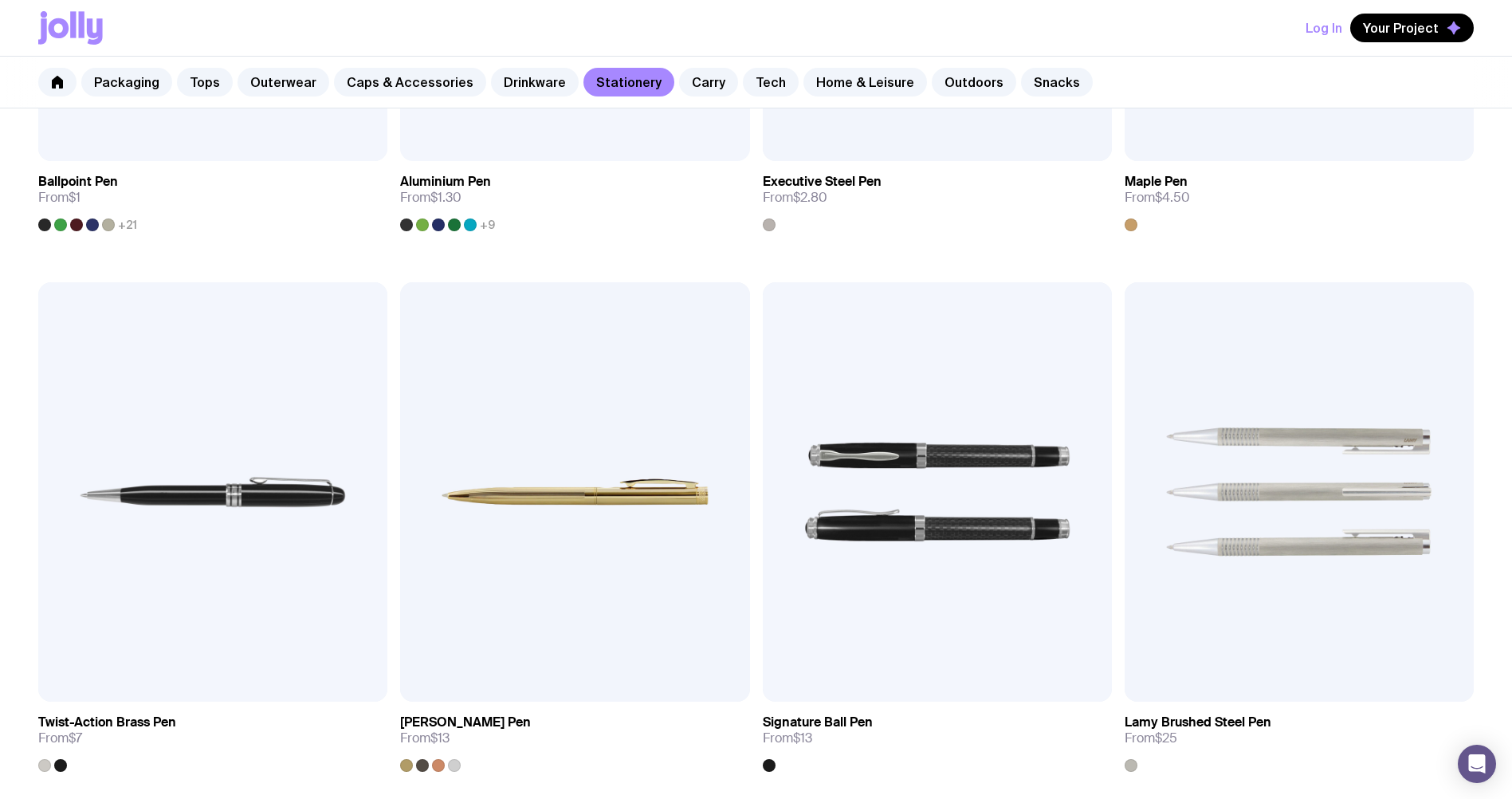
scroll to position [670, 0]
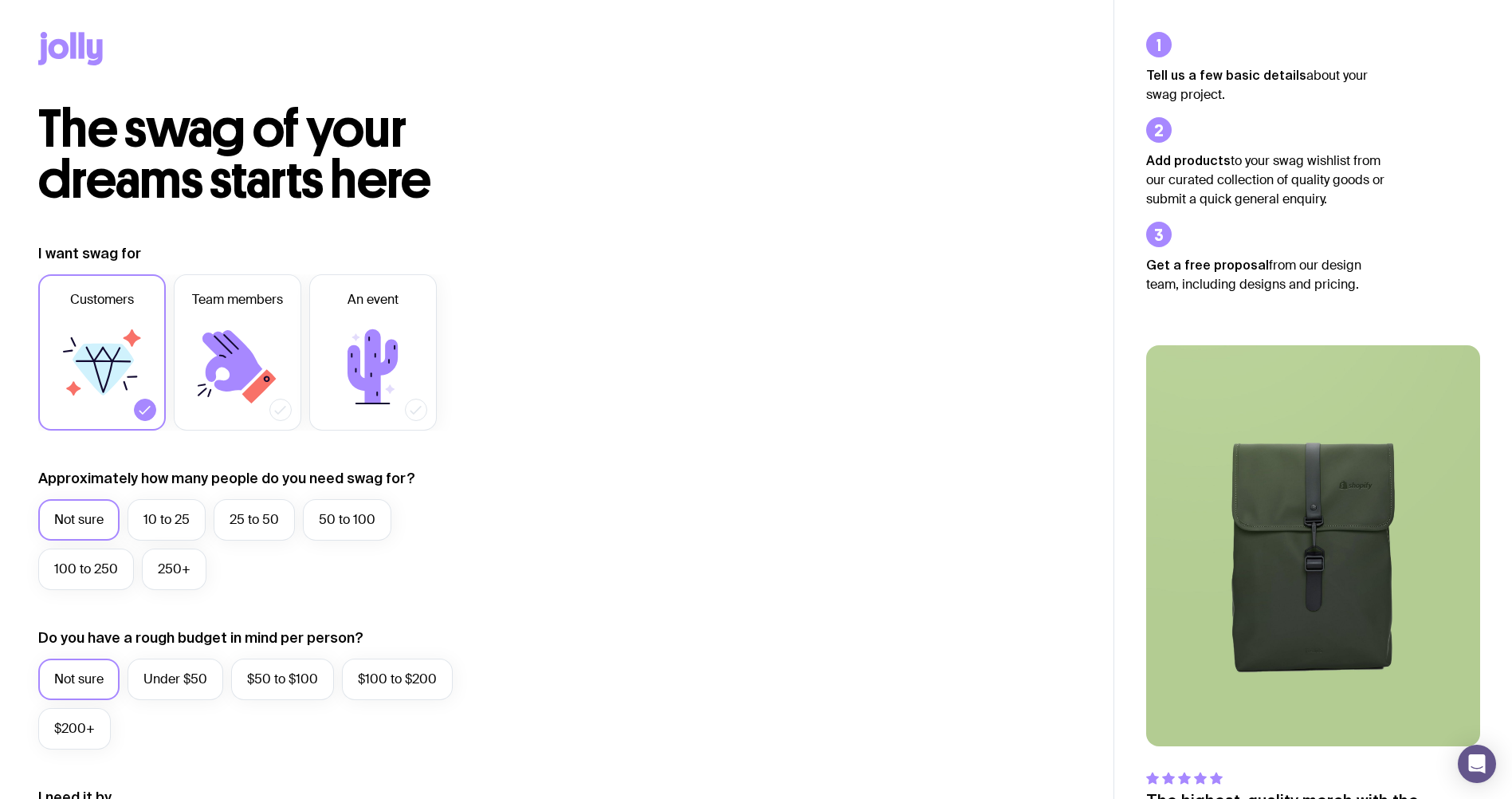
click at [77, 46] on icon at bounding box center [70, 49] width 65 height 34
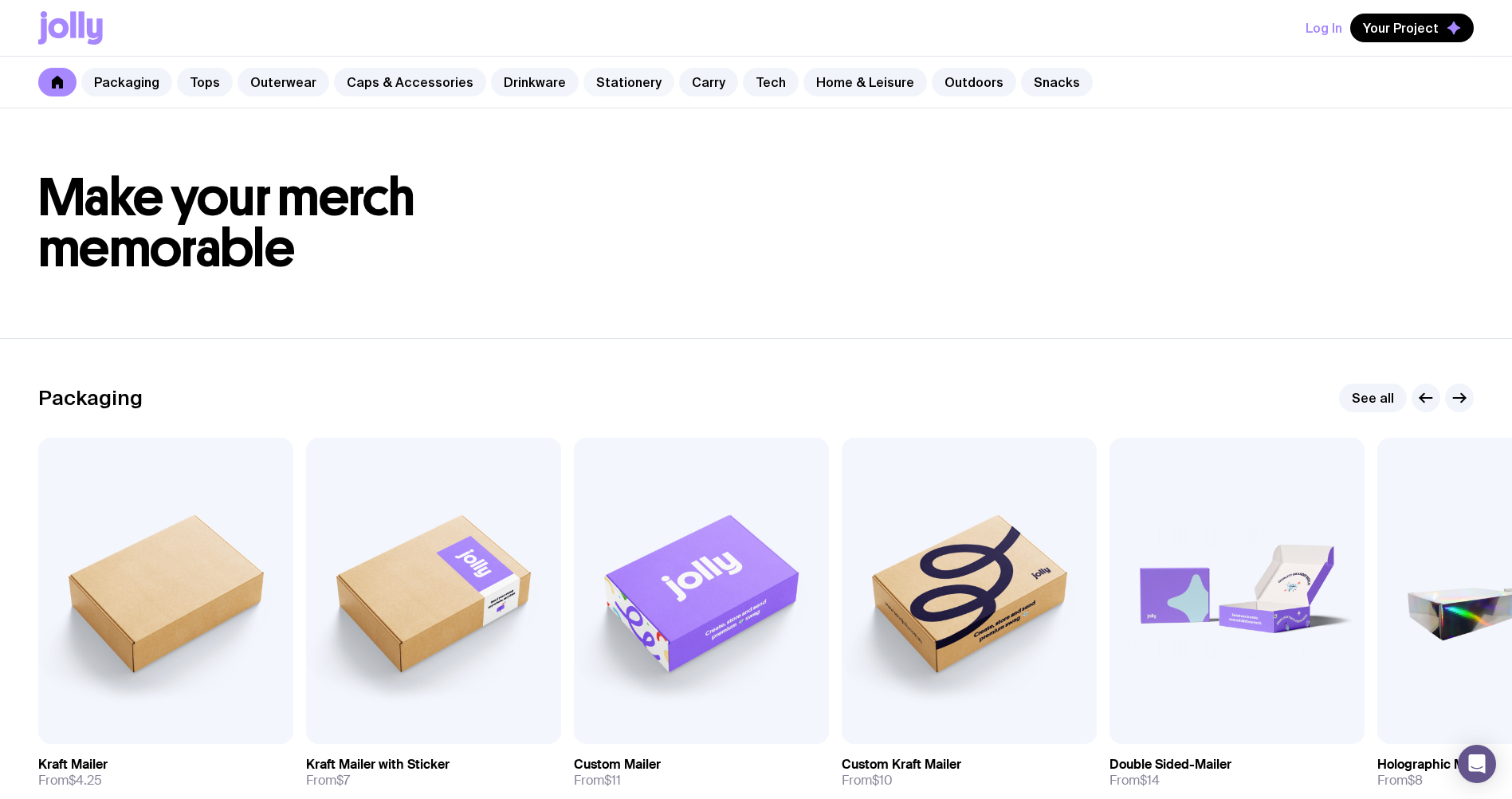
click at [605, 79] on link "Stationery" at bounding box center [628, 81] width 91 height 29
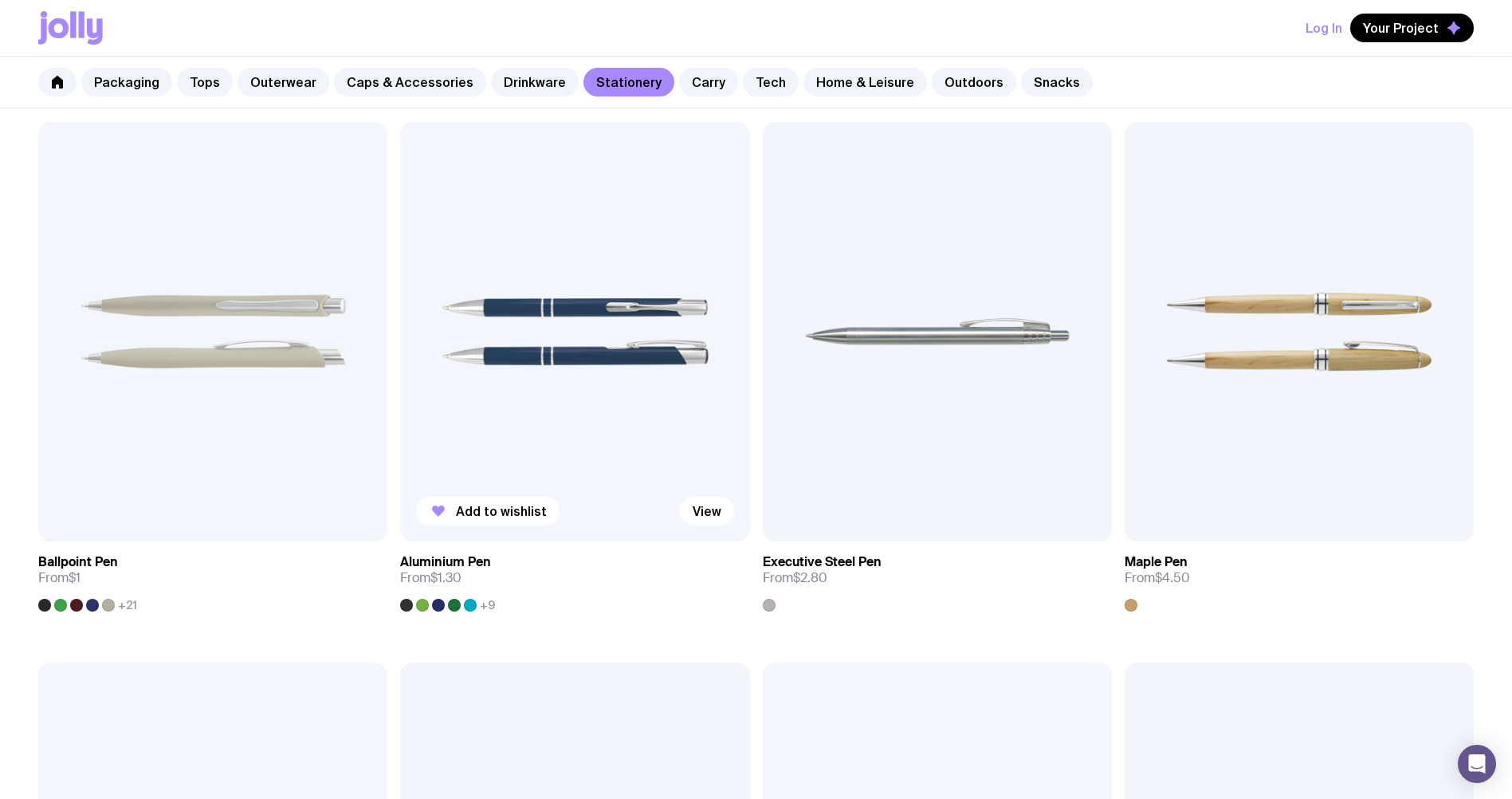
scroll to position [399, 0]
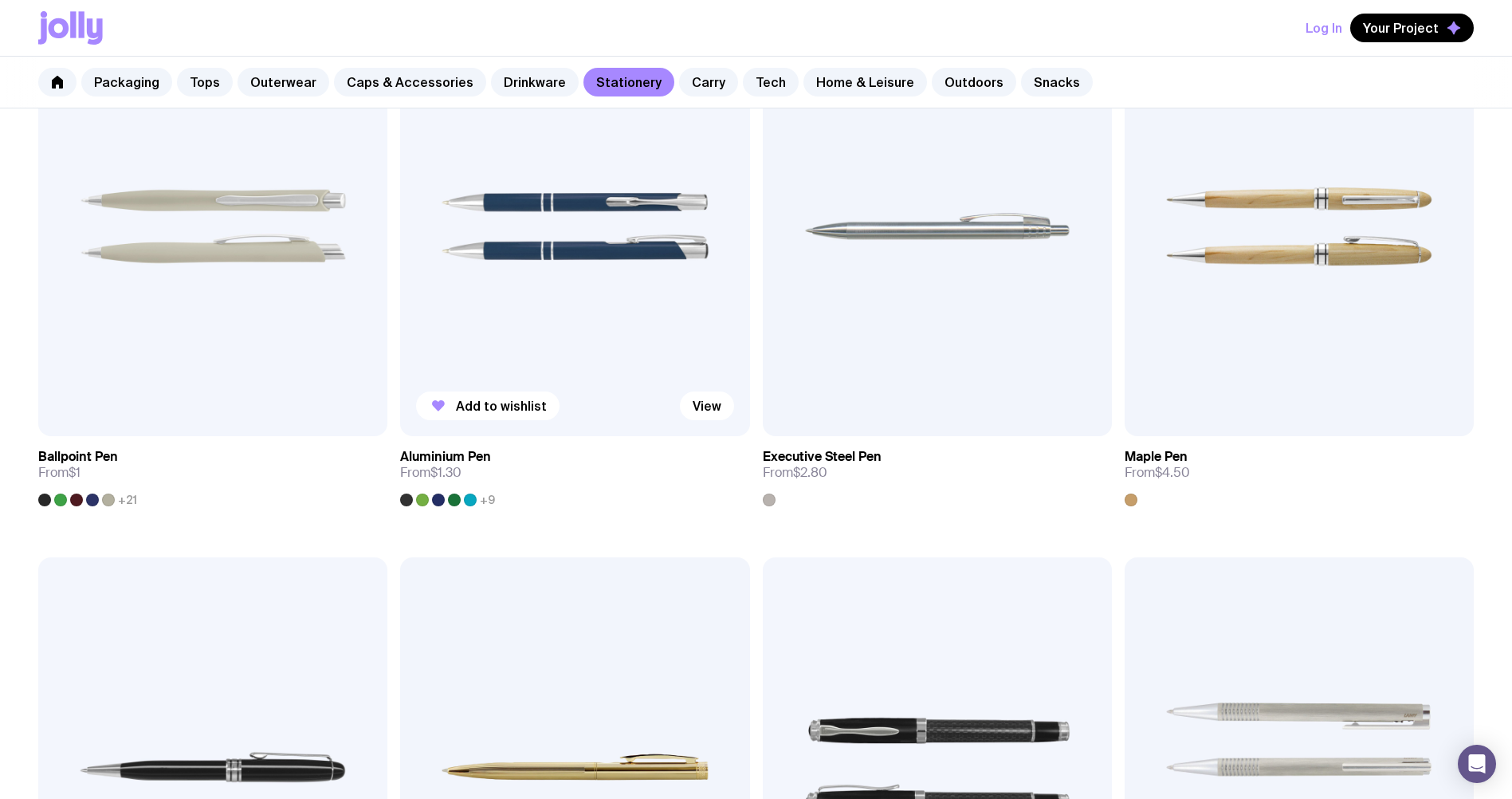
click at [601, 293] on img at bounding box center [574, 227] width 349 height 420
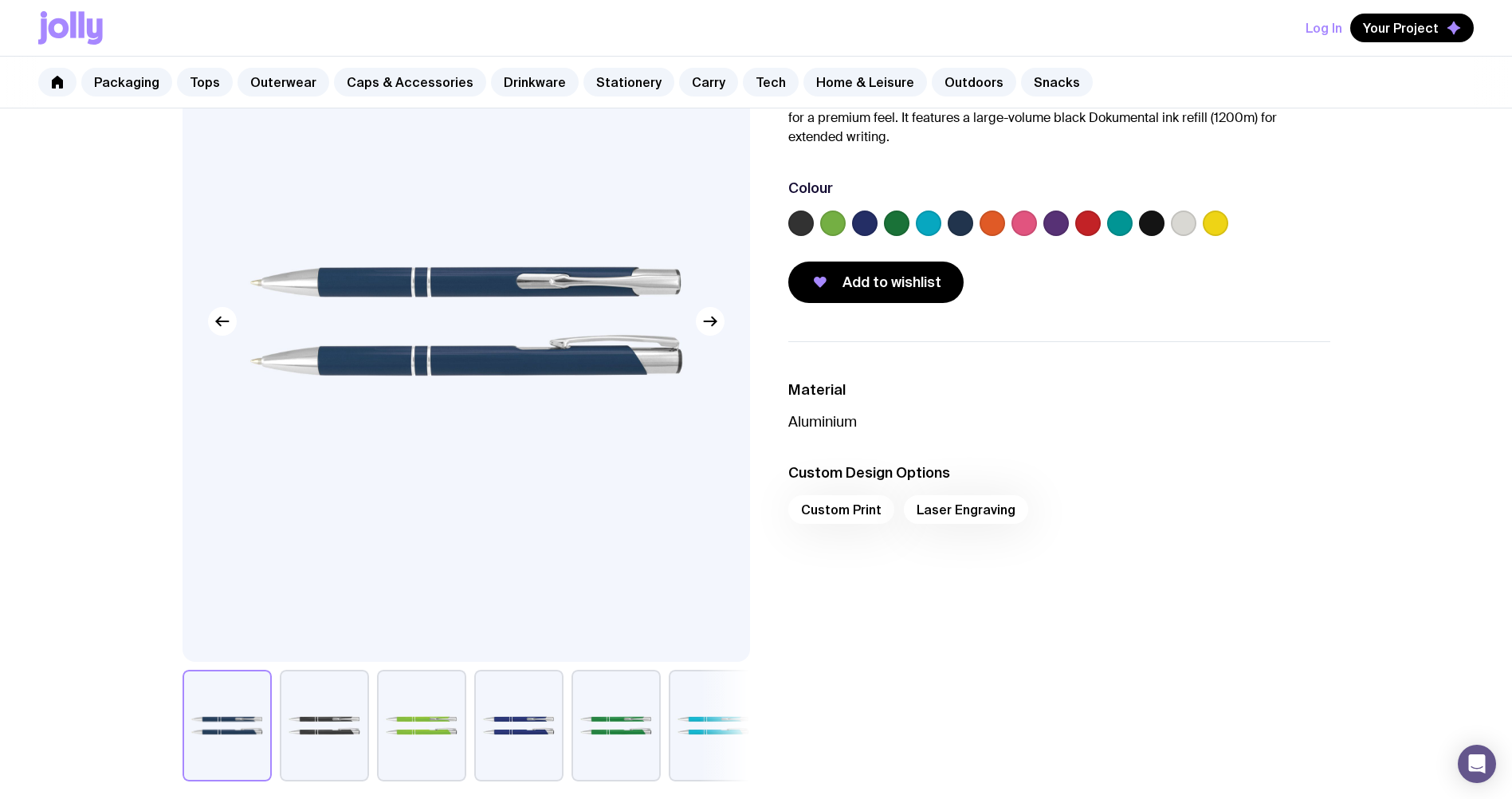
scroll to position [159, 0]
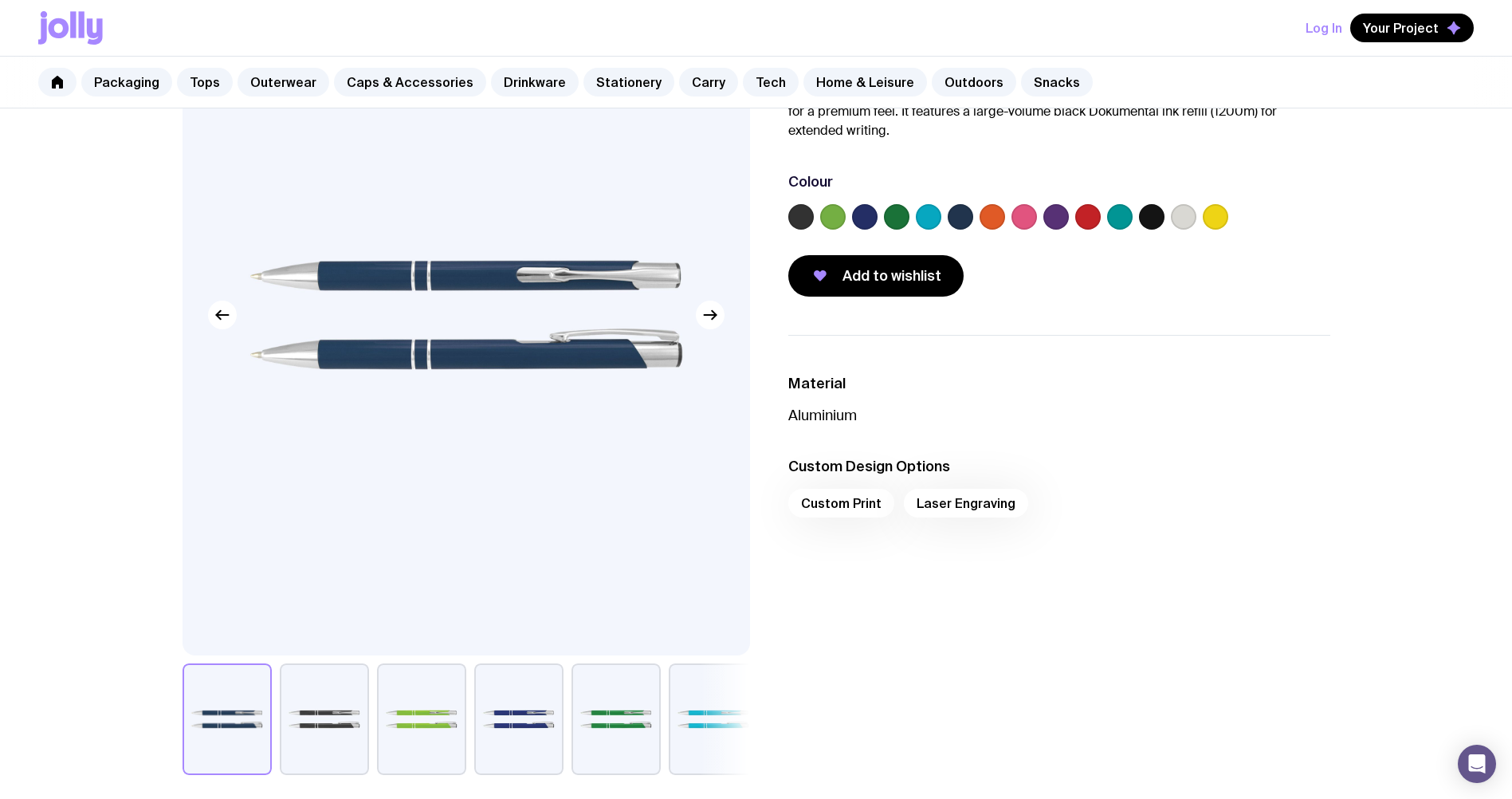
click at [1053, 216] on label at bounding box center [1055, 216] width 25 height 25
click at [0, 0] on input "radio" at bounding box center [0, 0] width 0 height 0
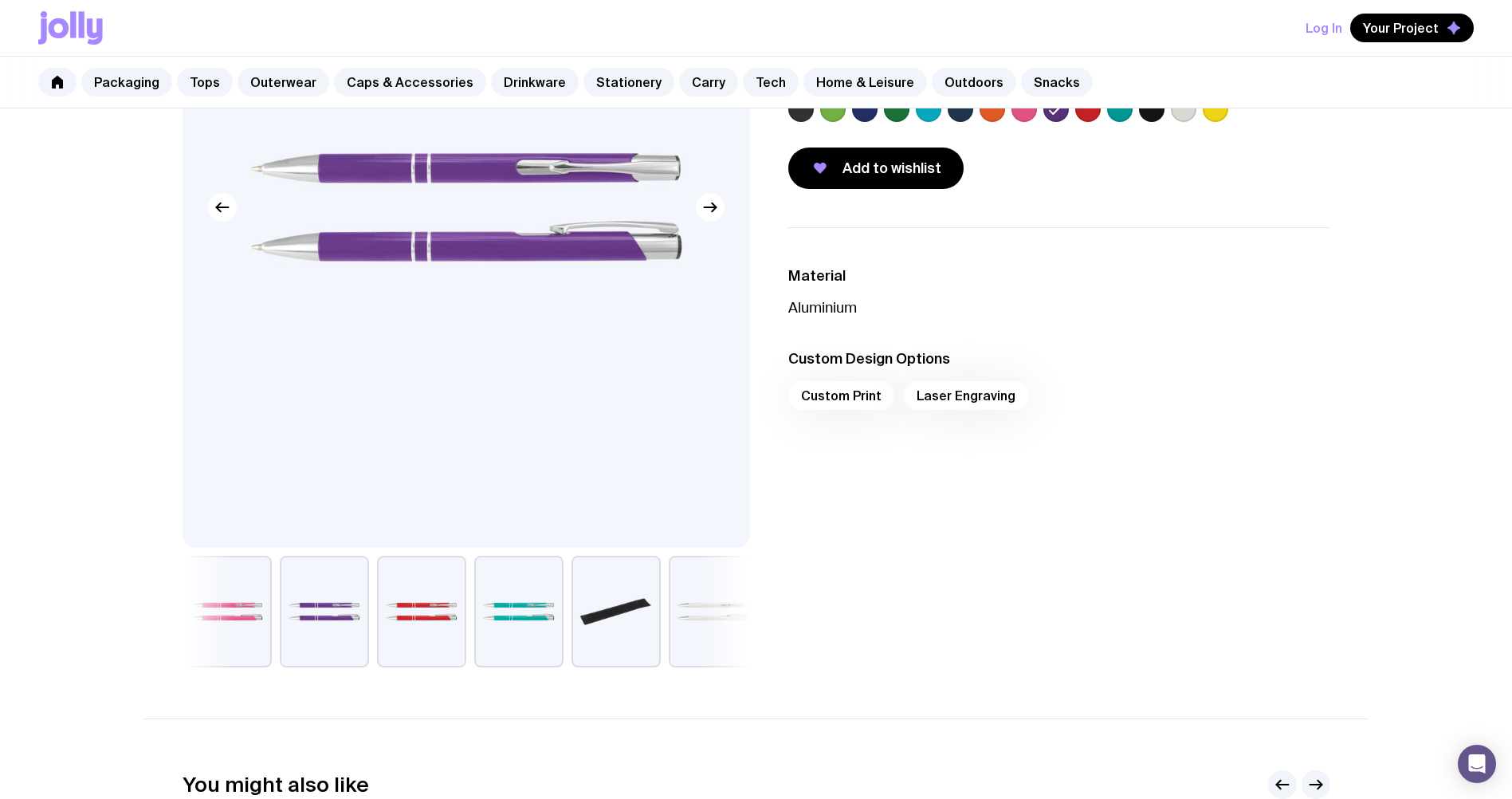
scroll to position [239, 0]
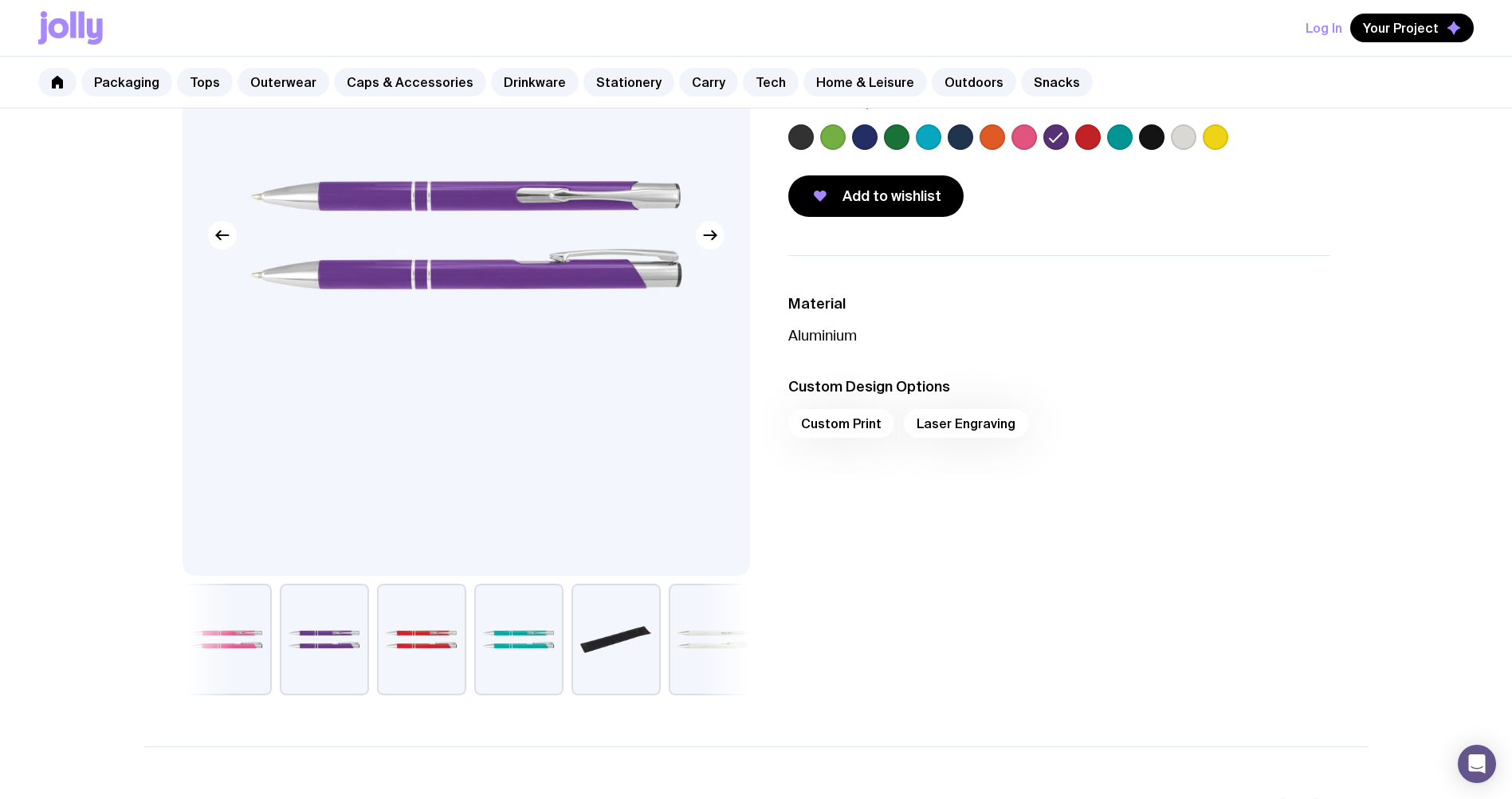
click at [638, 630] on button "button" at bounding box center [615, 639] width 89 height 111
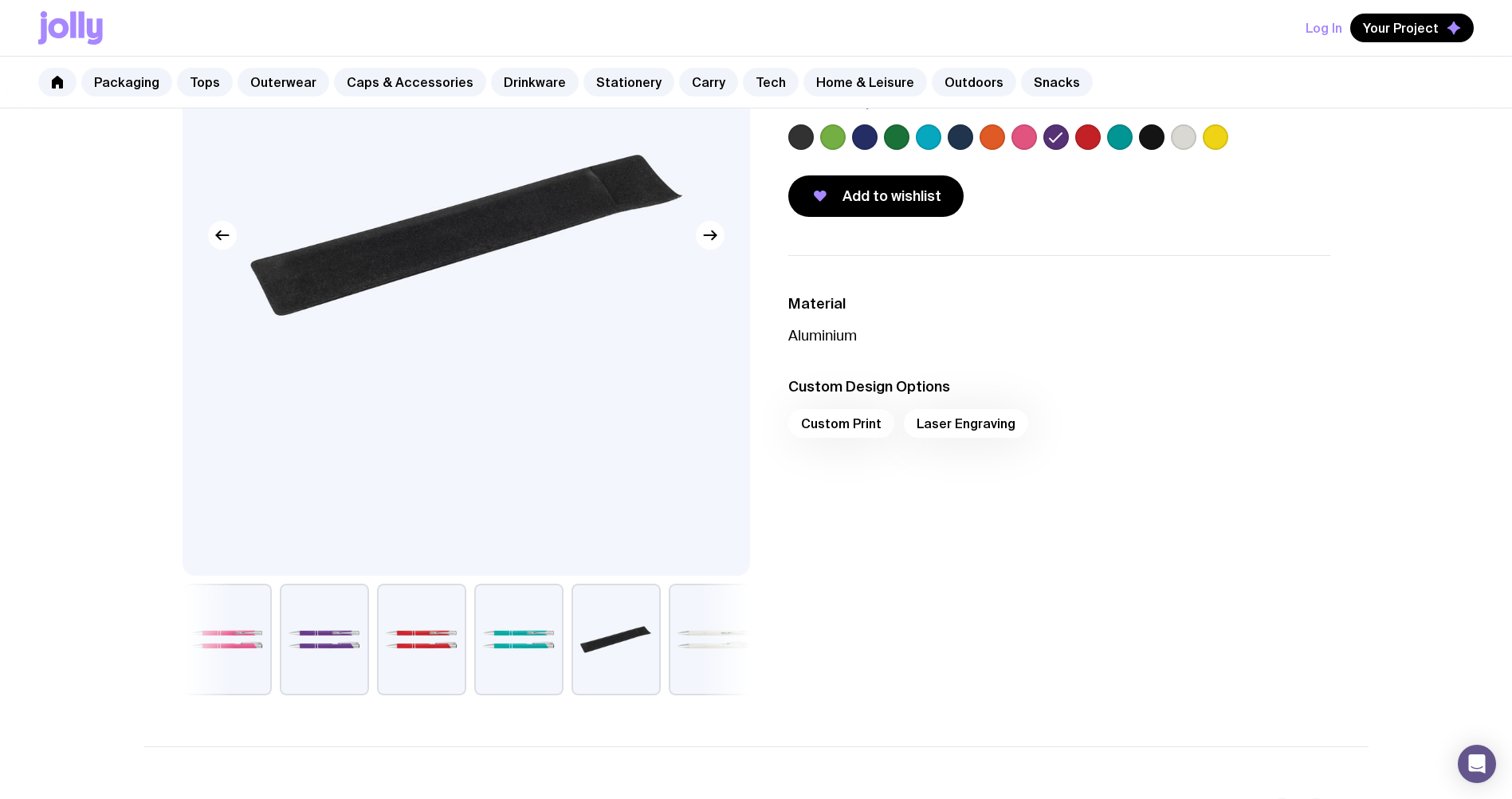
click at [316, 649] on button "button" at bounding box center [324, 639] width 89 height 111
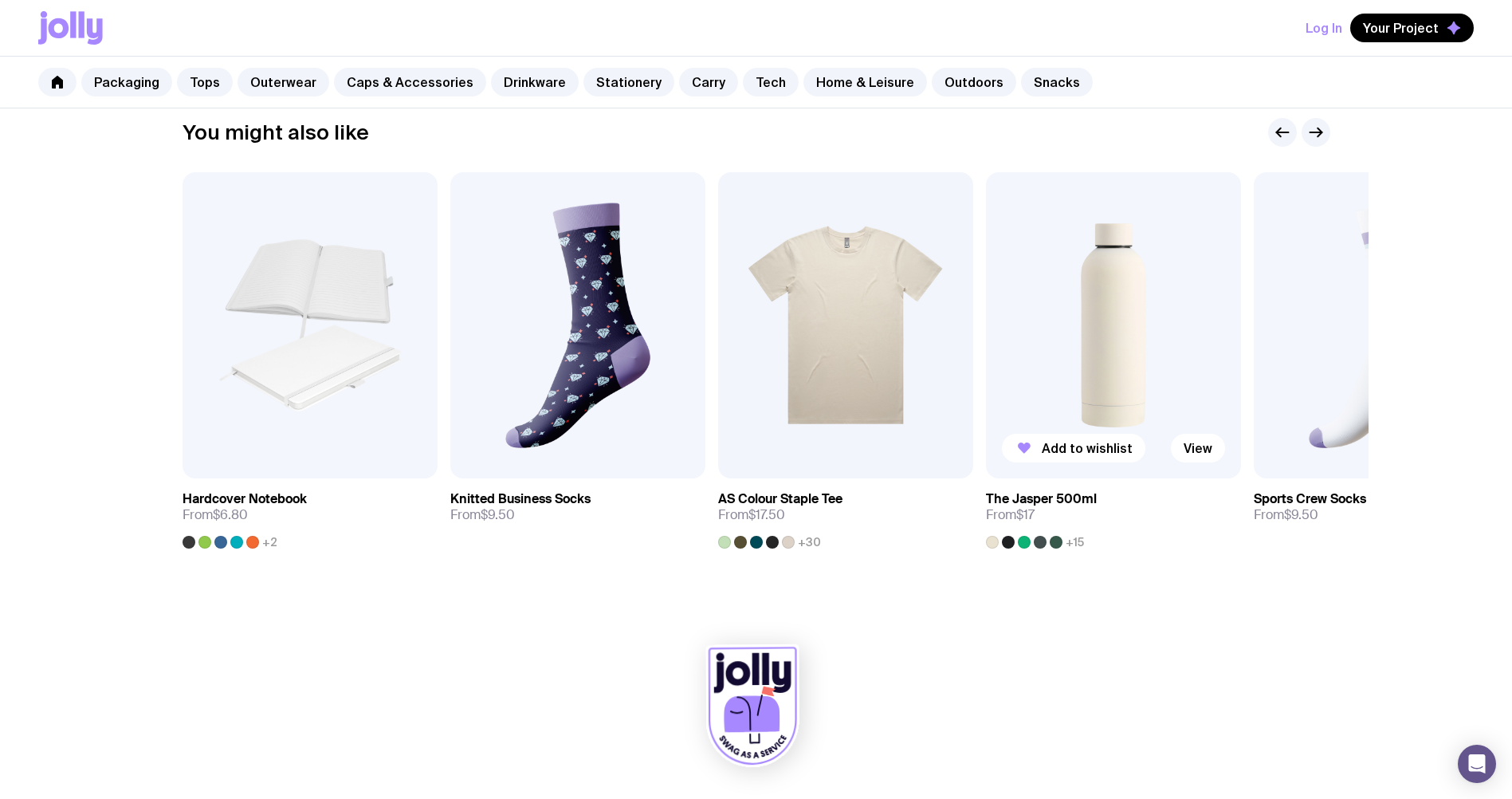
scroll to position [921, 0]
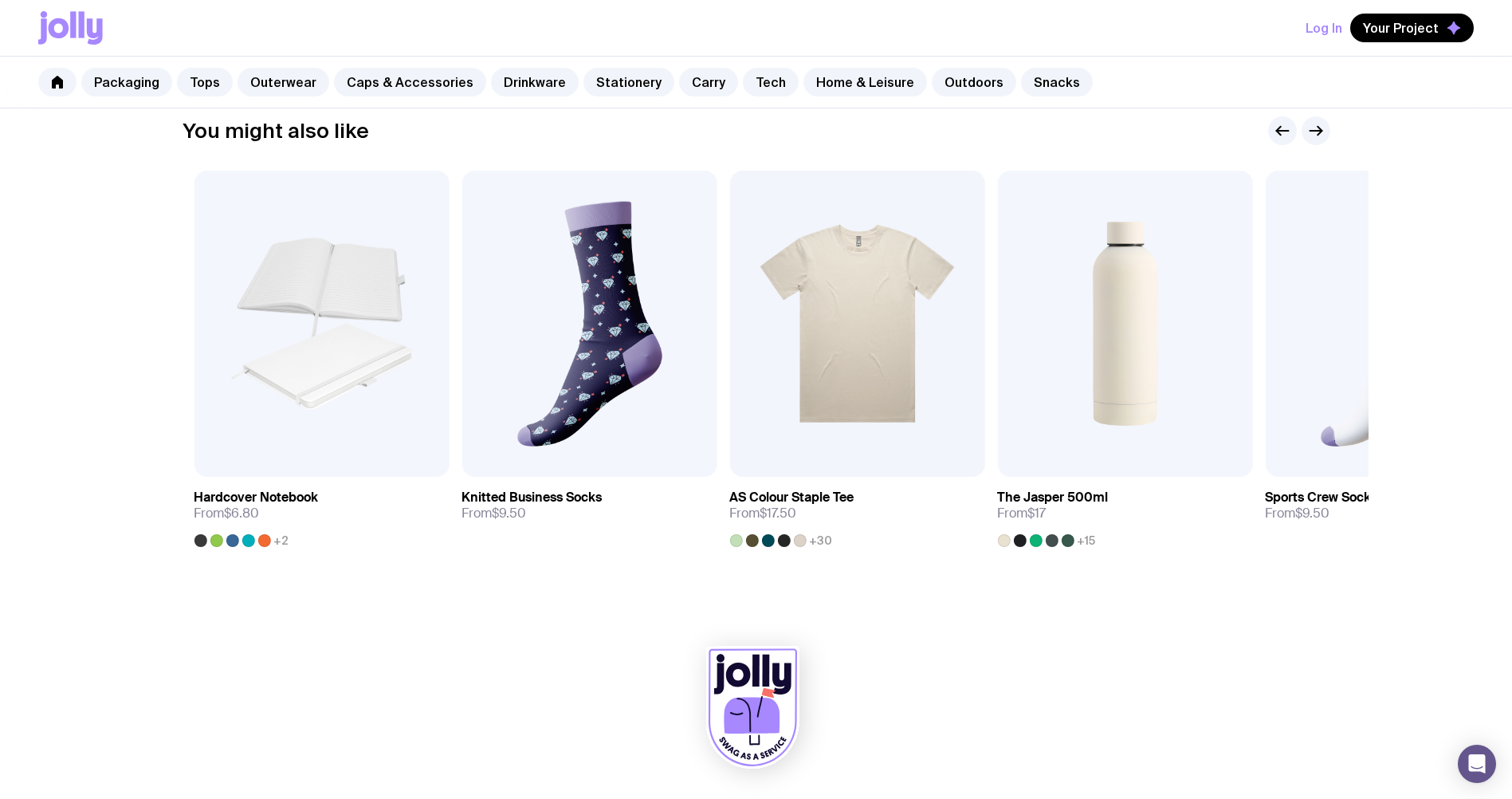
drag, startPoint x: 1147, startPoint y: 322, endPoint x: 46, endPoint y: 380, distance: 1102.5
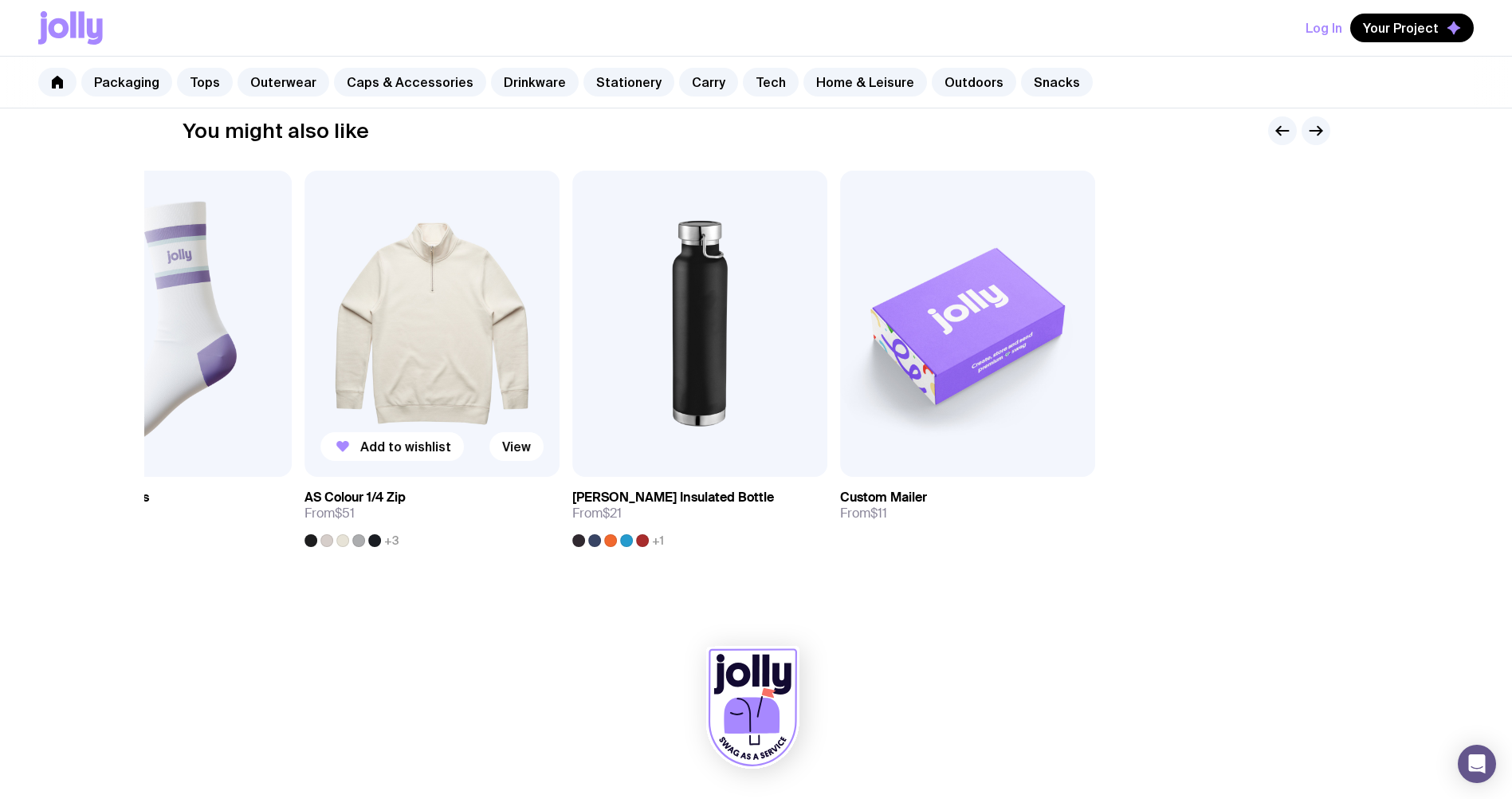
drag, startPoint x: 962, startPoint y: 325, endPoint x: 566, endPoint y: 341, distance: 396.3
click at [572, 351] on img at bounding box center [699, 323] width 255 height 306
